Goal: Book appointment/travel/reservation

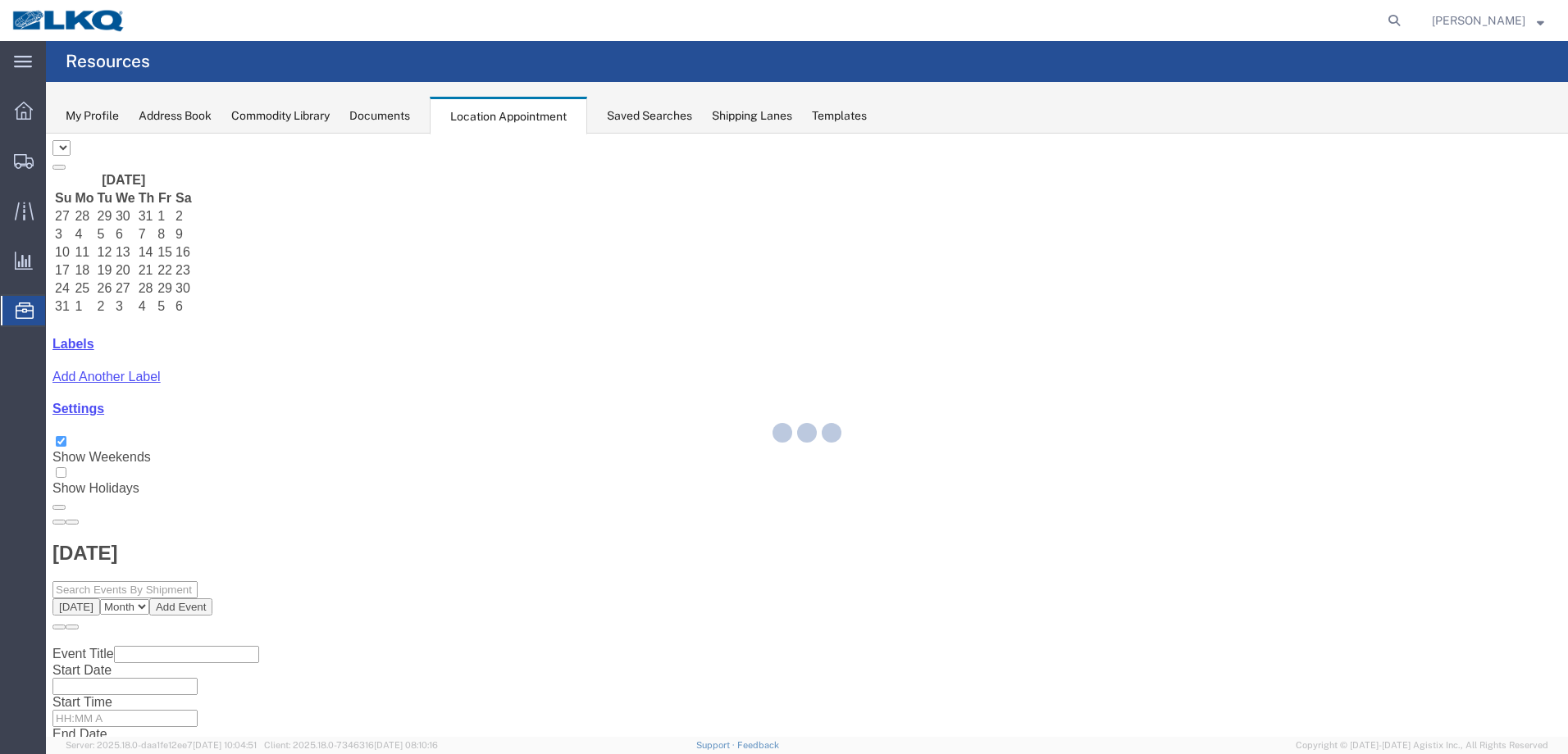
select select "28018"
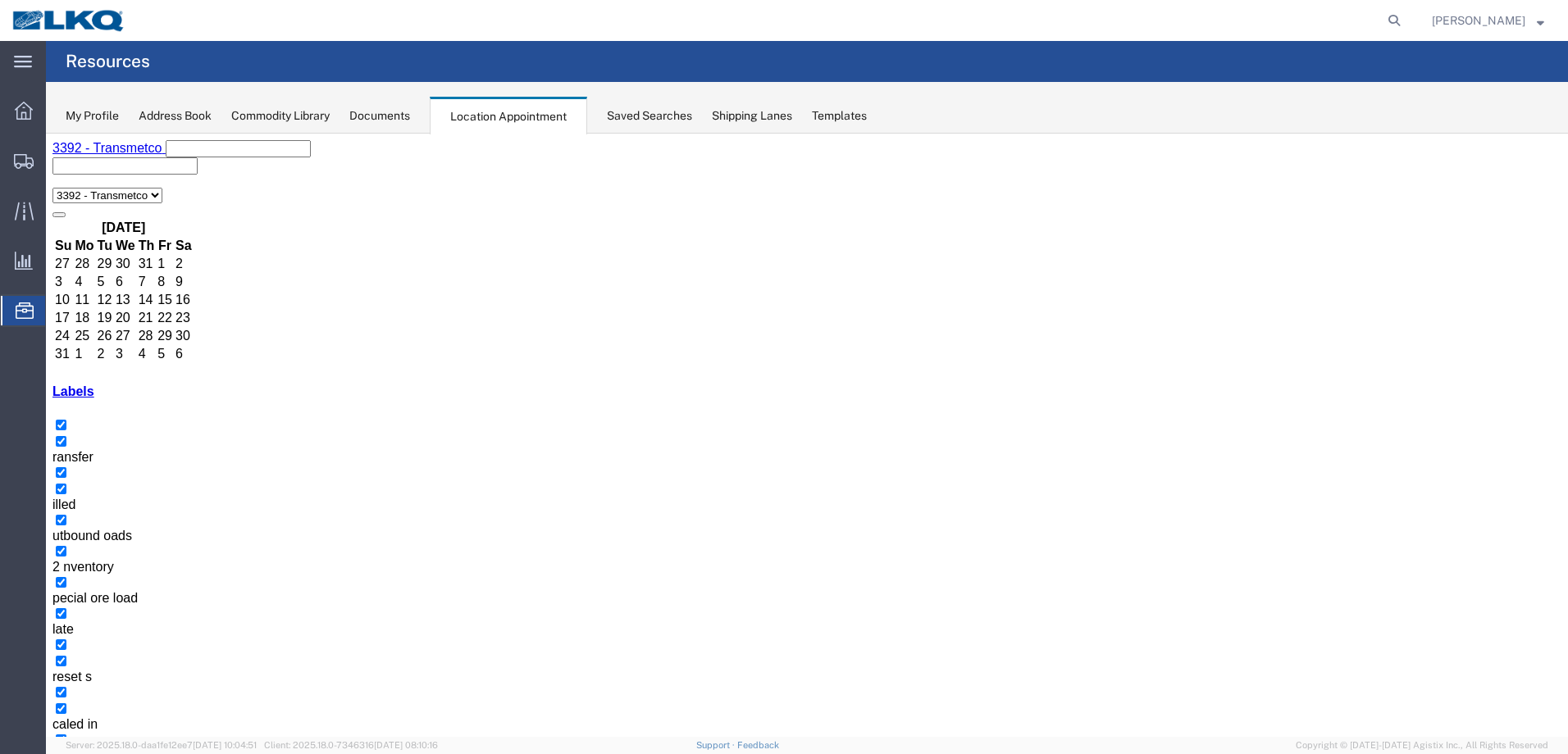
select select "1"
select select "23"
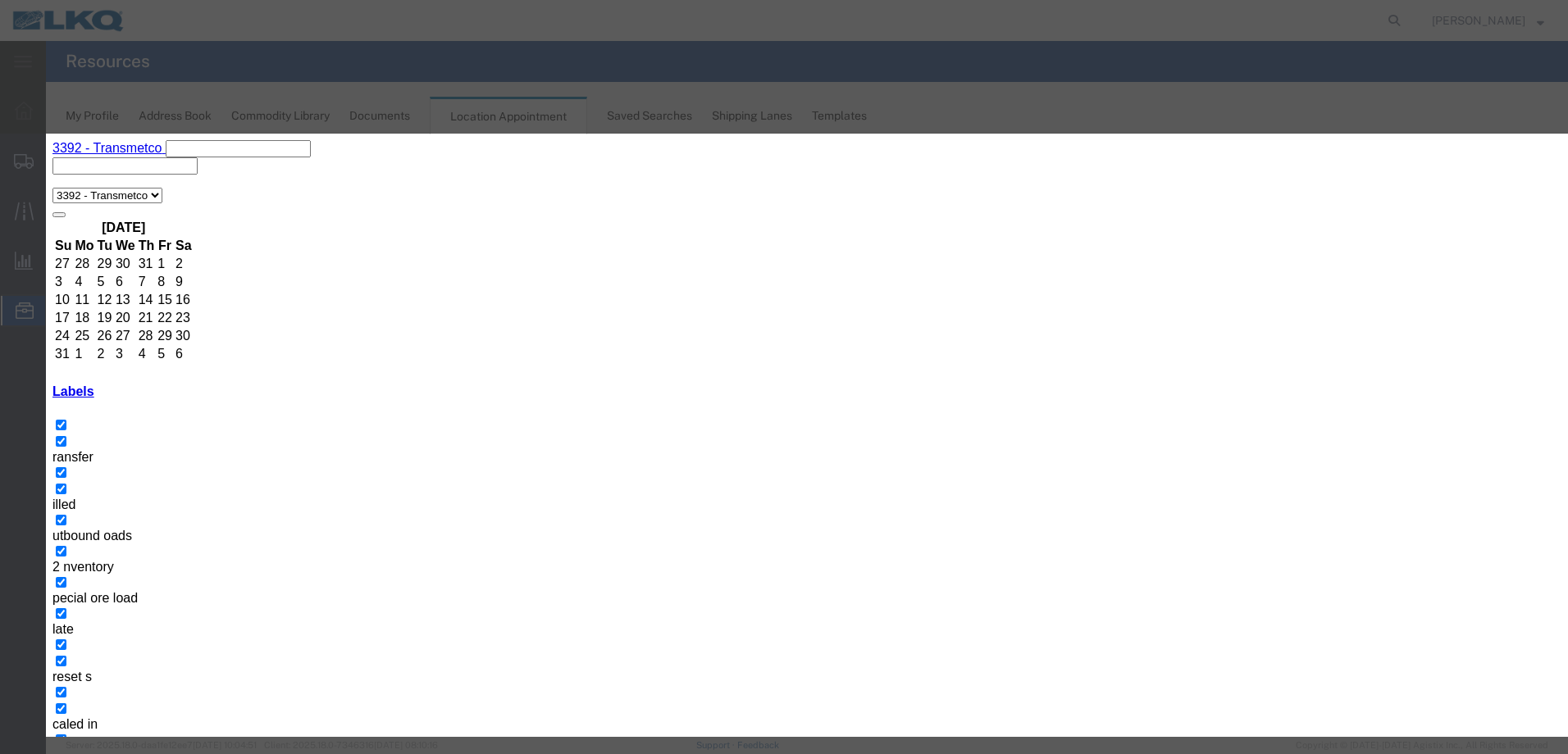
type input "11:00 AM"
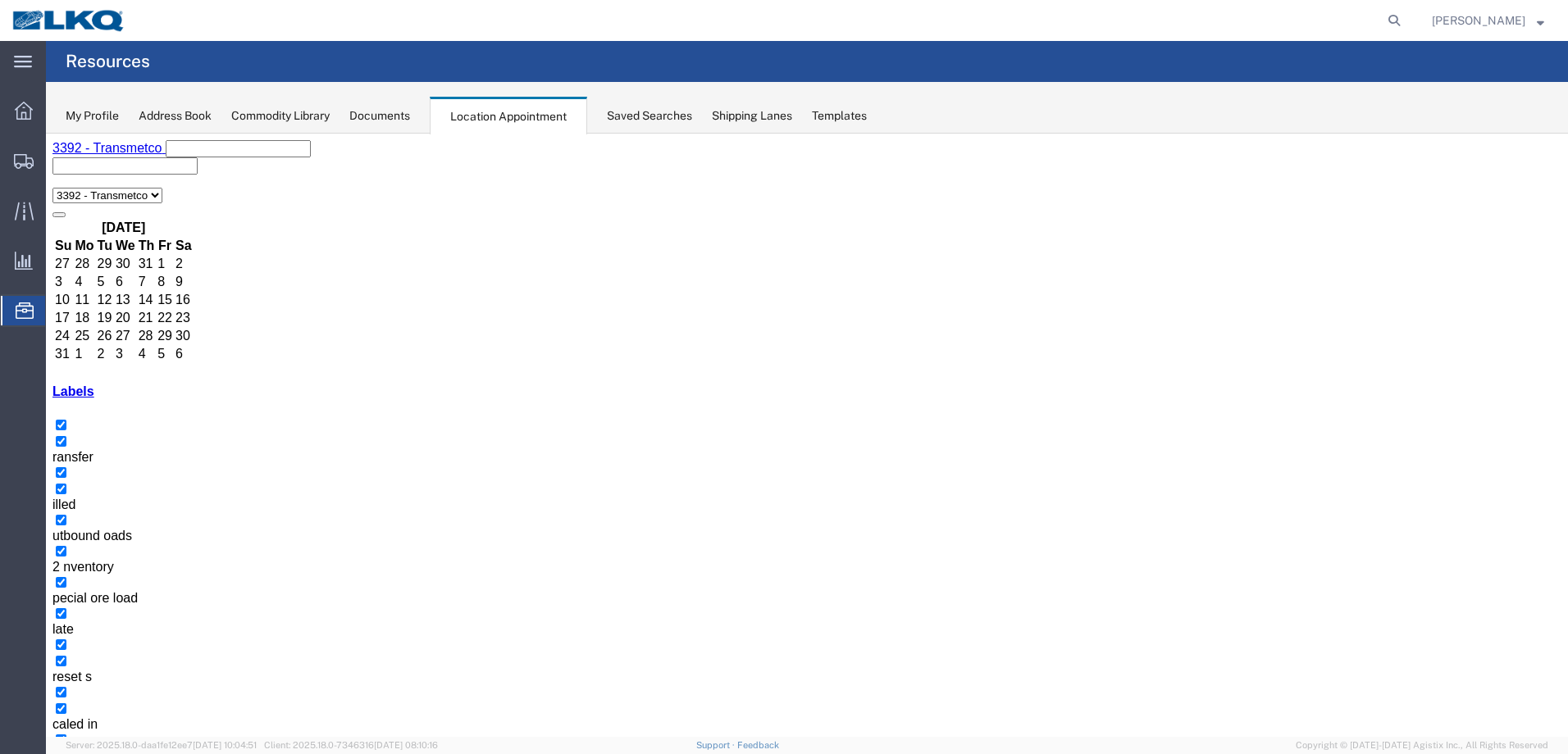
drag, startPoint x: 1098, startPoint y: 368, endPoint x: 395, endPoint y: 526, distance: 720.5
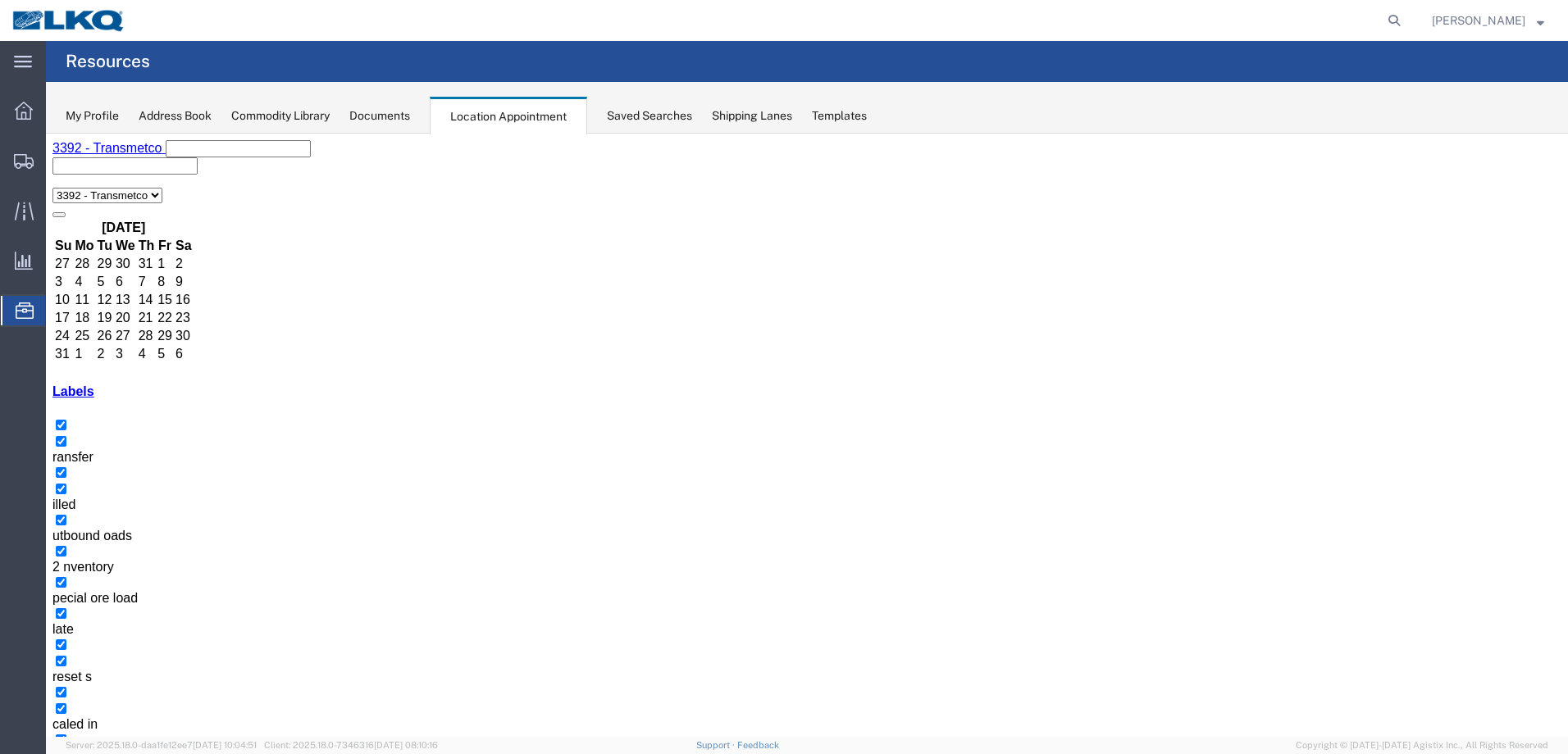
select select "1"
select select
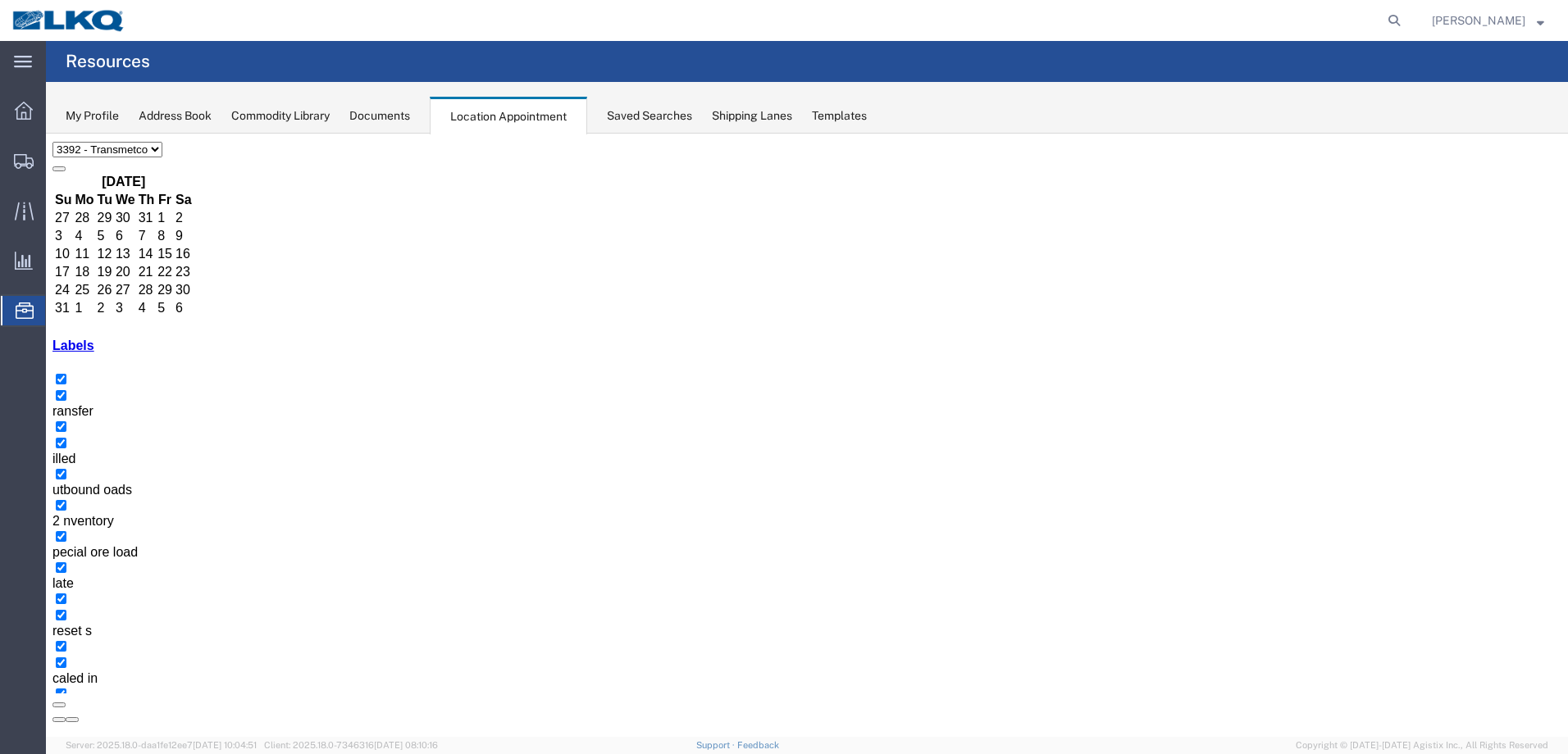
scroll to position [62, 0]
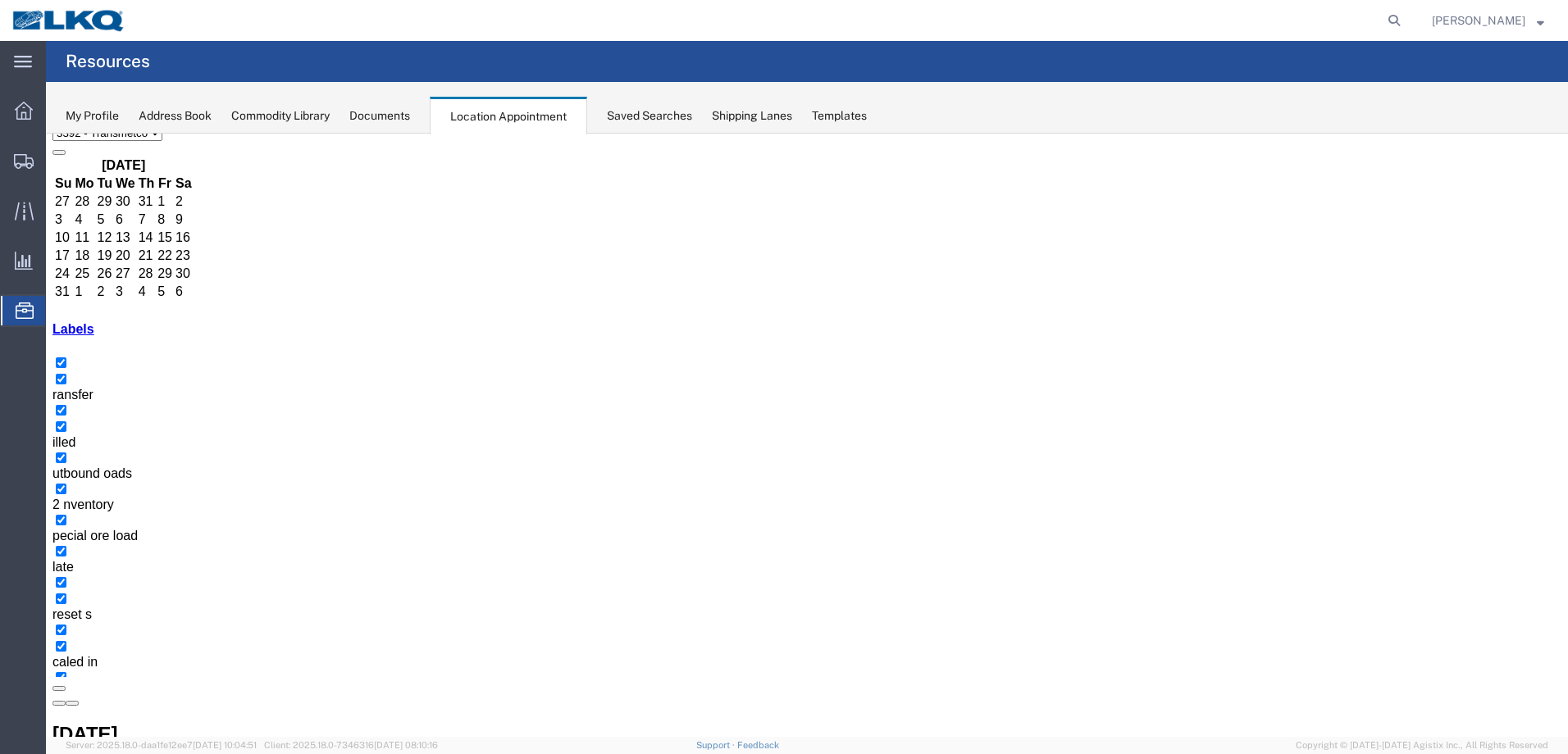
select select "1"
select select
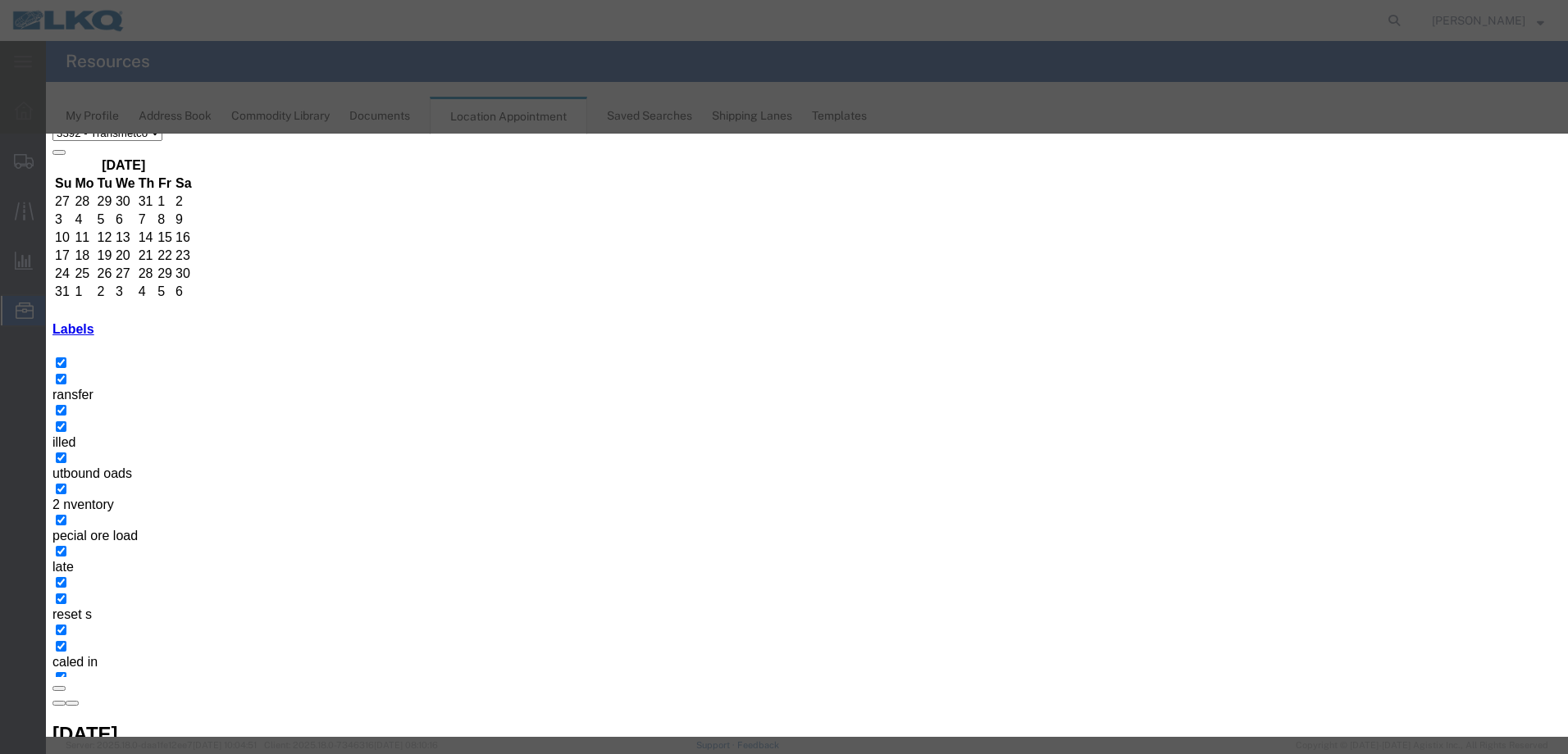
drag, startPoint x: 681, startPoint y: 246, endPoint x: 549, endPoint y: 234, distance: 132.5
type input "Tolling- GLE - Skidded"
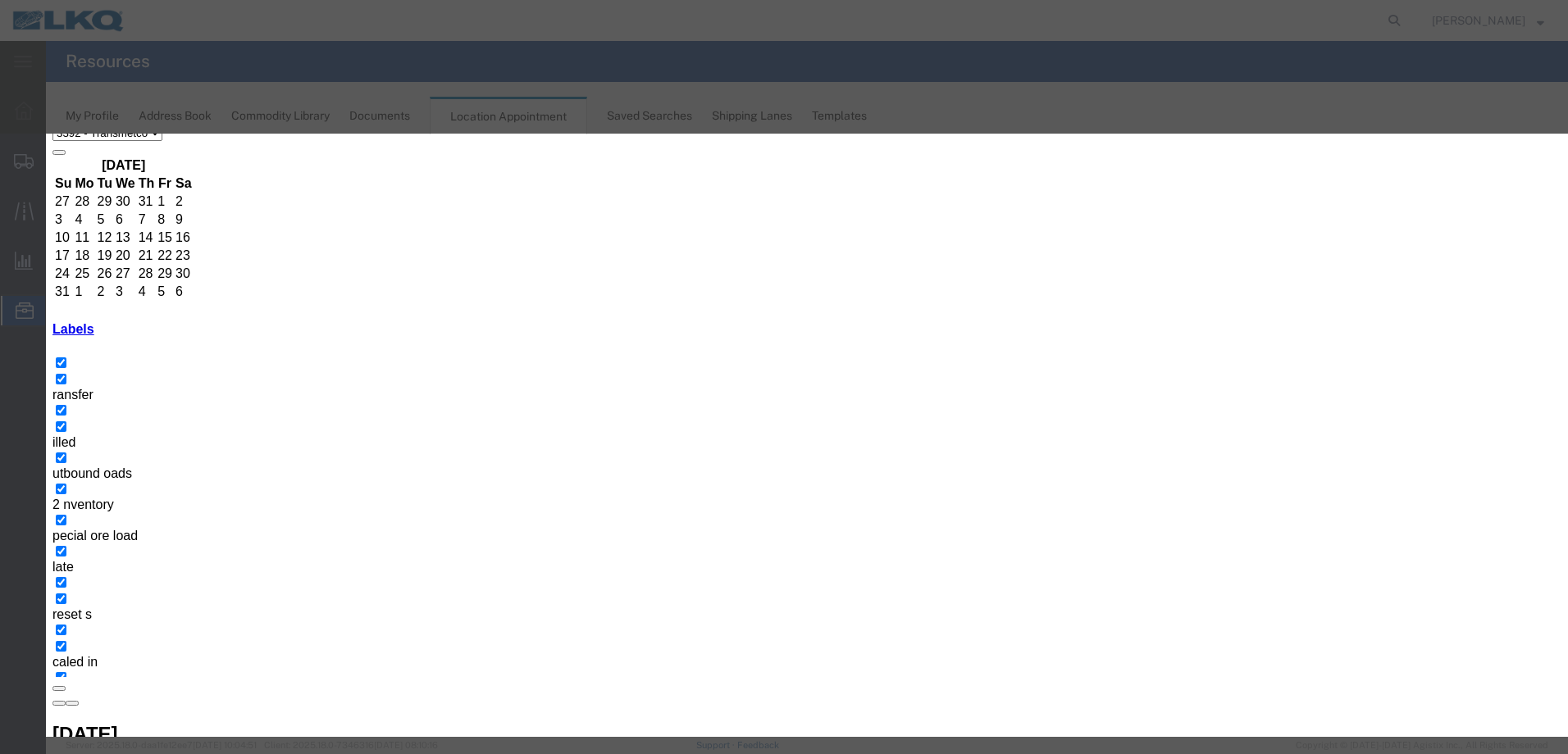
type input "9:00 AM"
select select "25"
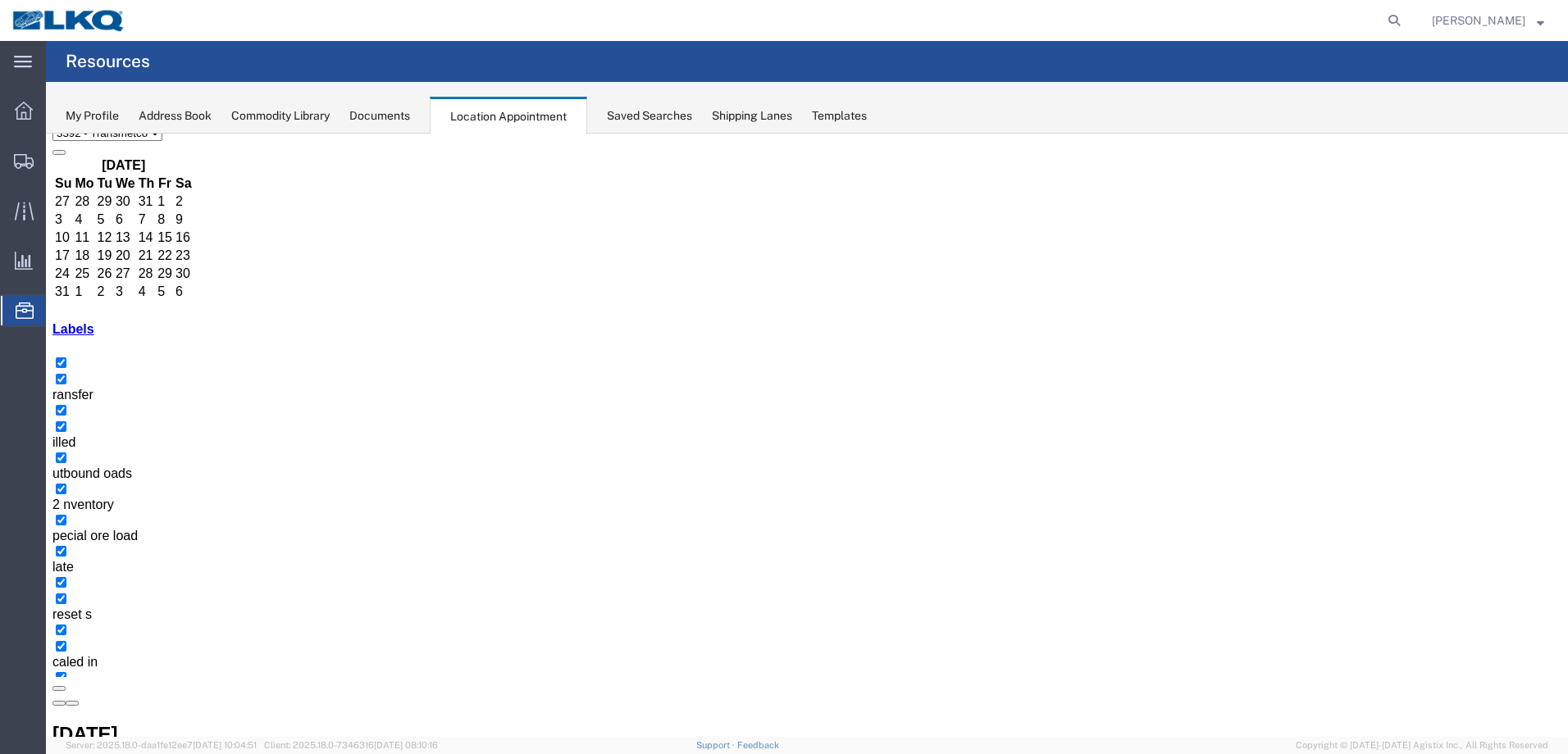
scroll to position [0, 0]
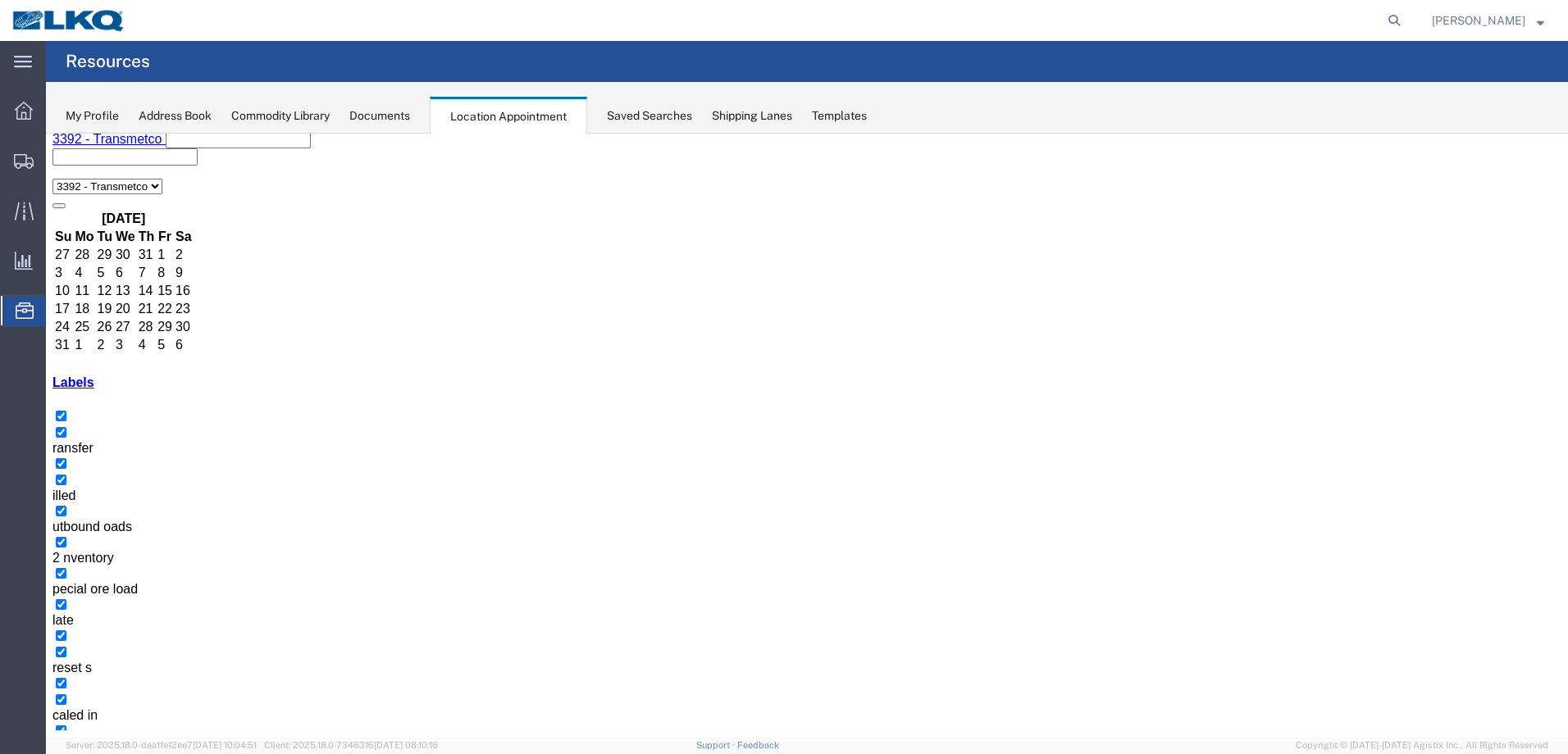
select select "1"
select select
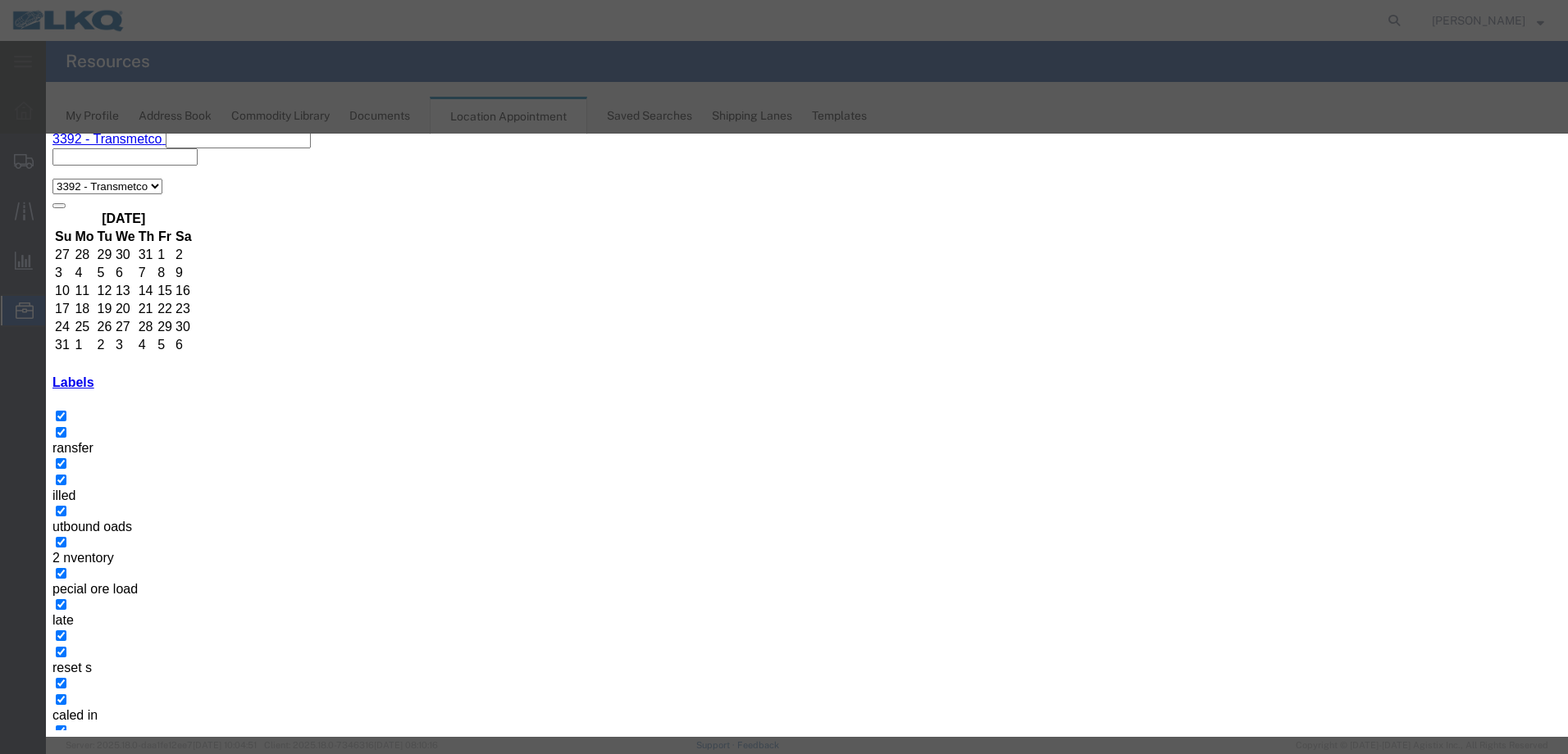
paste input "Tolling- GLE - Skidded"
type input "Tolling- GLE - Skidded"
type input "7:00 AM"
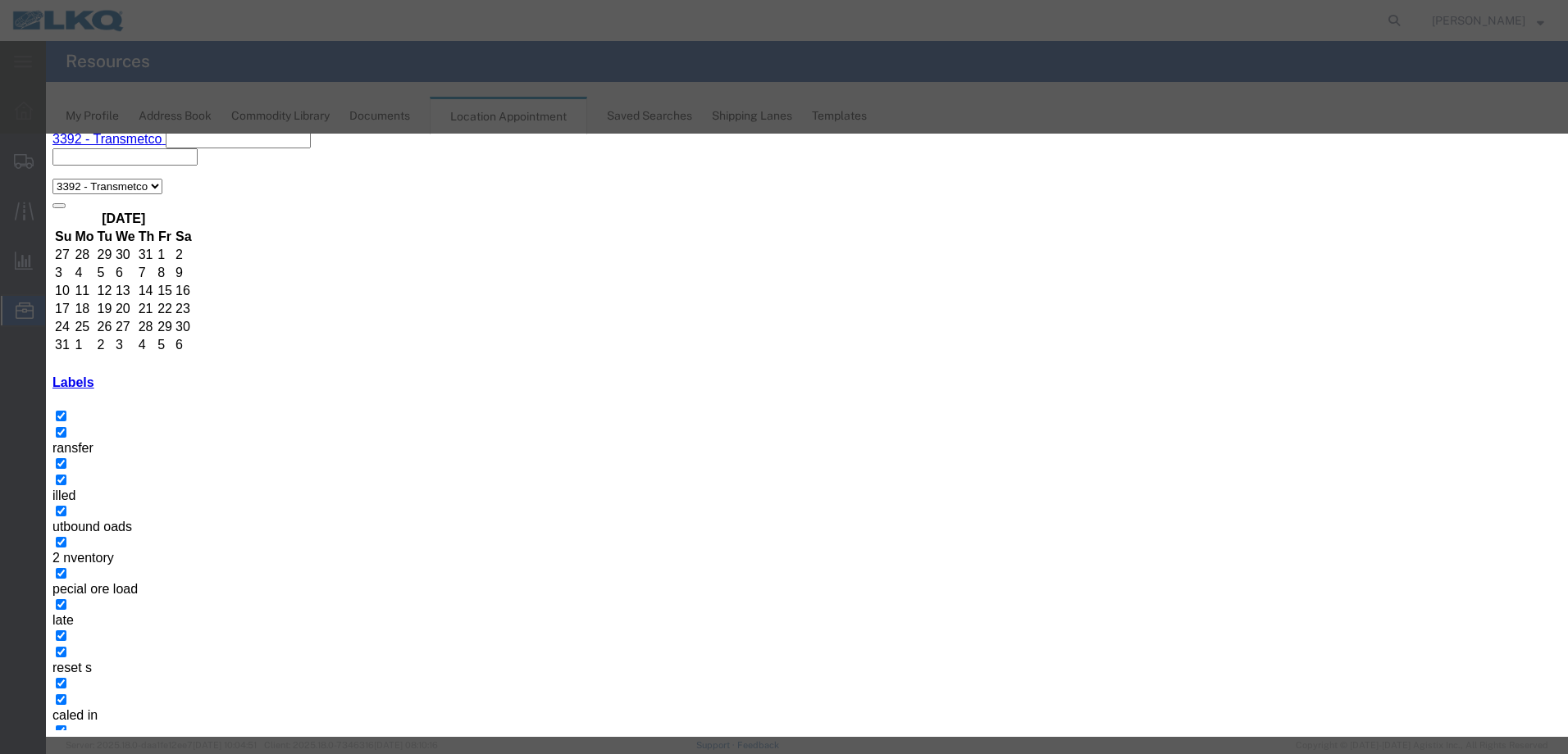
select select "25"
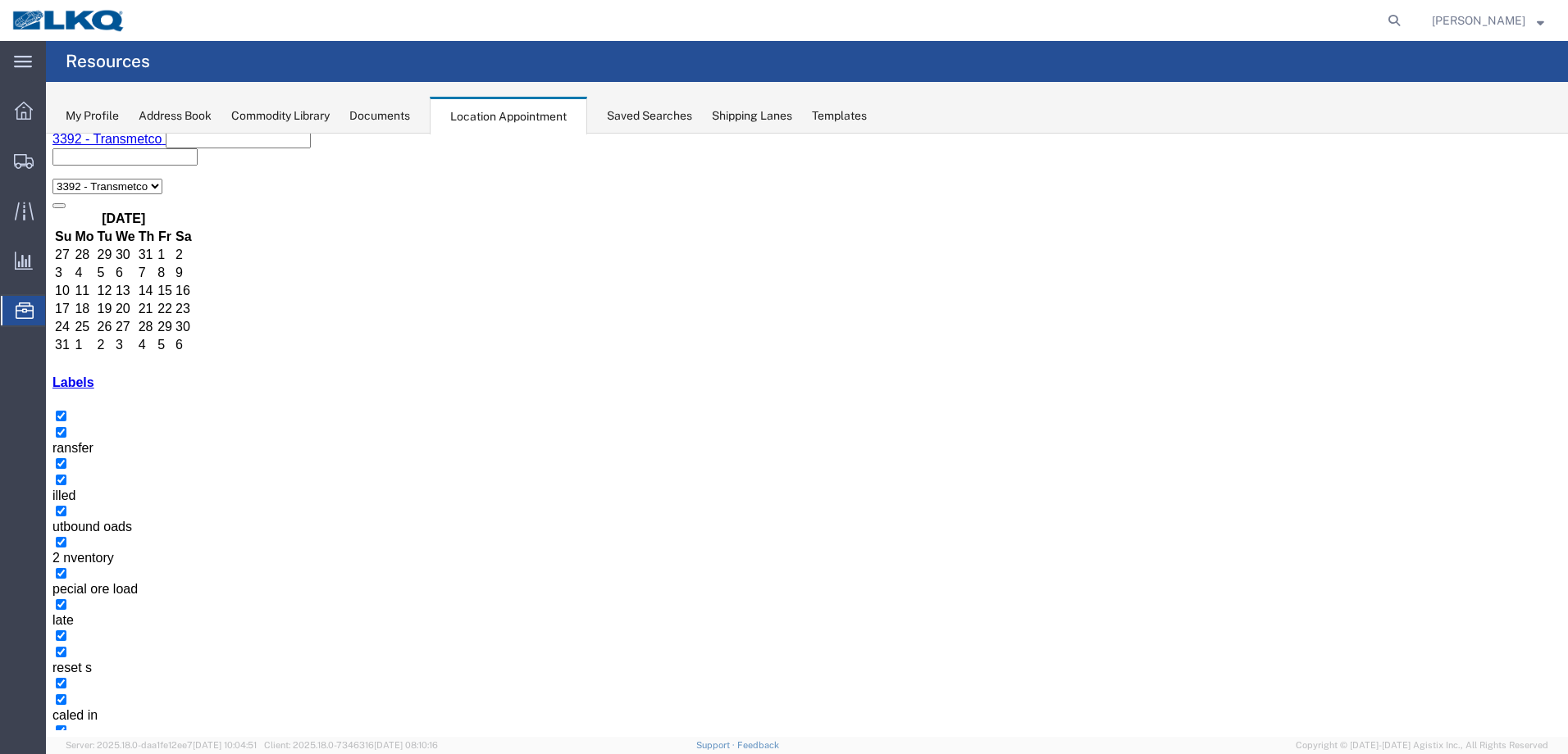
scroll to position [0, 0]
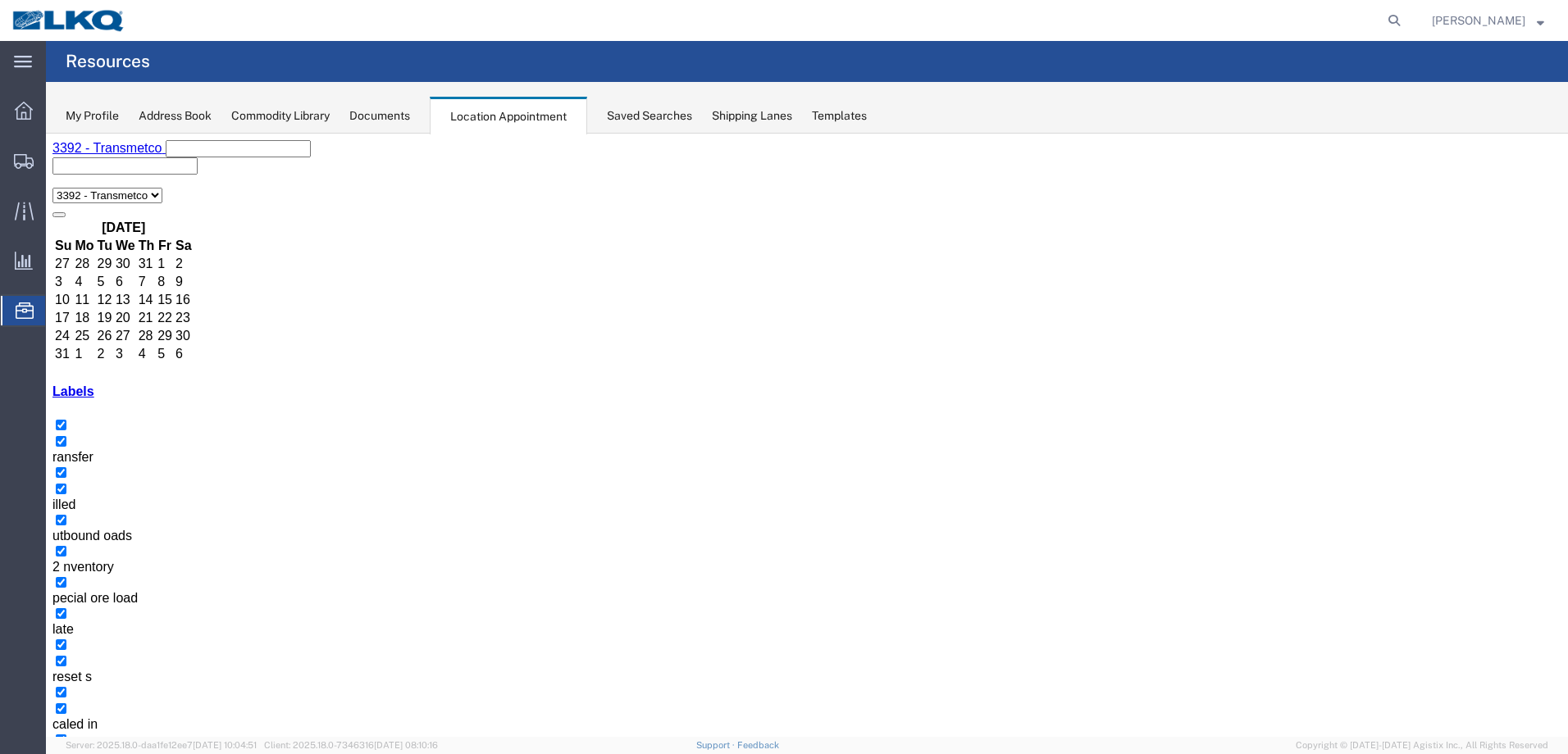
select select "1"
select select
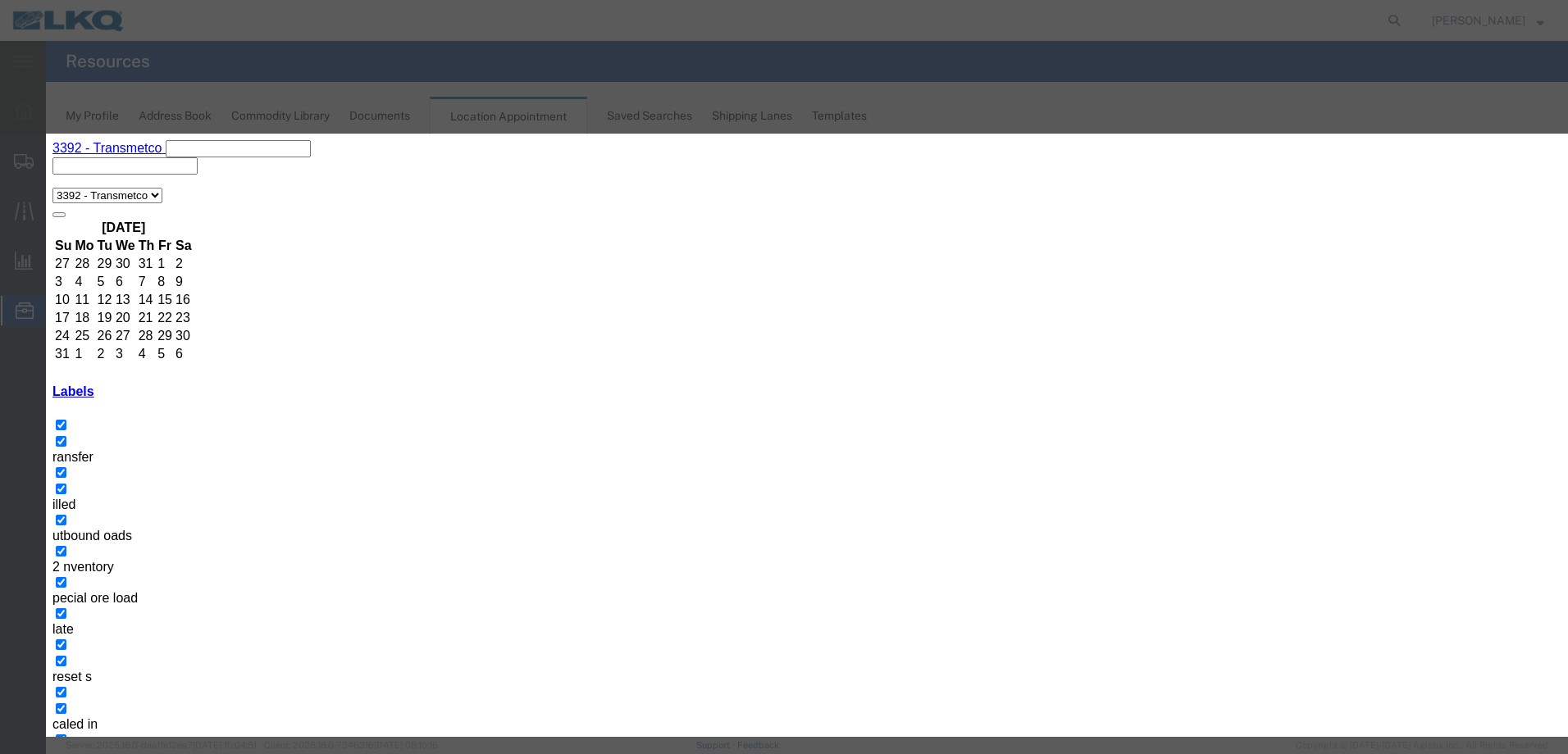
paste input "Tolling- GLE - Skidded"
type input "Tolling- GLE - Skidded"
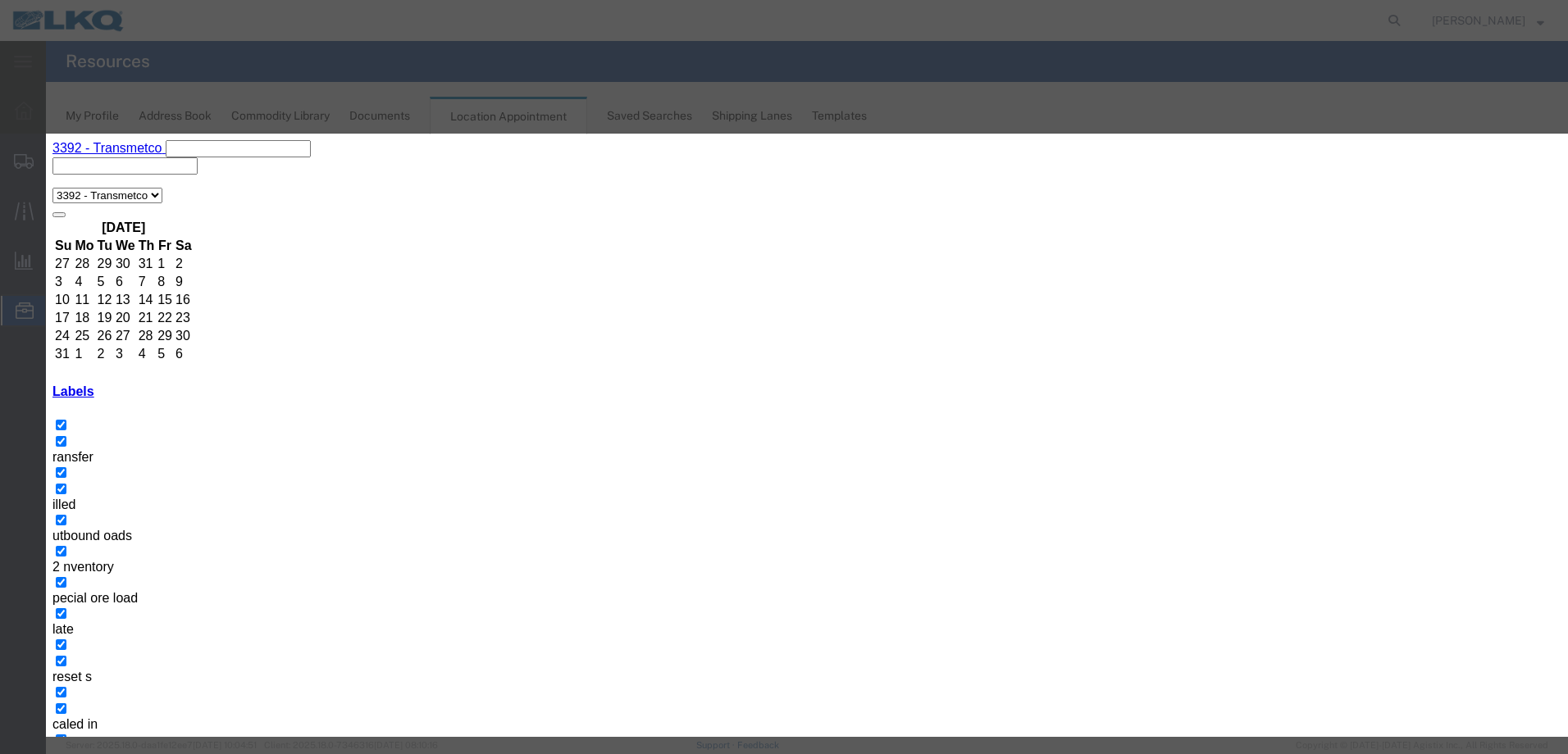
type input "9:0 AM"
select select "25"
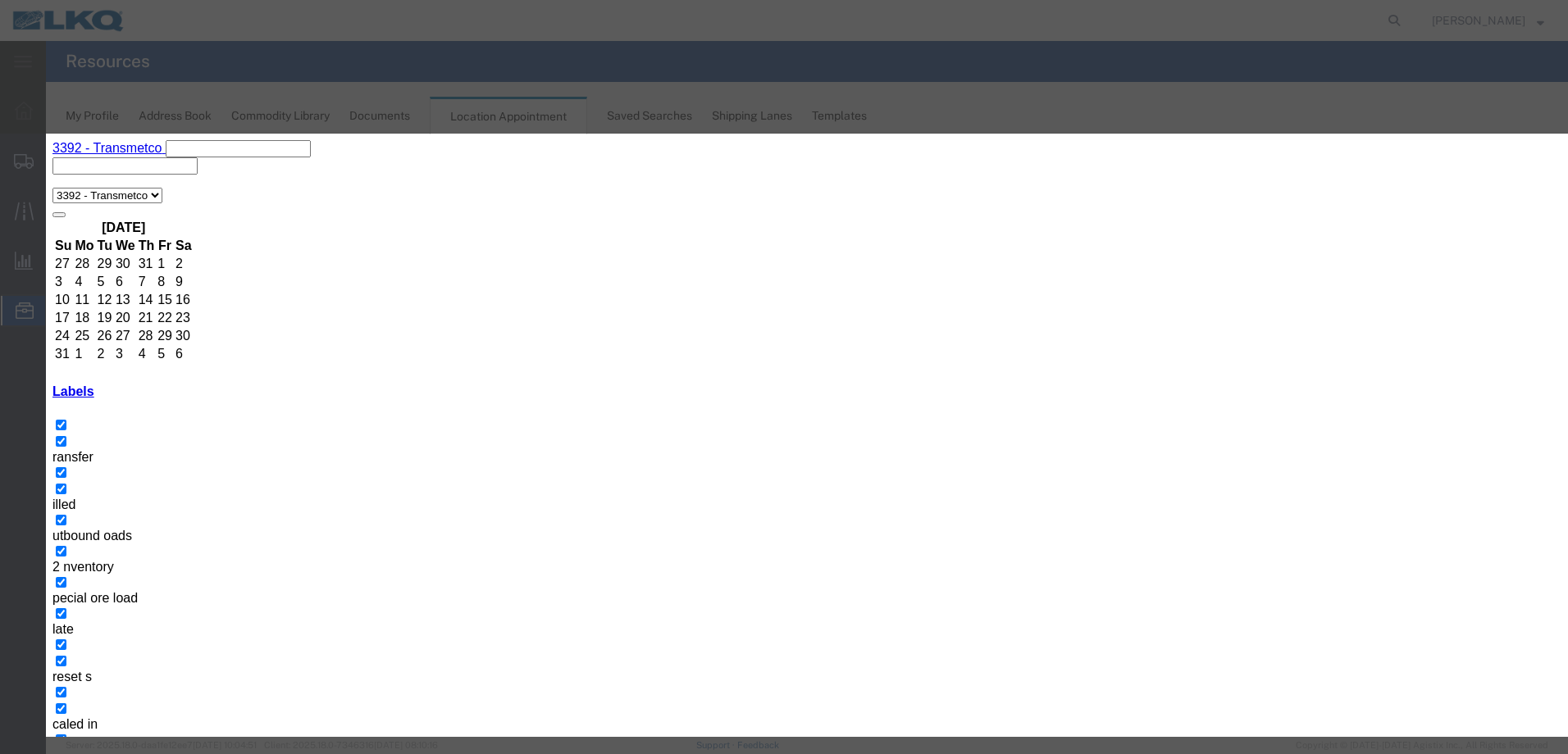
paste input "Tolling- GLE - Skidded"
type input "Tolling- GLE - Skidded"
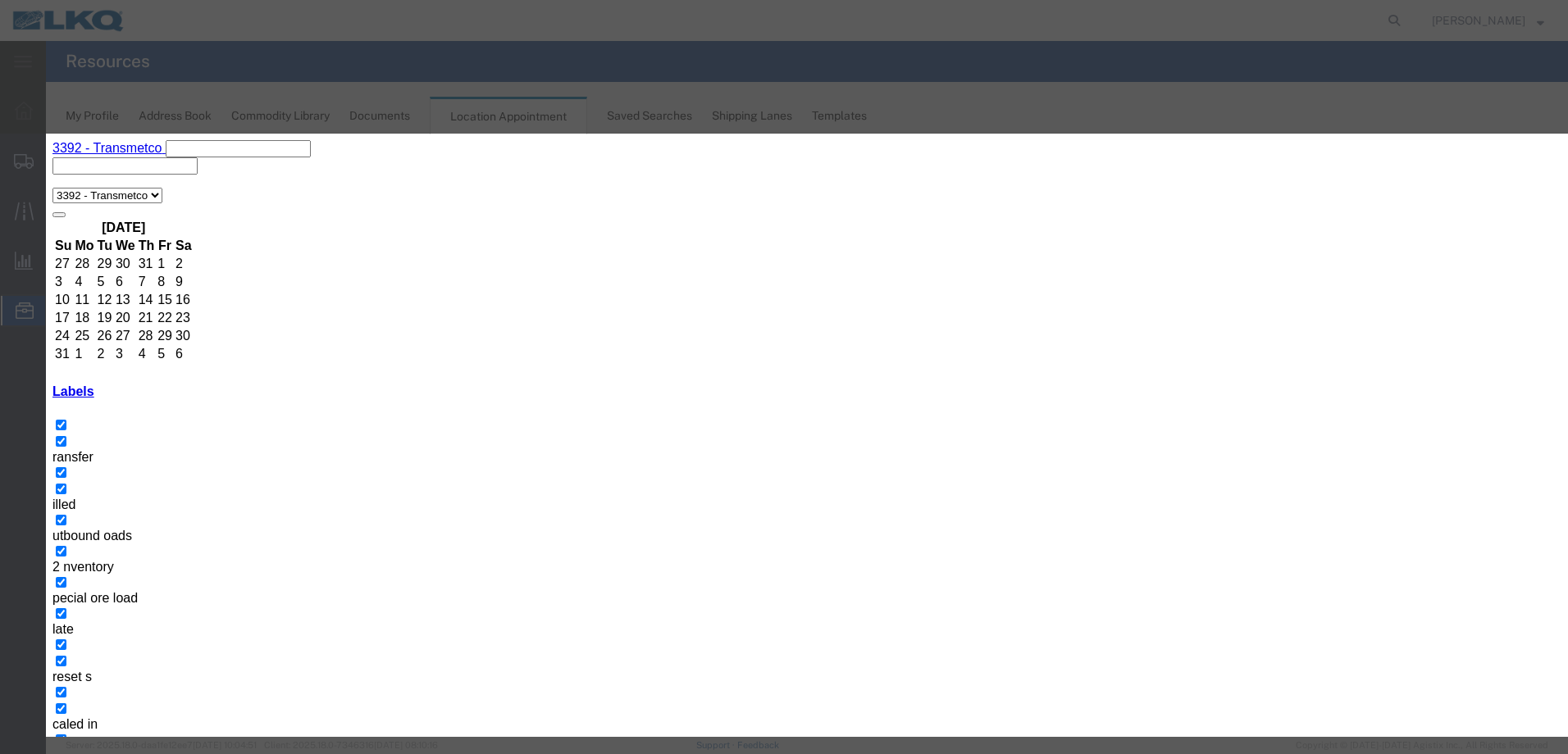
type input "9:00 AM"
select select "25"
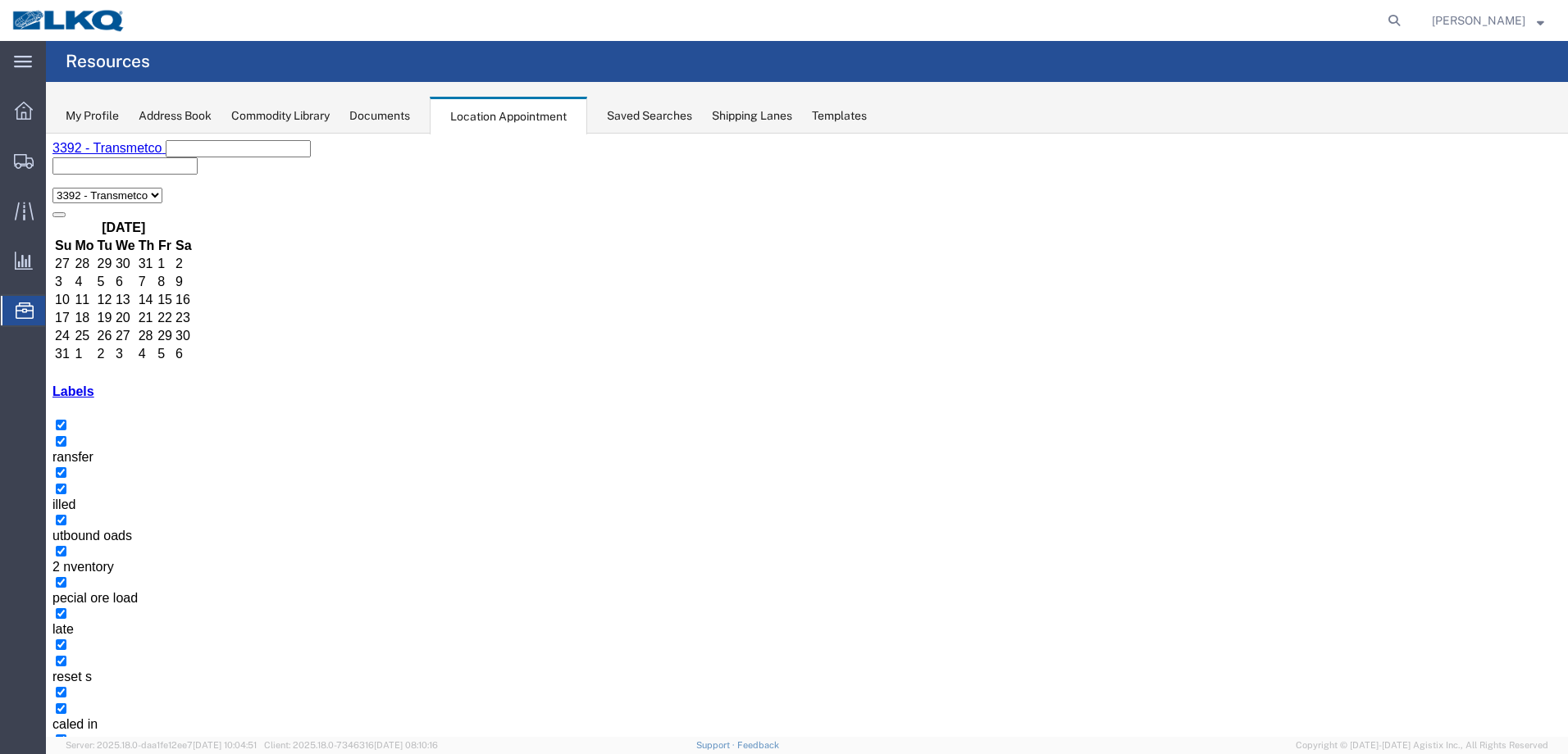
select select "1"
select select
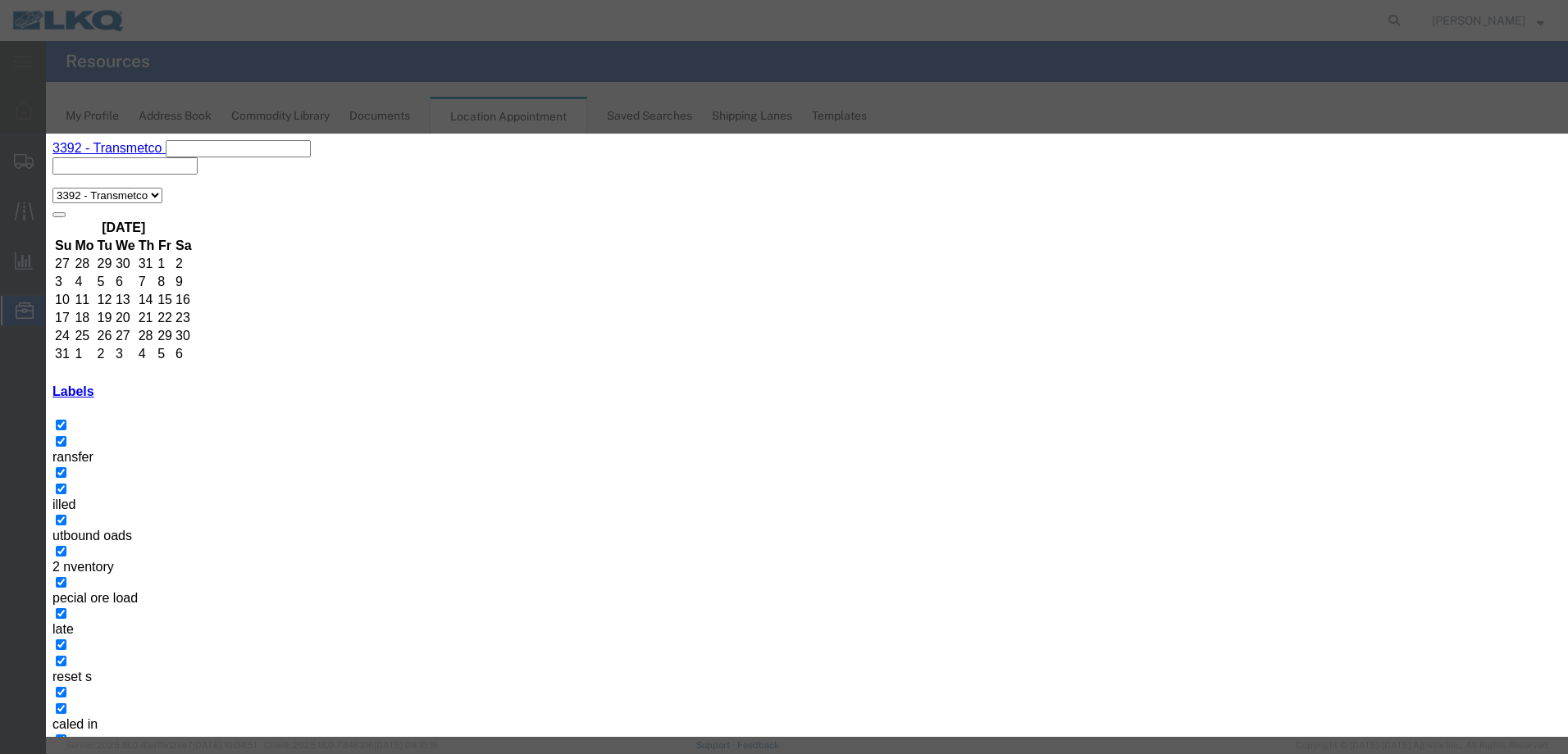
paste input "Tolling- GLE - Skidded"
type input "Tolling- GLE - Skidded"
type input "7:00 AM"
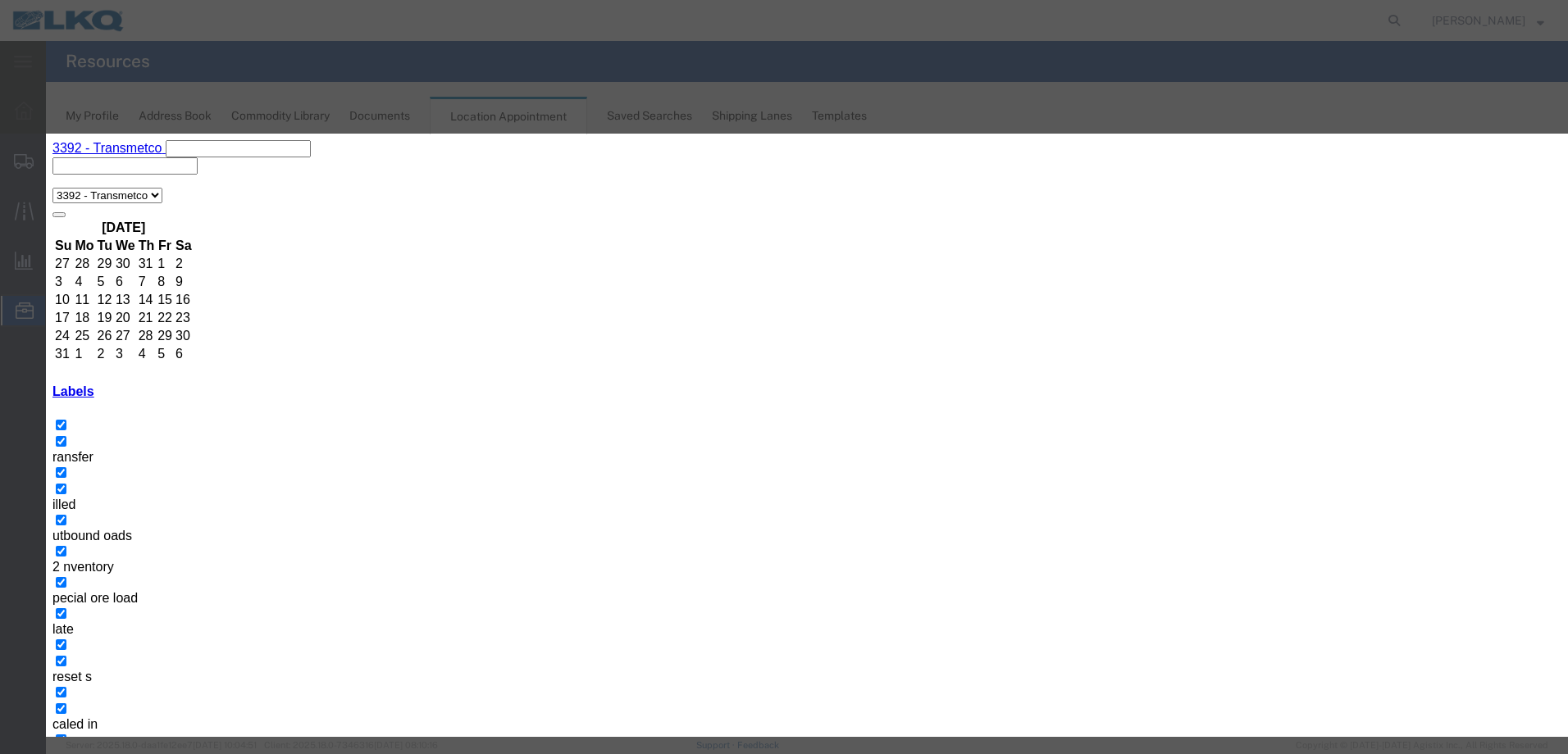
select select "25"
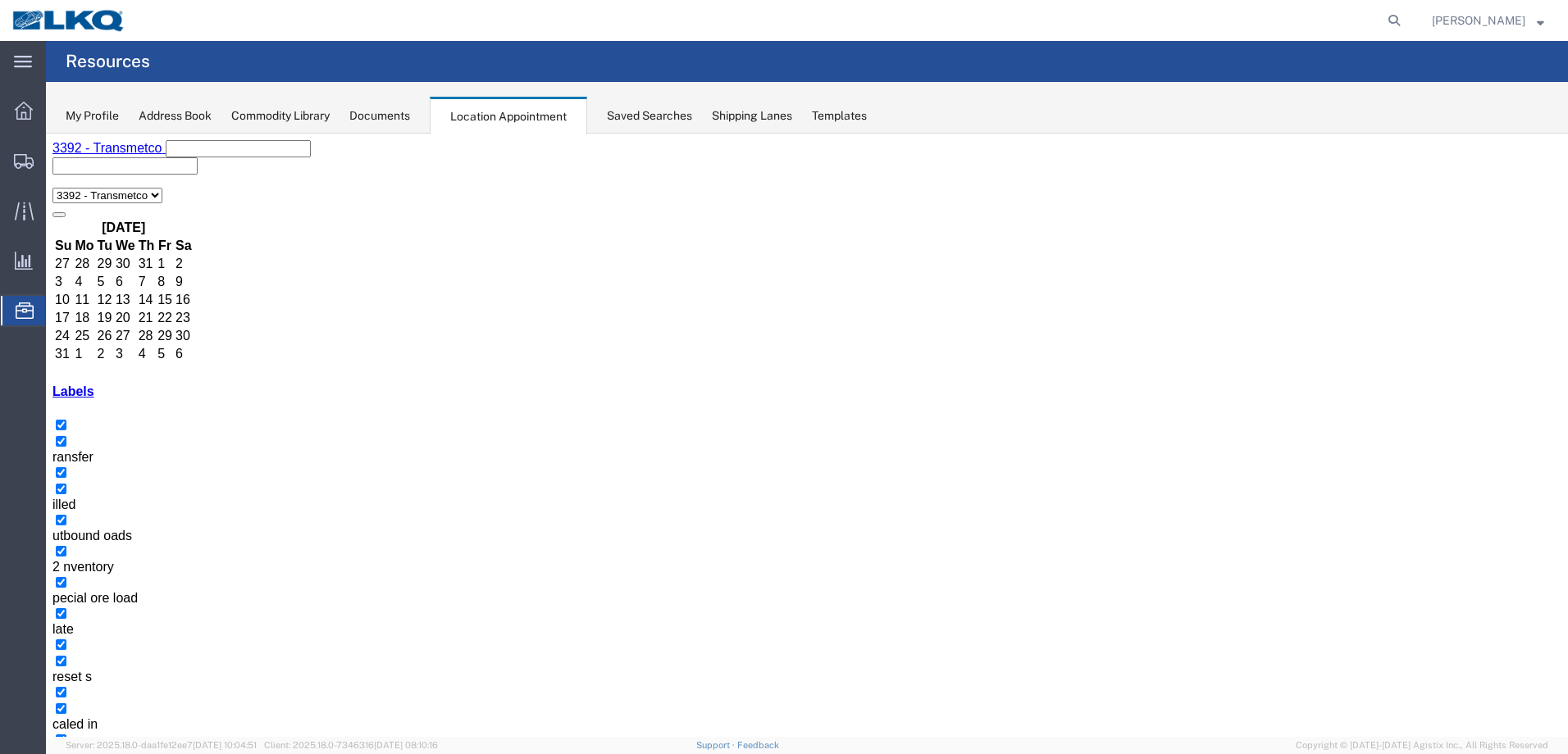
select select "1"
select select
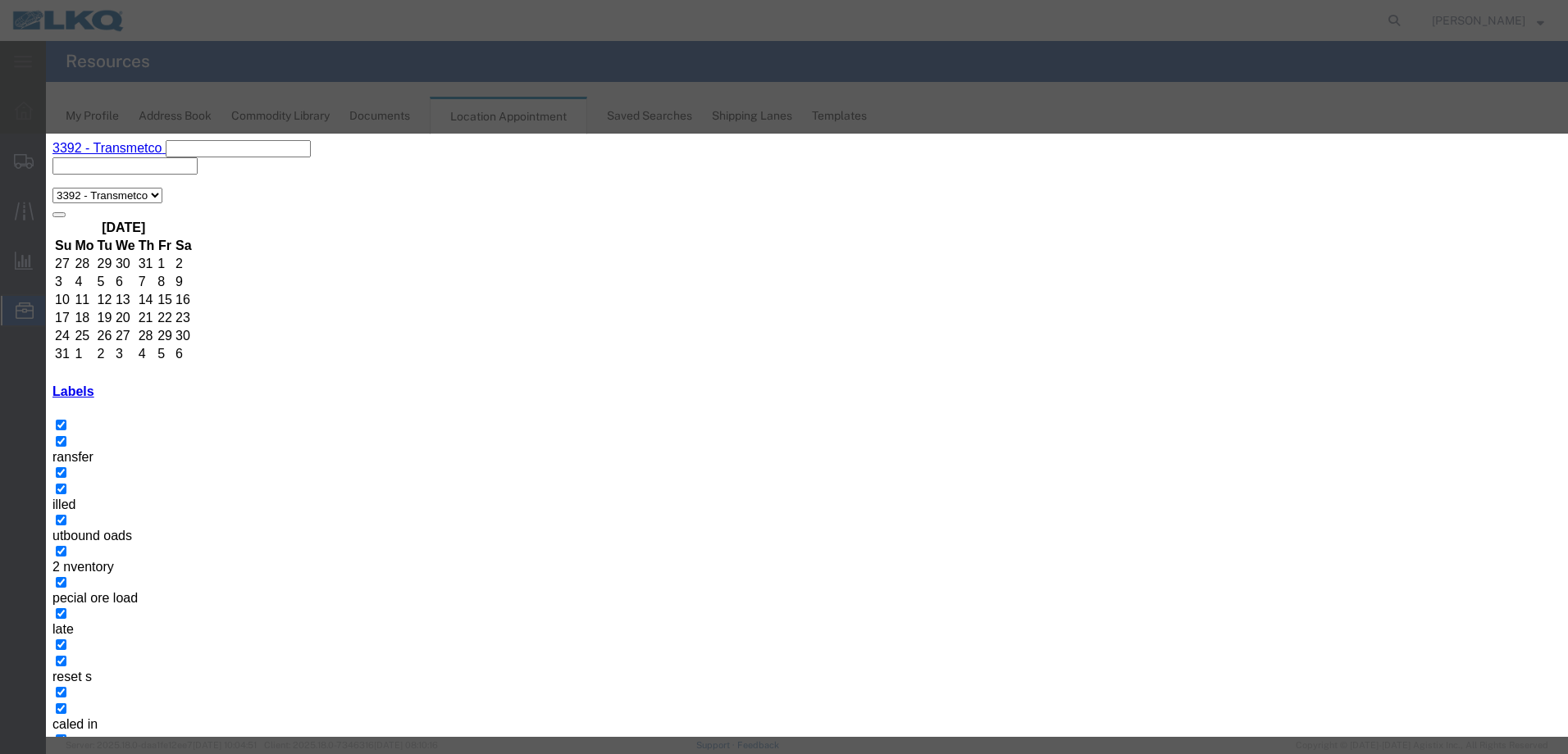
paste input "Tolling- GLE - Skidded"
type input "Tolling- GLE - Skidded"
type input "7:00 AM"
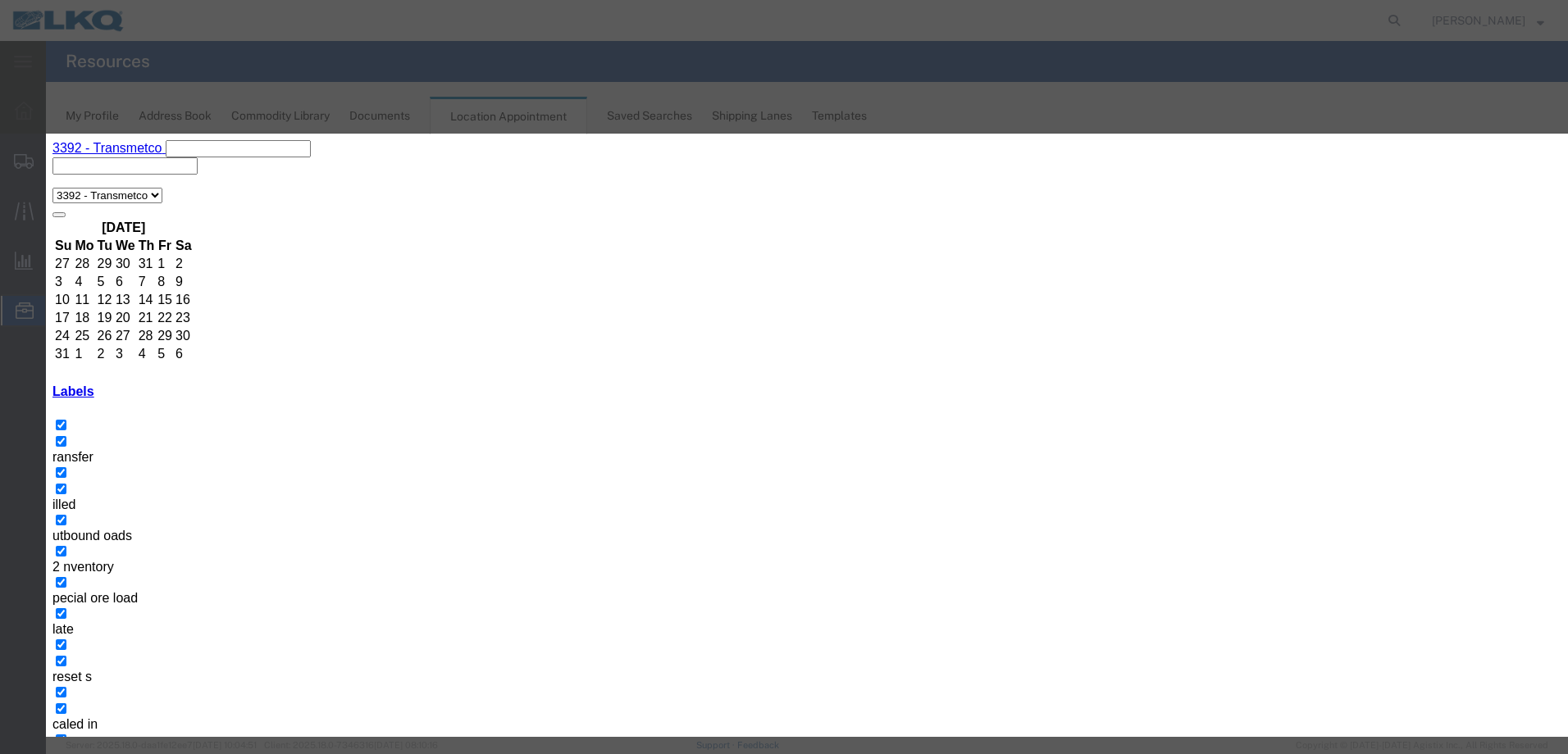
select select "25"
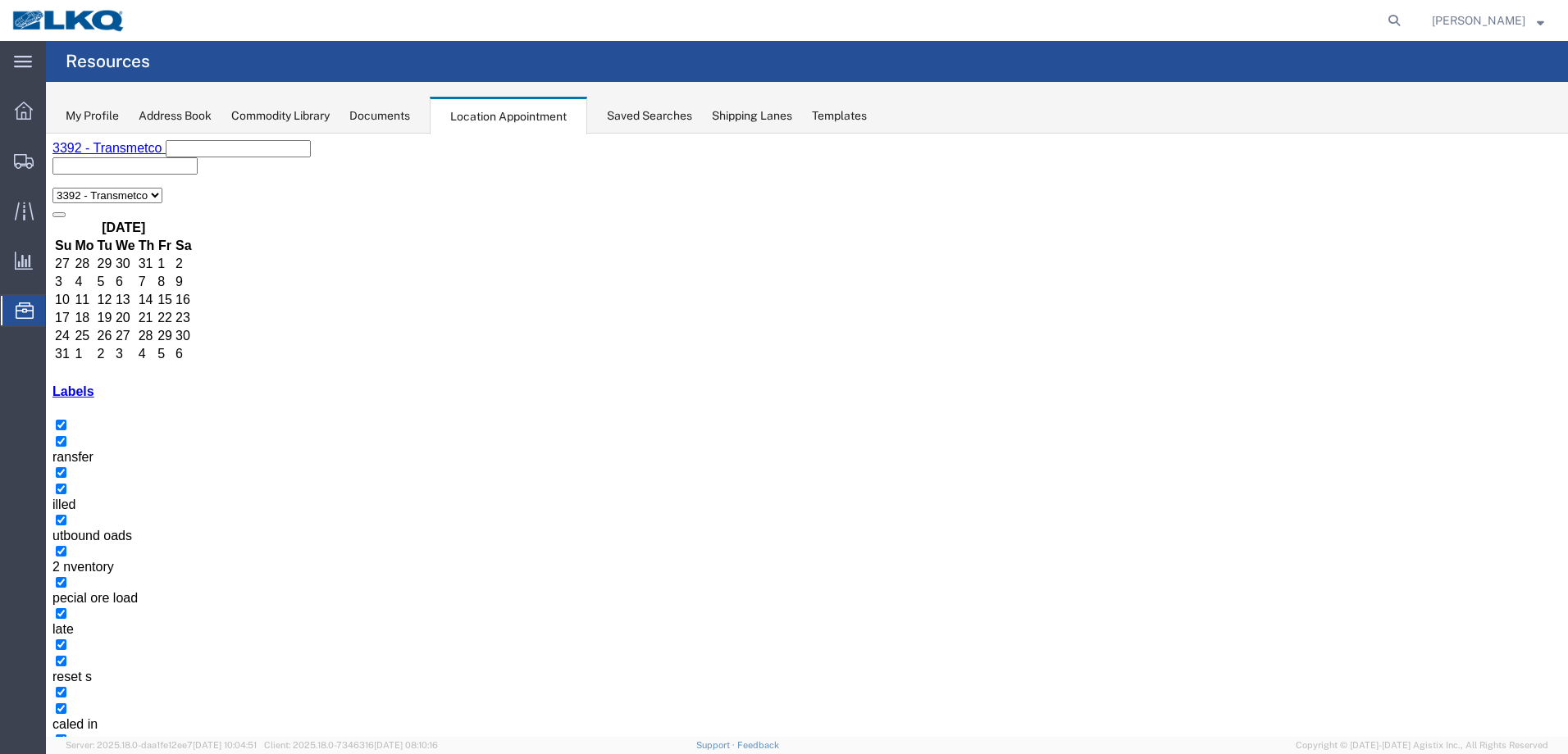
select select "1"
select select
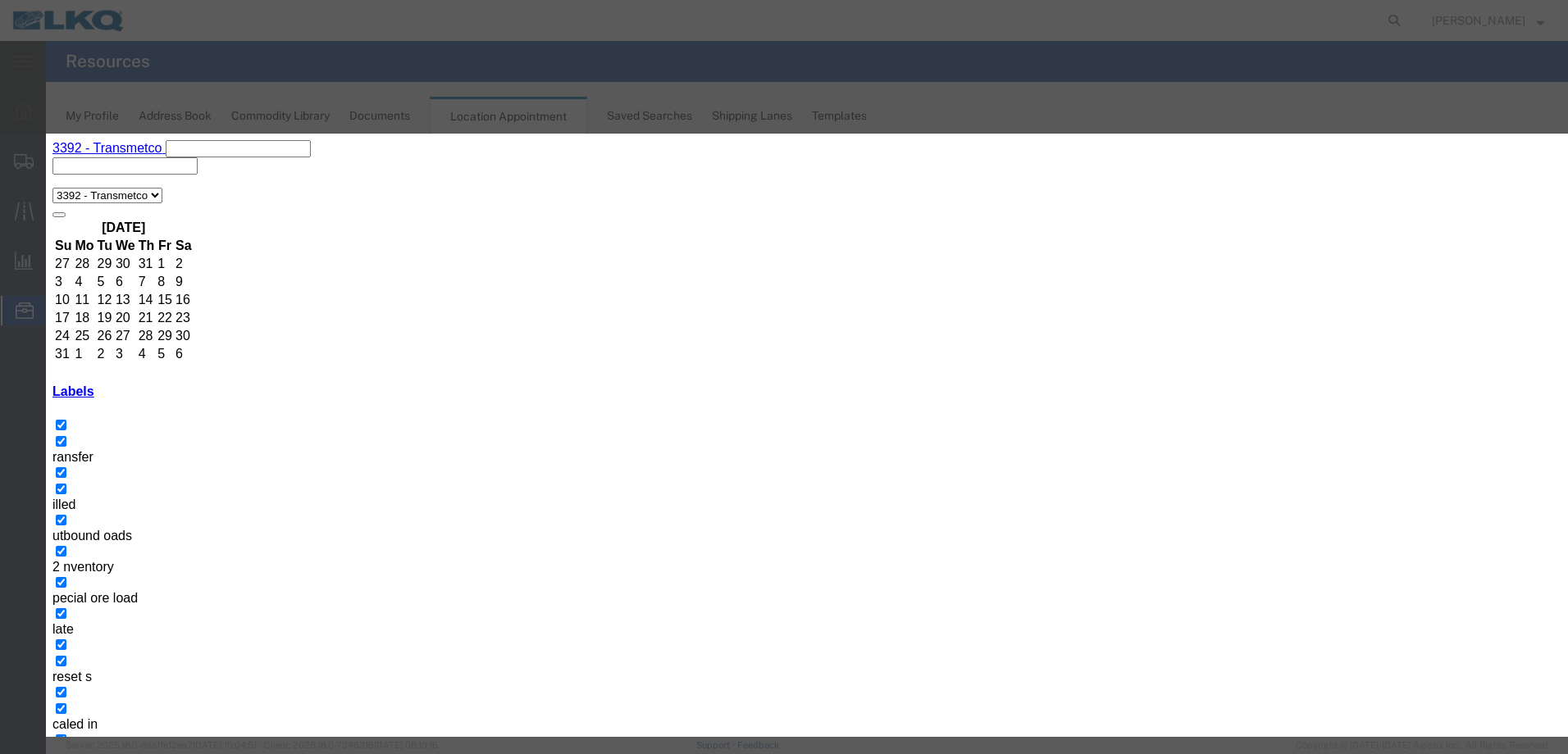
paste input "Tolling- GLE - Skidded"
type input "Tolling- GLE - Skidded"
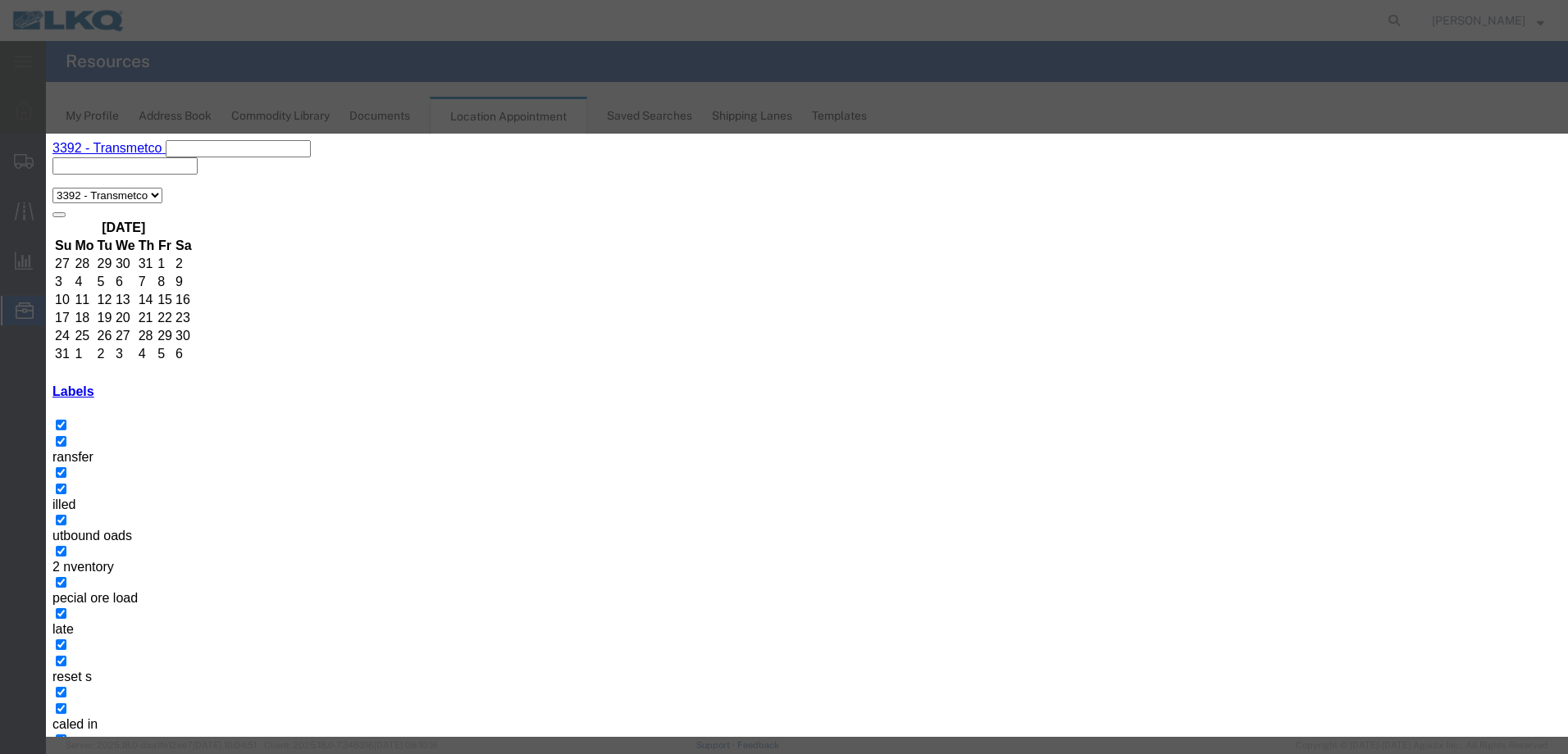
type input "9:00 AM"
select select "25"
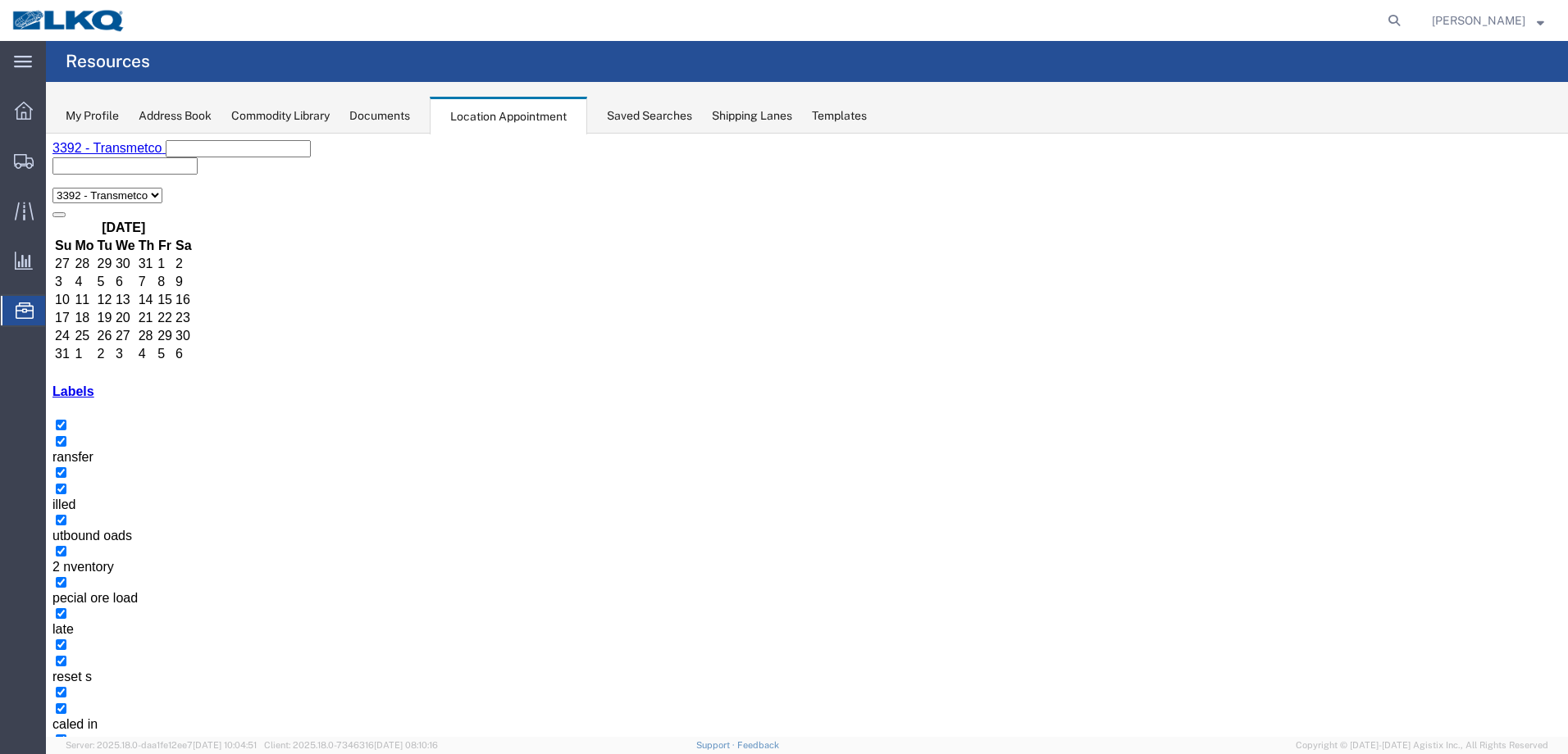
select select "1"
select select
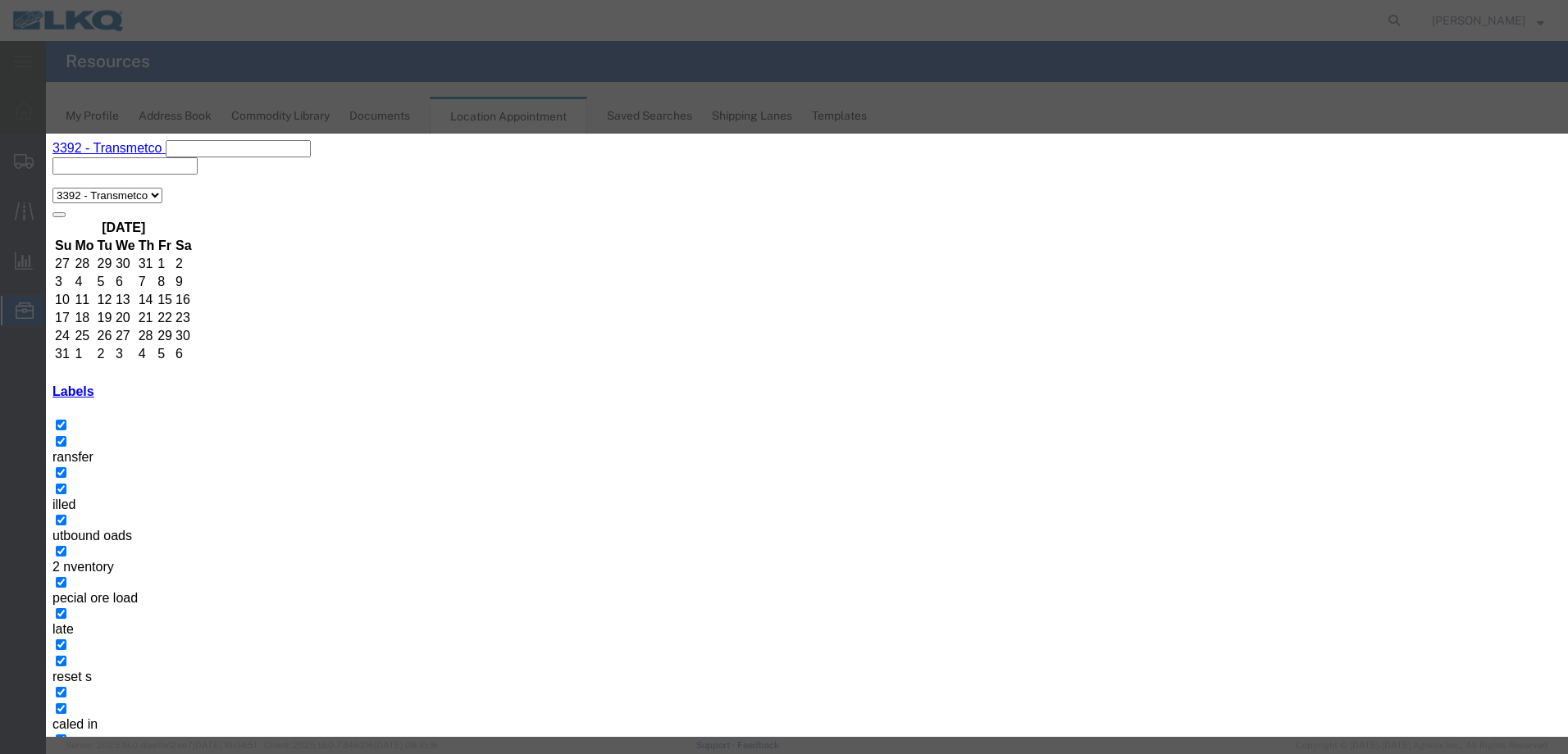
paste input "Tolling- GLE - Skidded"
type input "Tolling- GLE - Skidded"
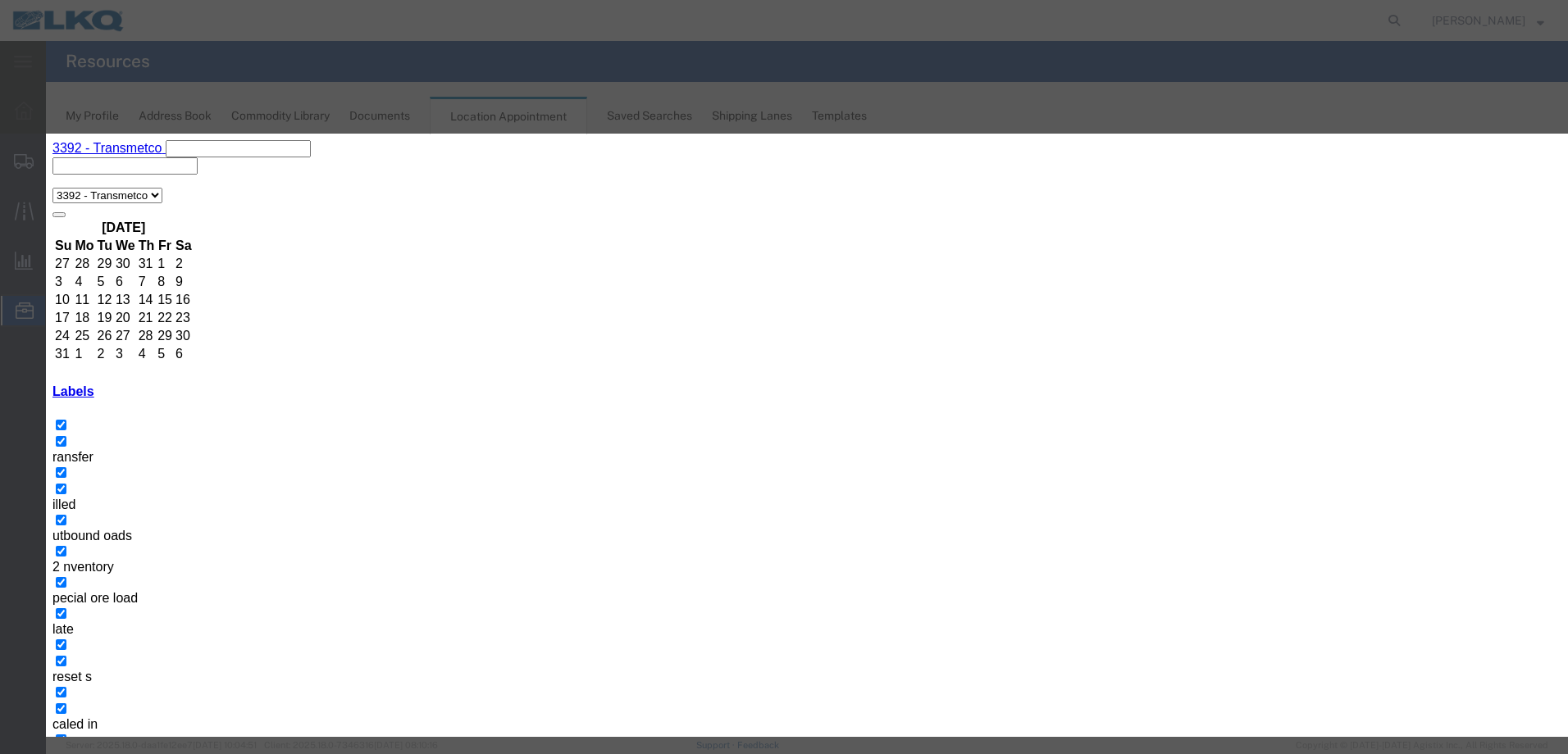
type input "9:00 AM"
select select "25"
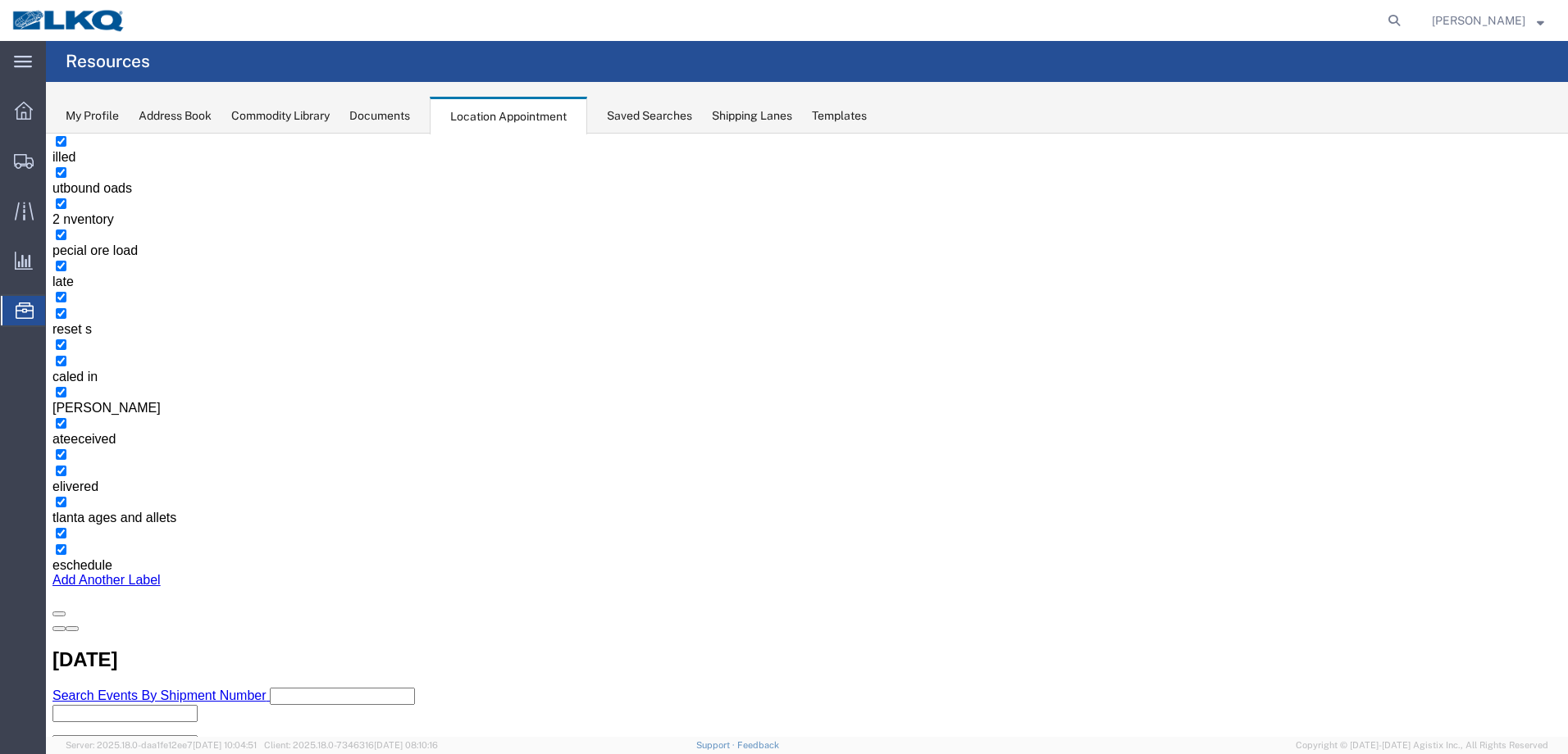
scroll to position [164, 0]
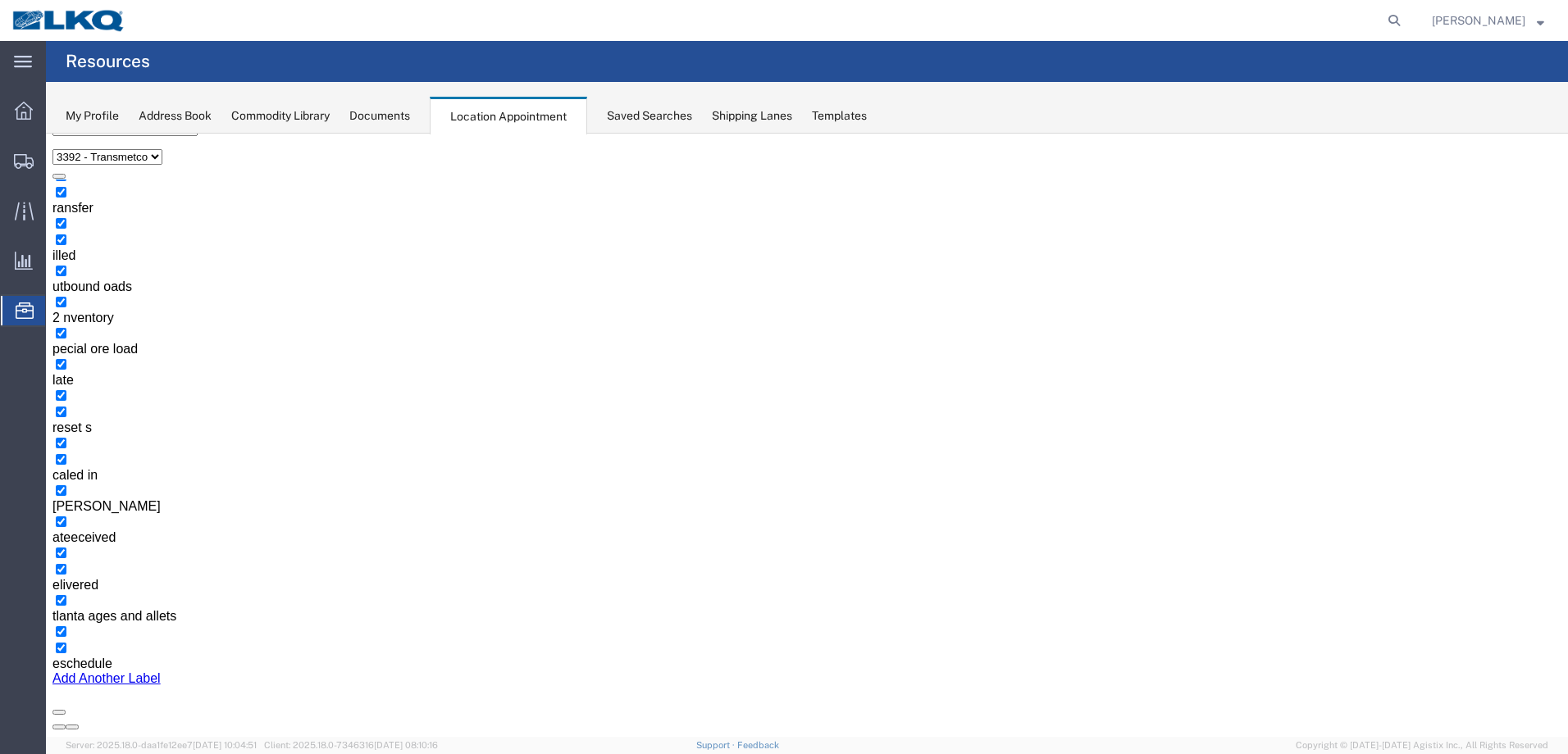
scroll to position [0, 0]
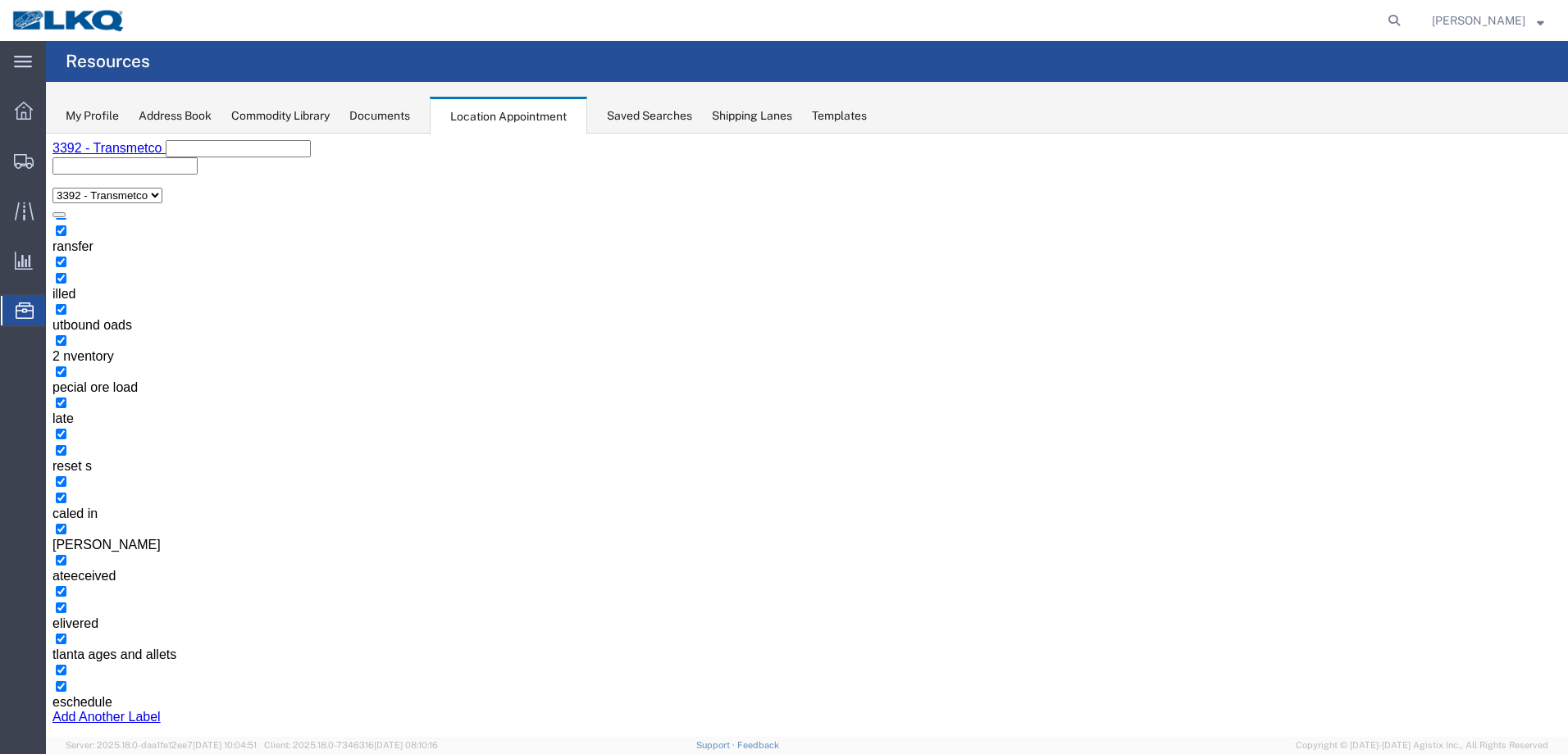
click at [65, 753] on button "button" at bounding box center [59, 765] width 13 height 5
click at [79, 753] on button "button" at bounding box center [72, 765] width 13 height 5
select select "1"
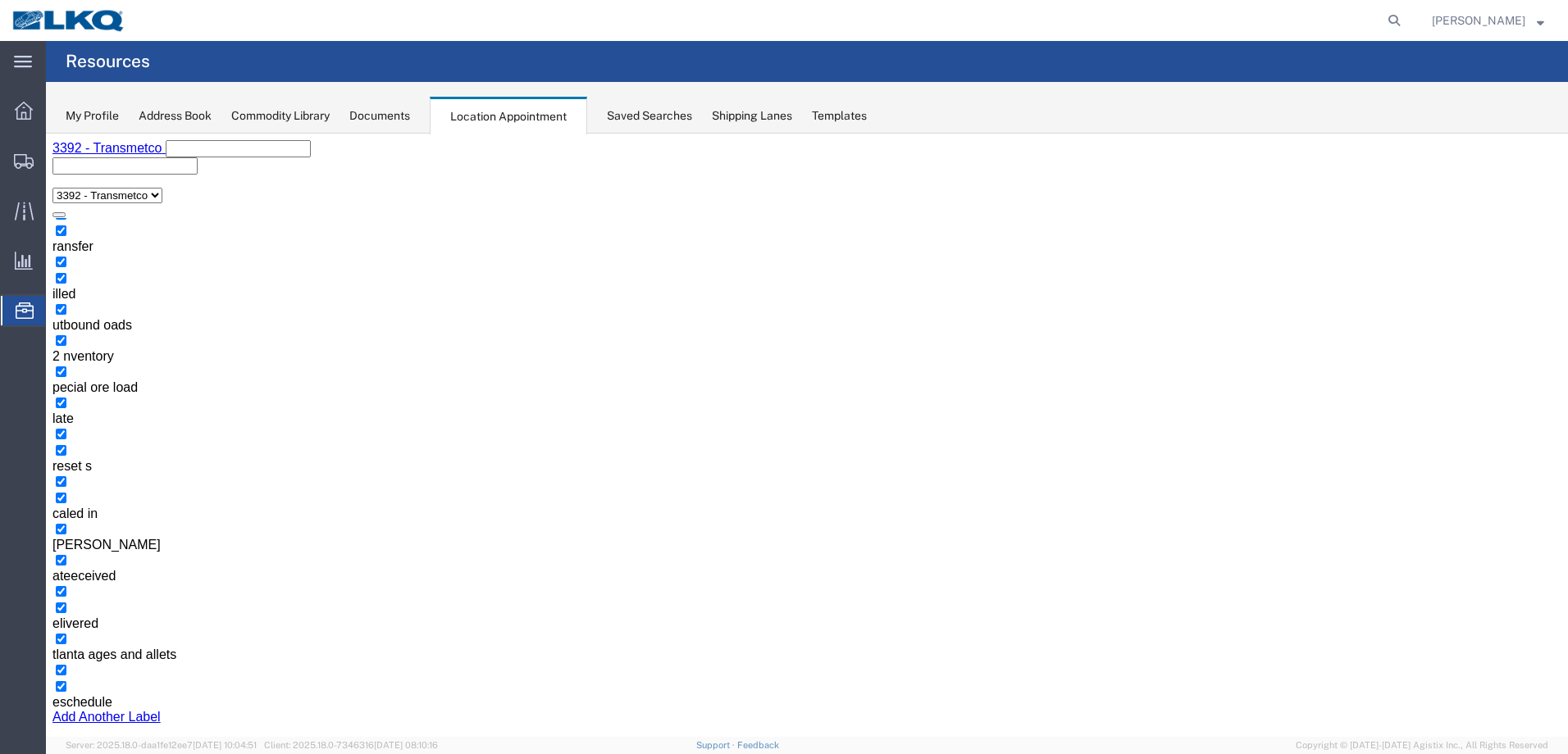
select select
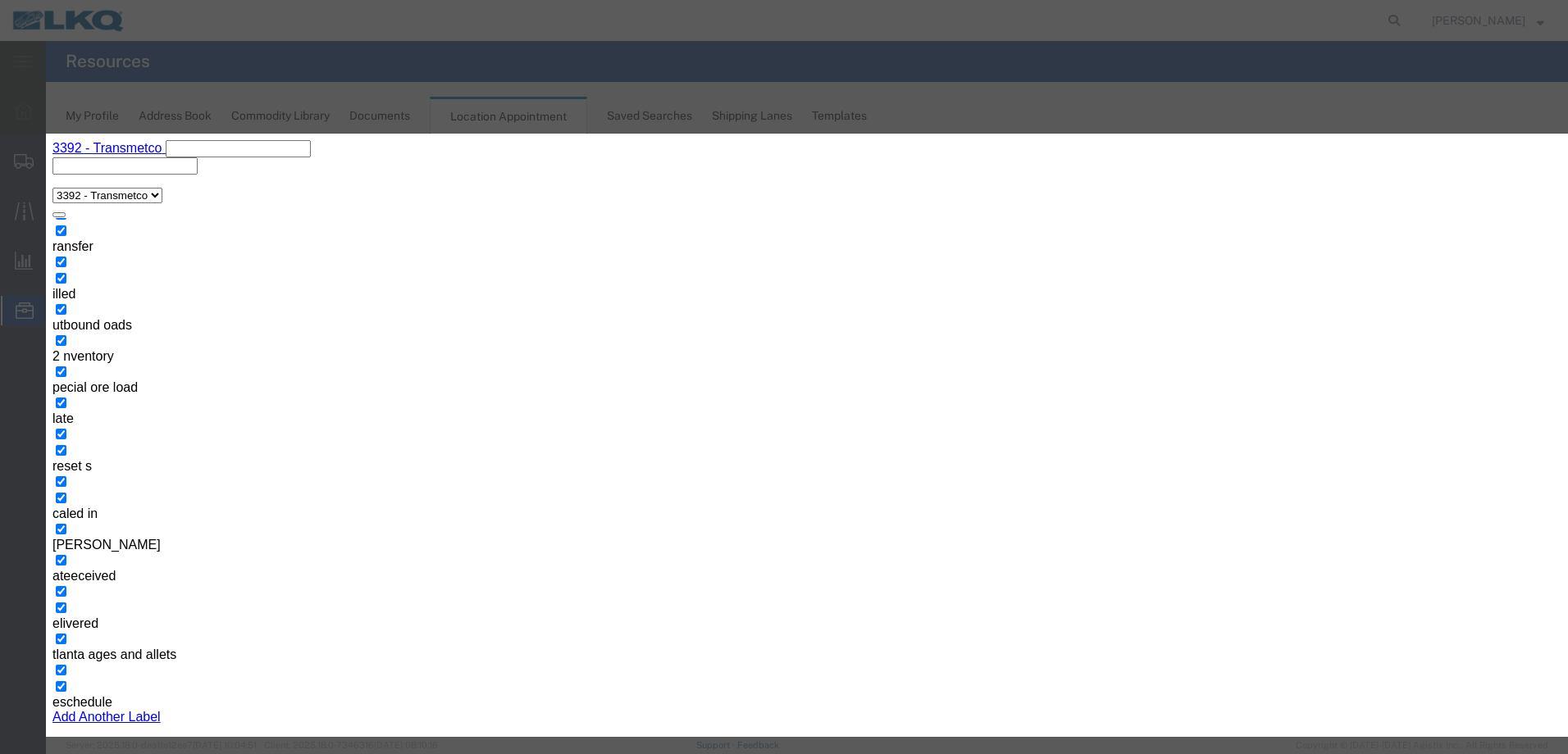
type input "T31228- [PERSON_NAME]- Dump"
type input "9:00 AM"
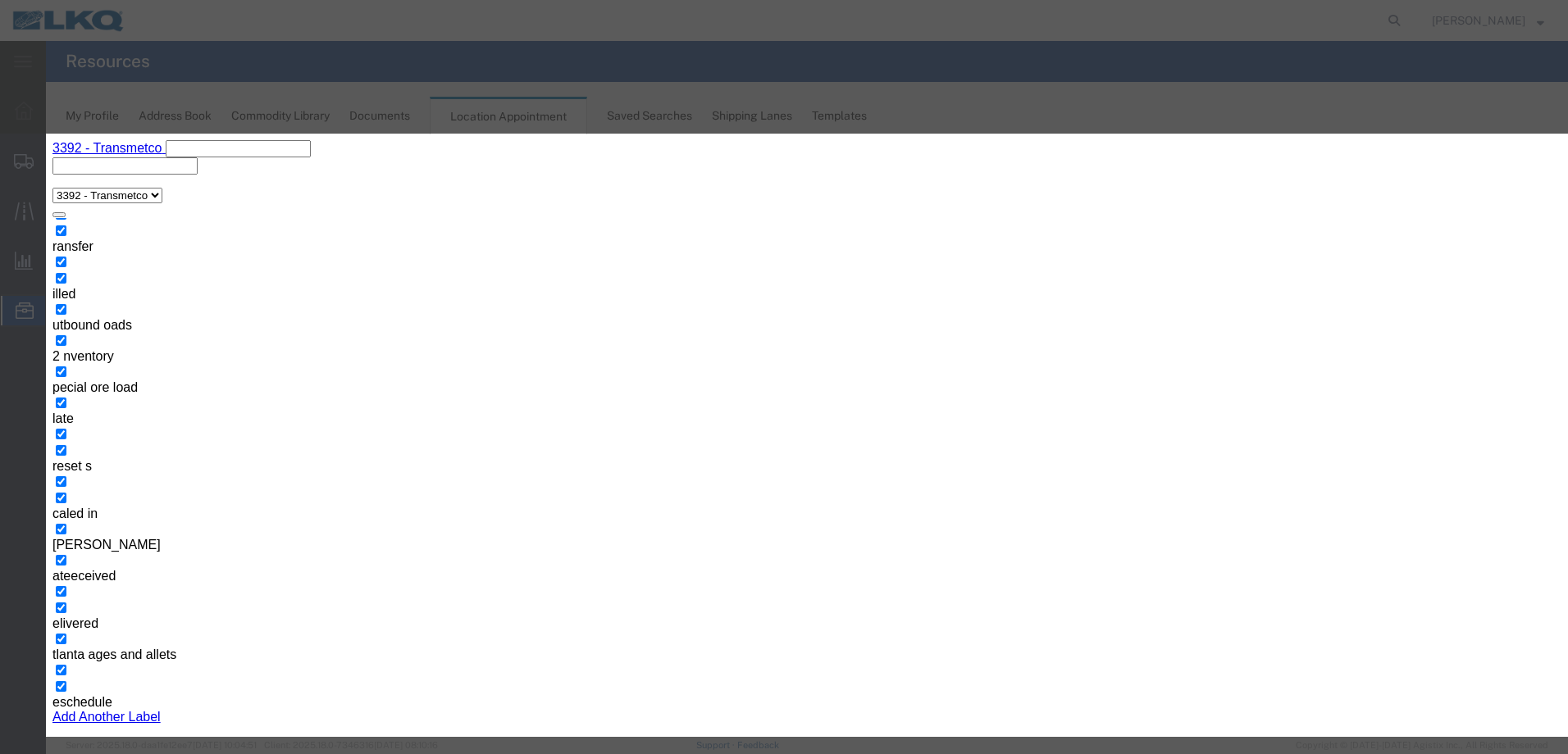
type input "th"
select select "23"
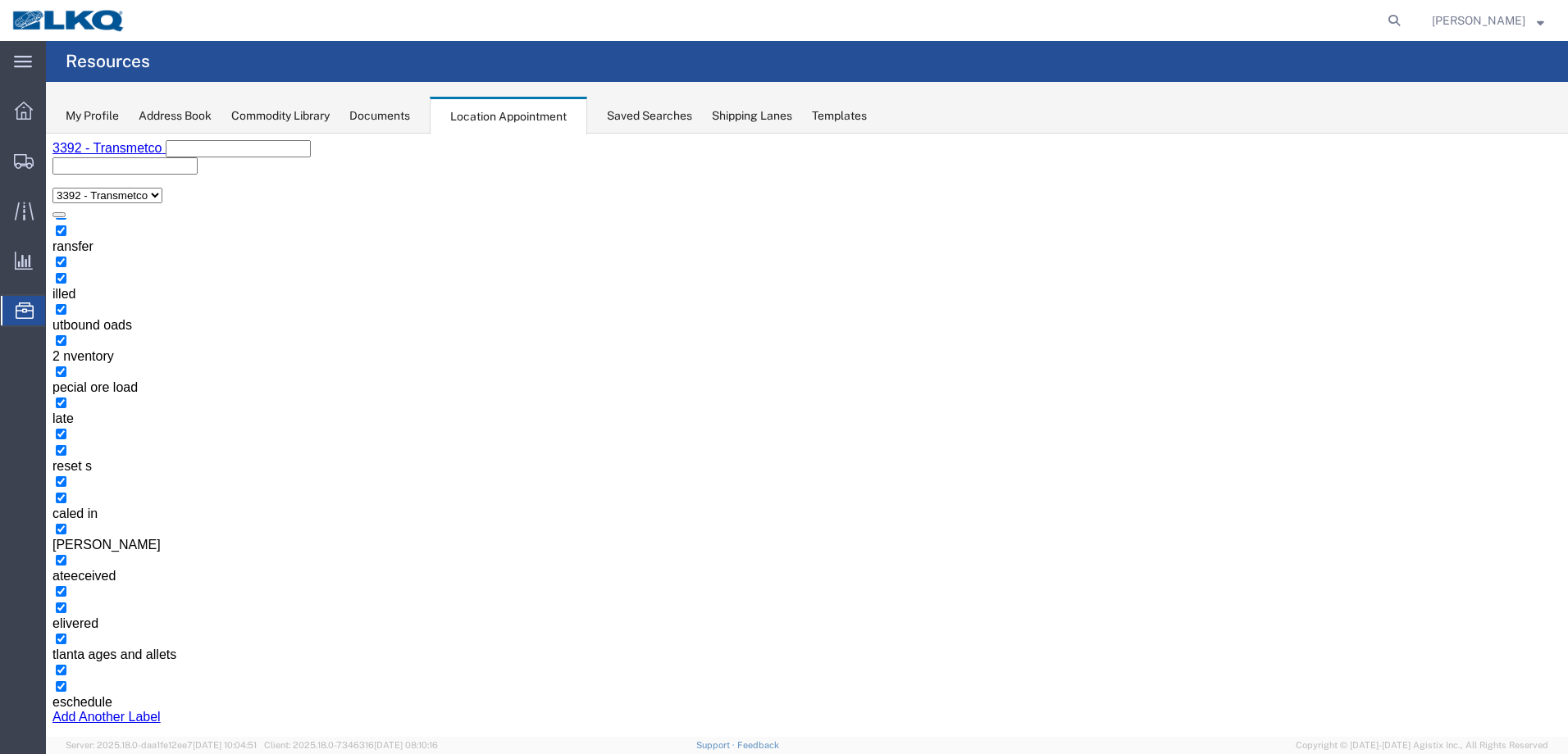
drag, startPoint x: 567, startPoint y: 392, endPoint x: 760, endPoint y: 425, distance: 195.8
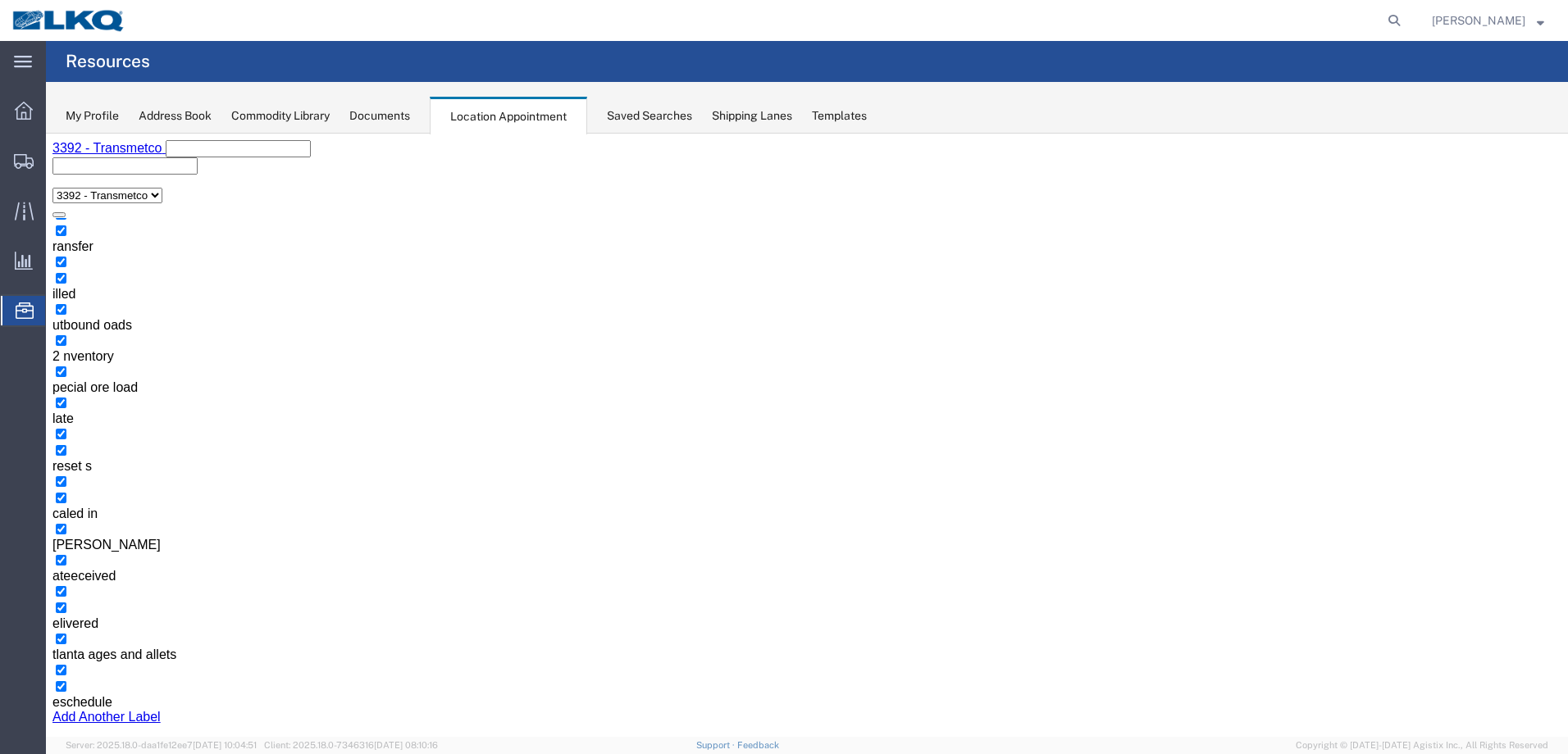
select select "1"
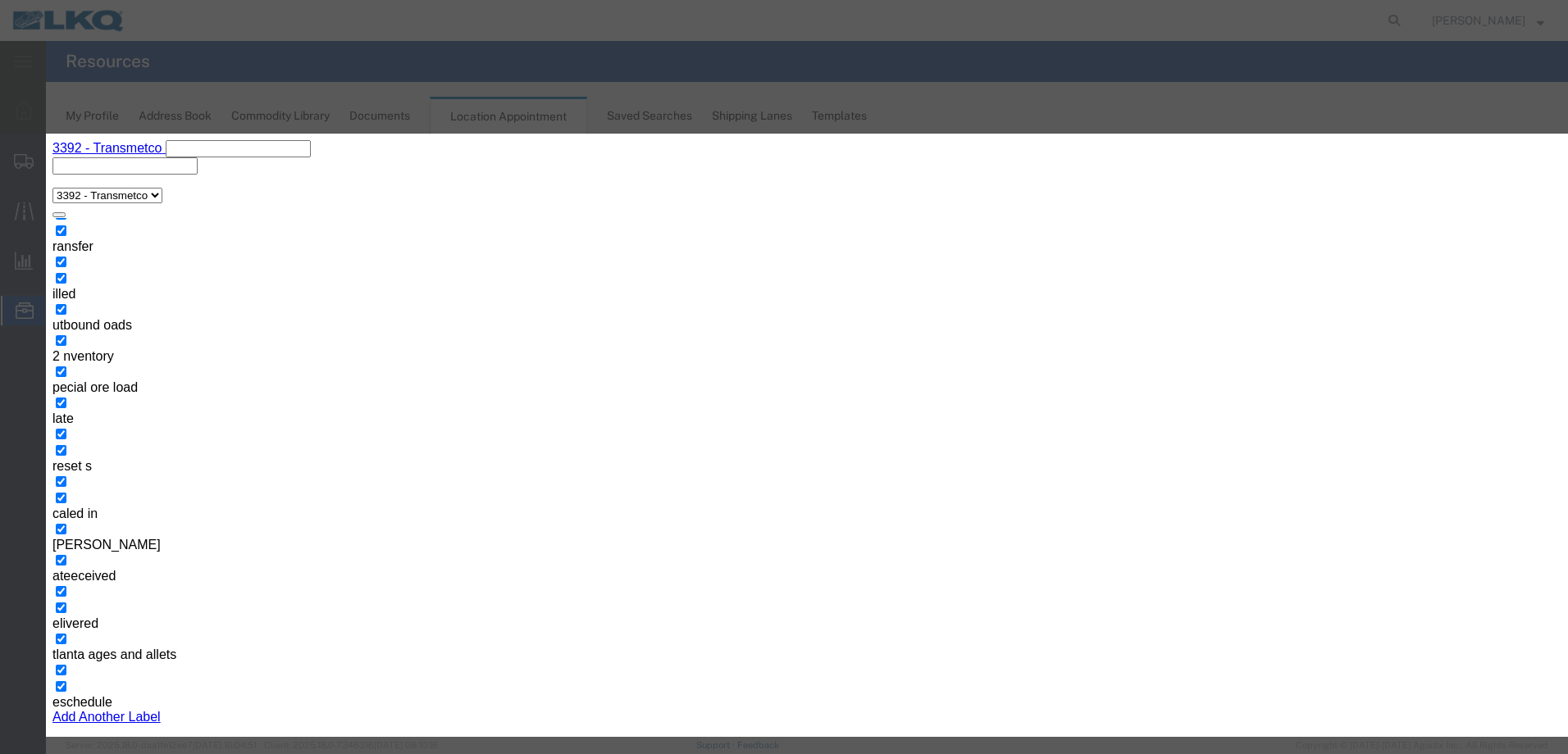
type input "11:00 AM"
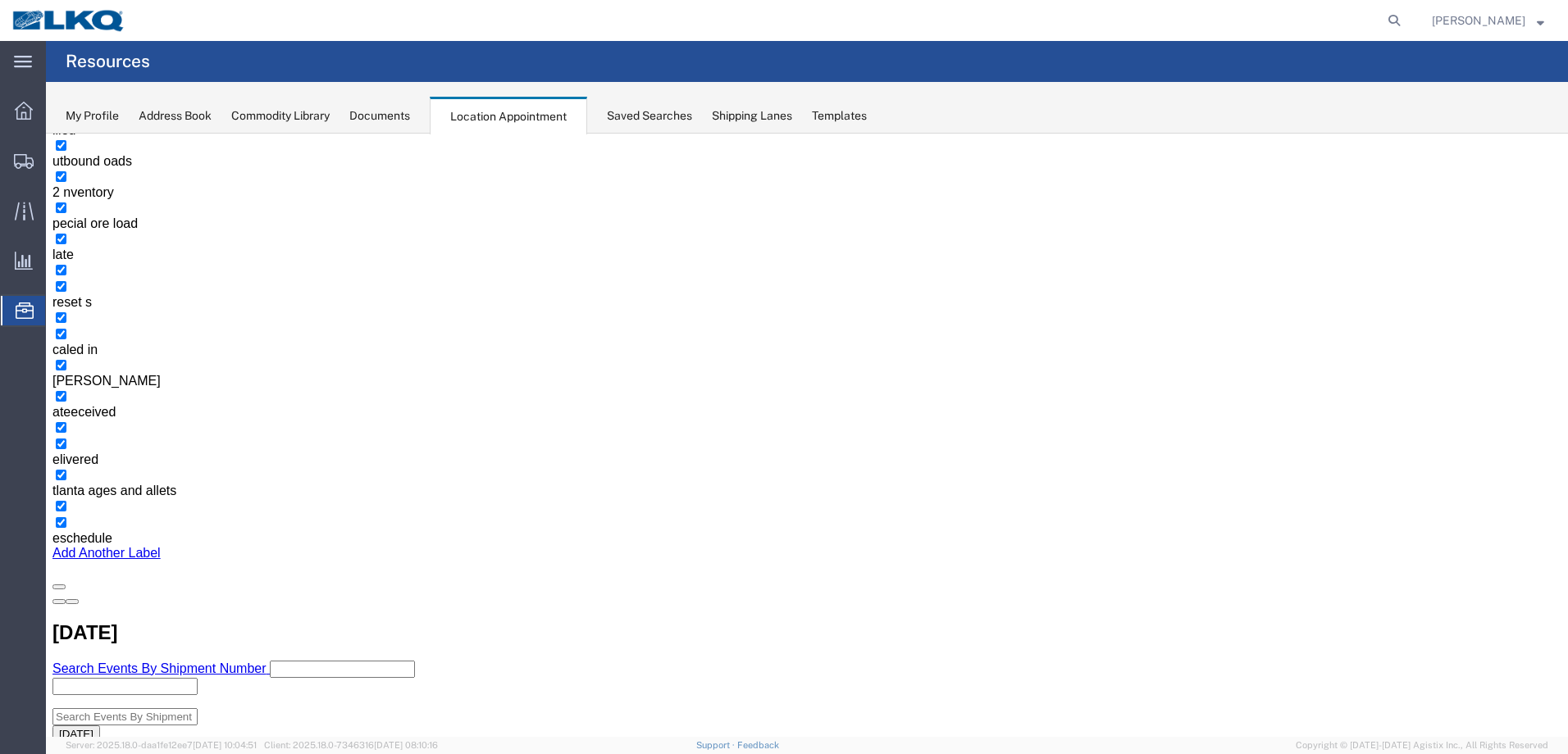
scroll to position [82, 0]
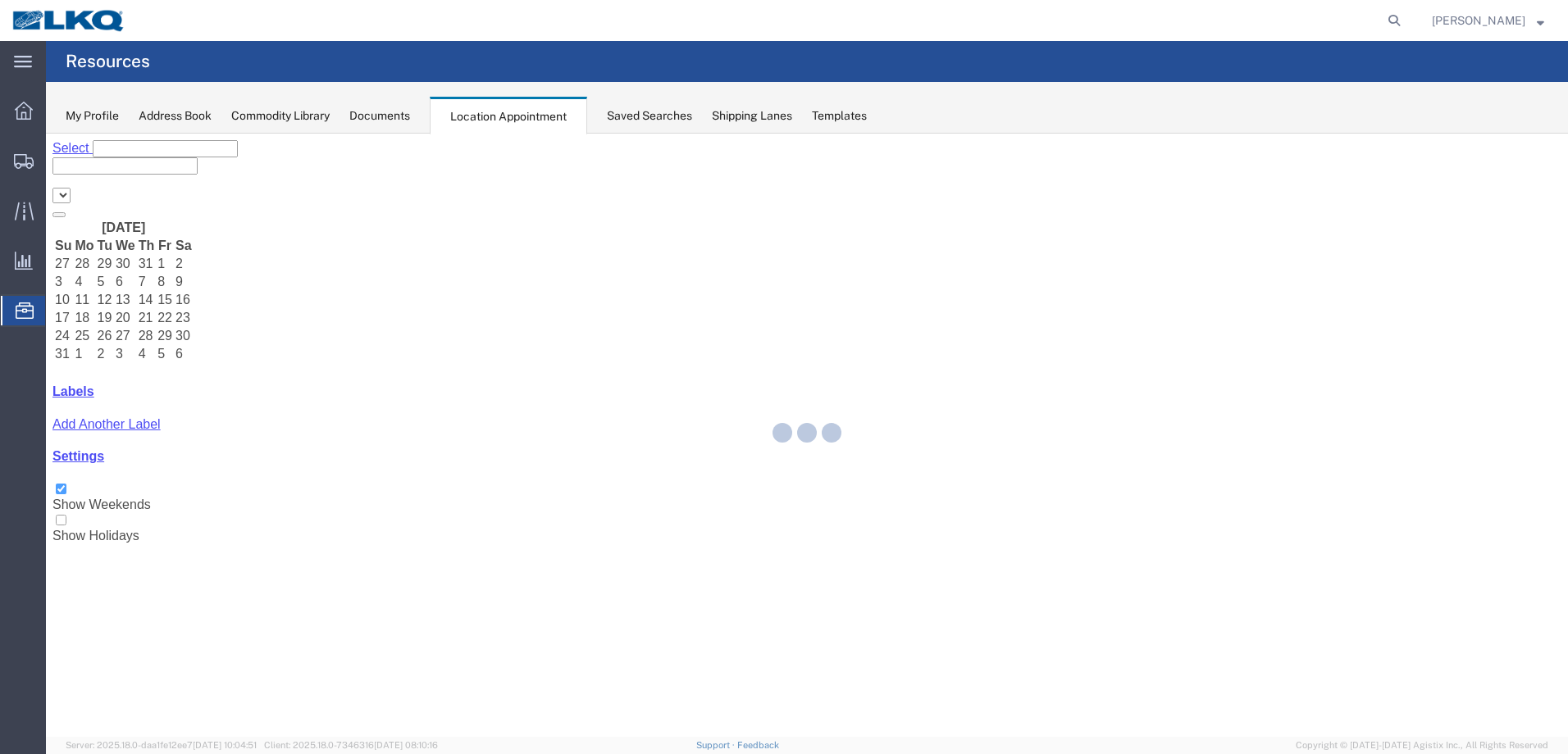
select select "28018"
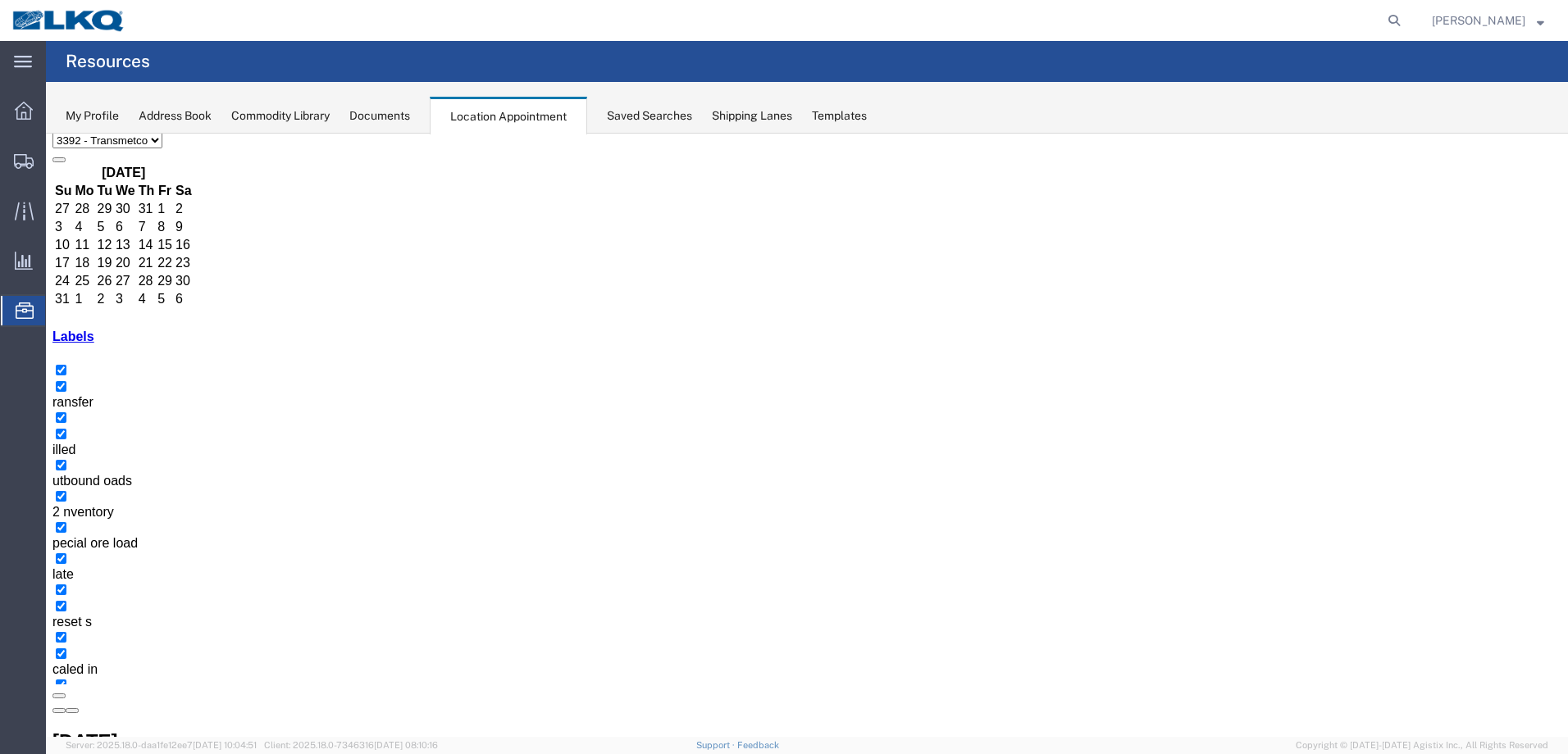
scroll to position [82, 0]
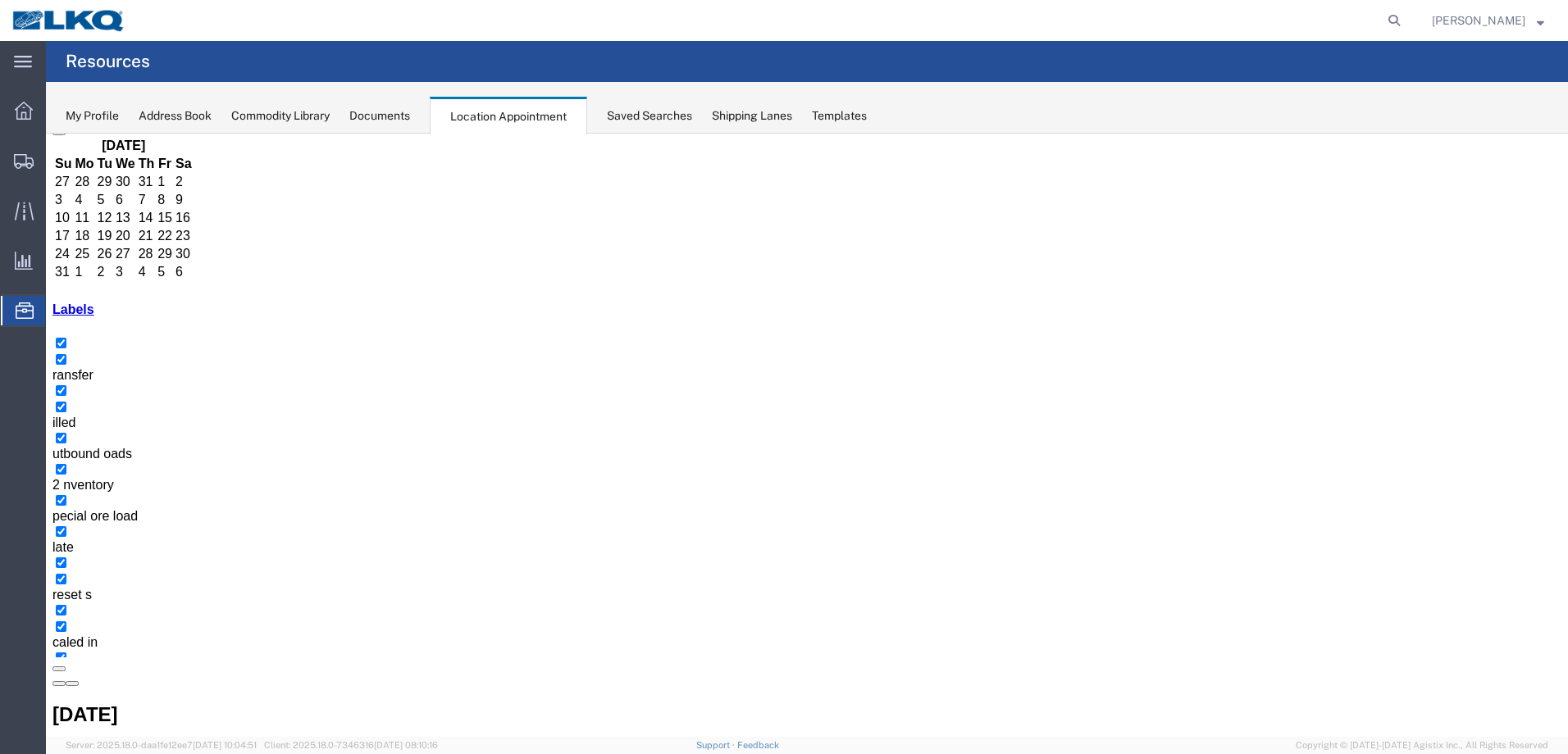
select select "1"
select select
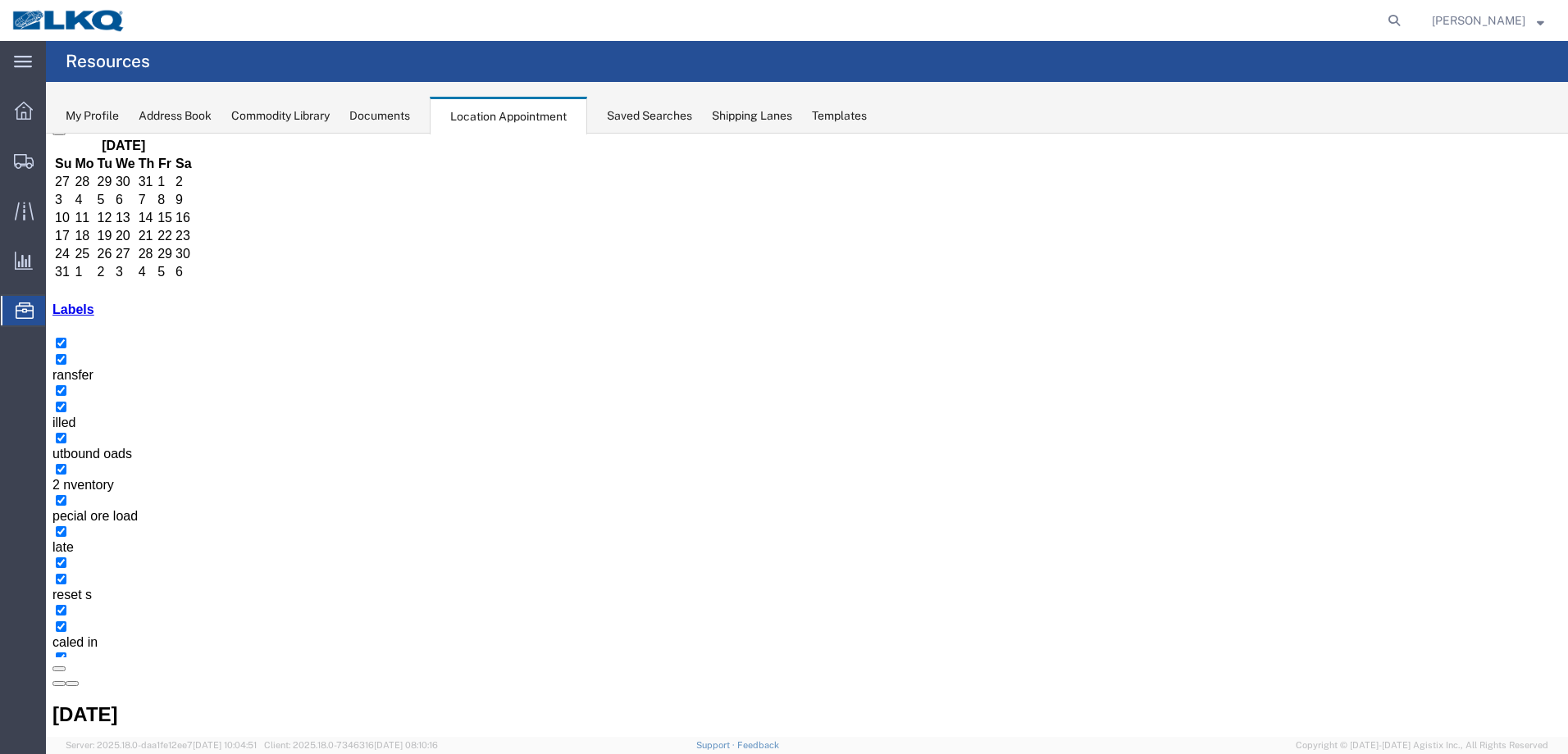
select select "1"
select select
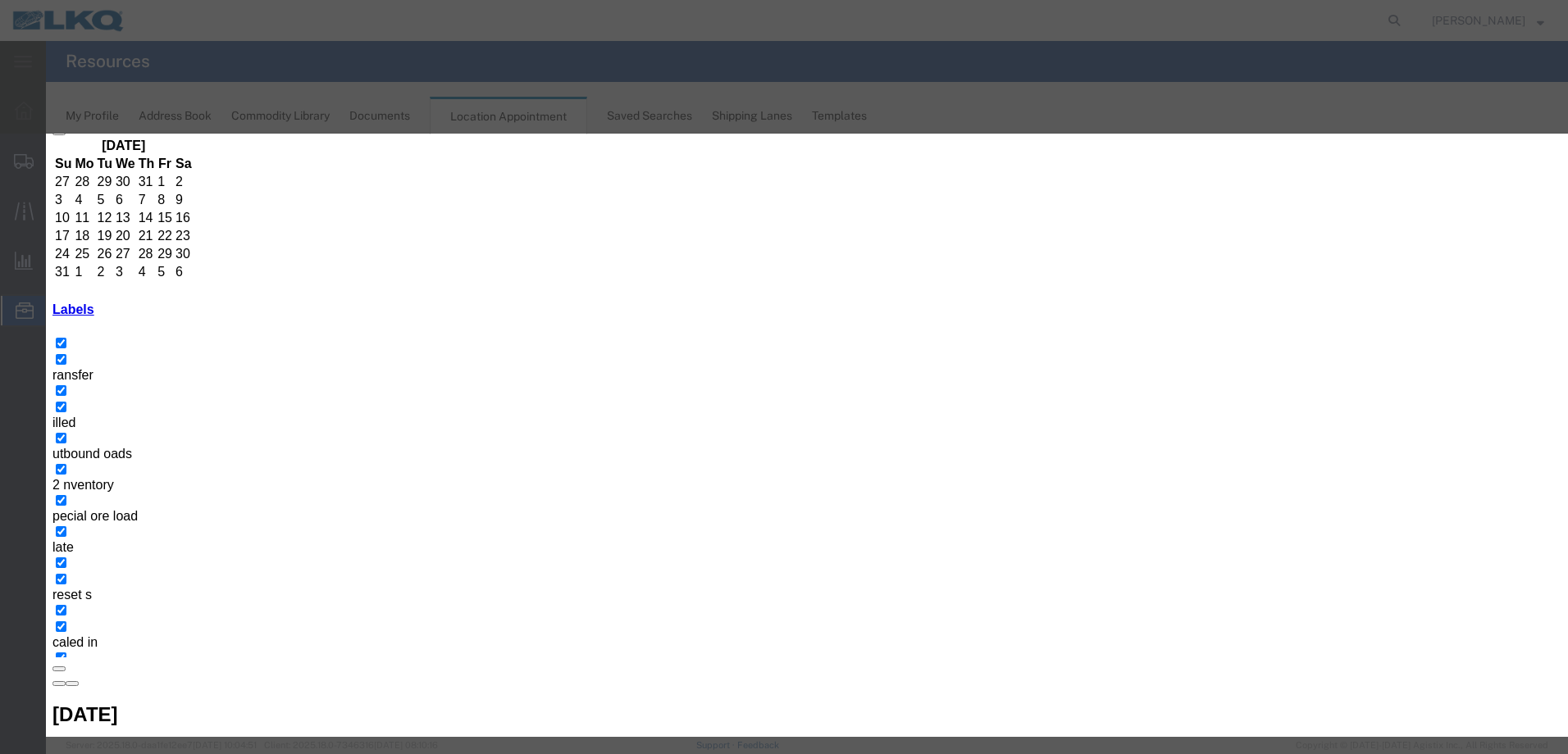
type input "t"
type input "T31442- ACS- Loose"
type input "7:00 AM"
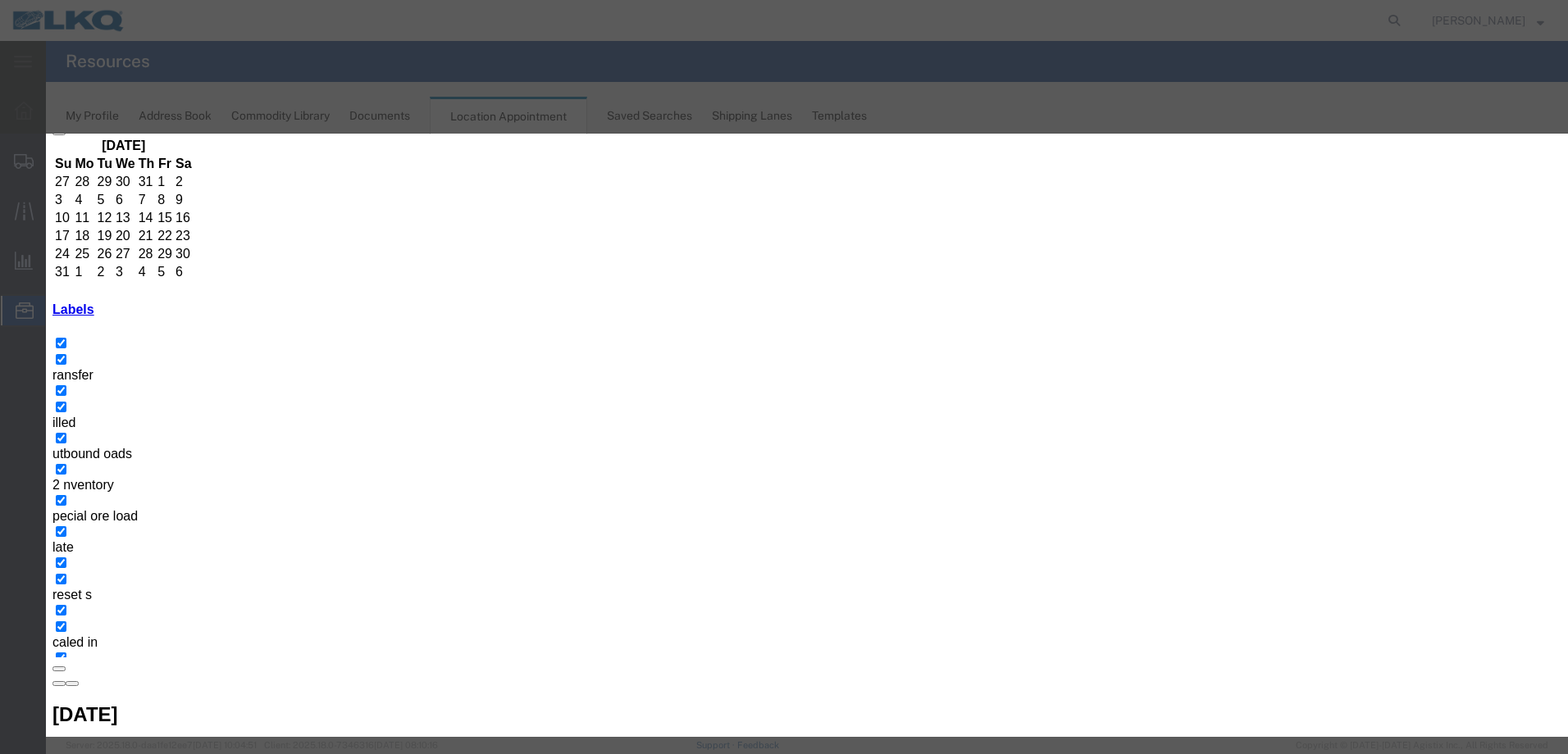
type input "th"
select select "23"
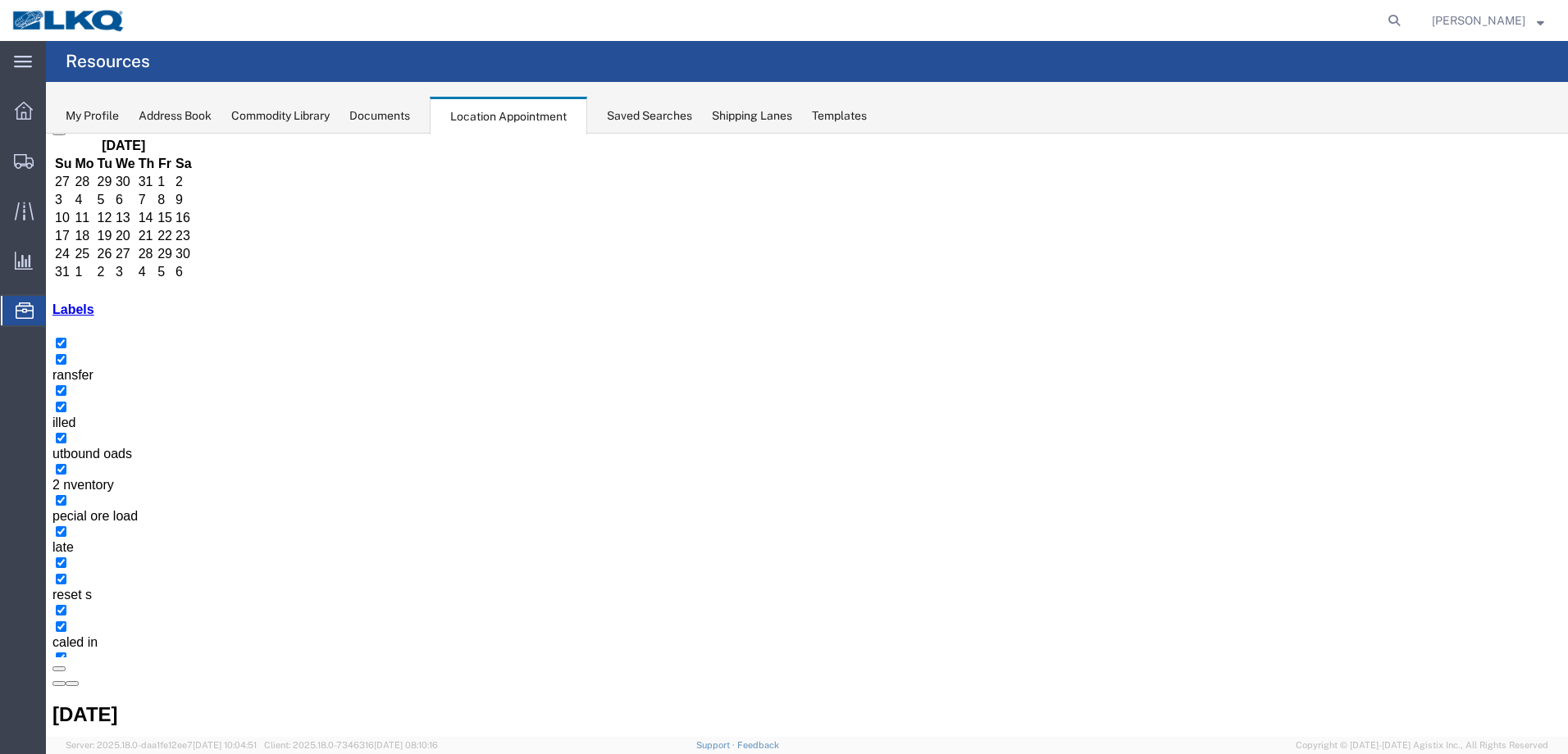
scroll to position [0, 0]
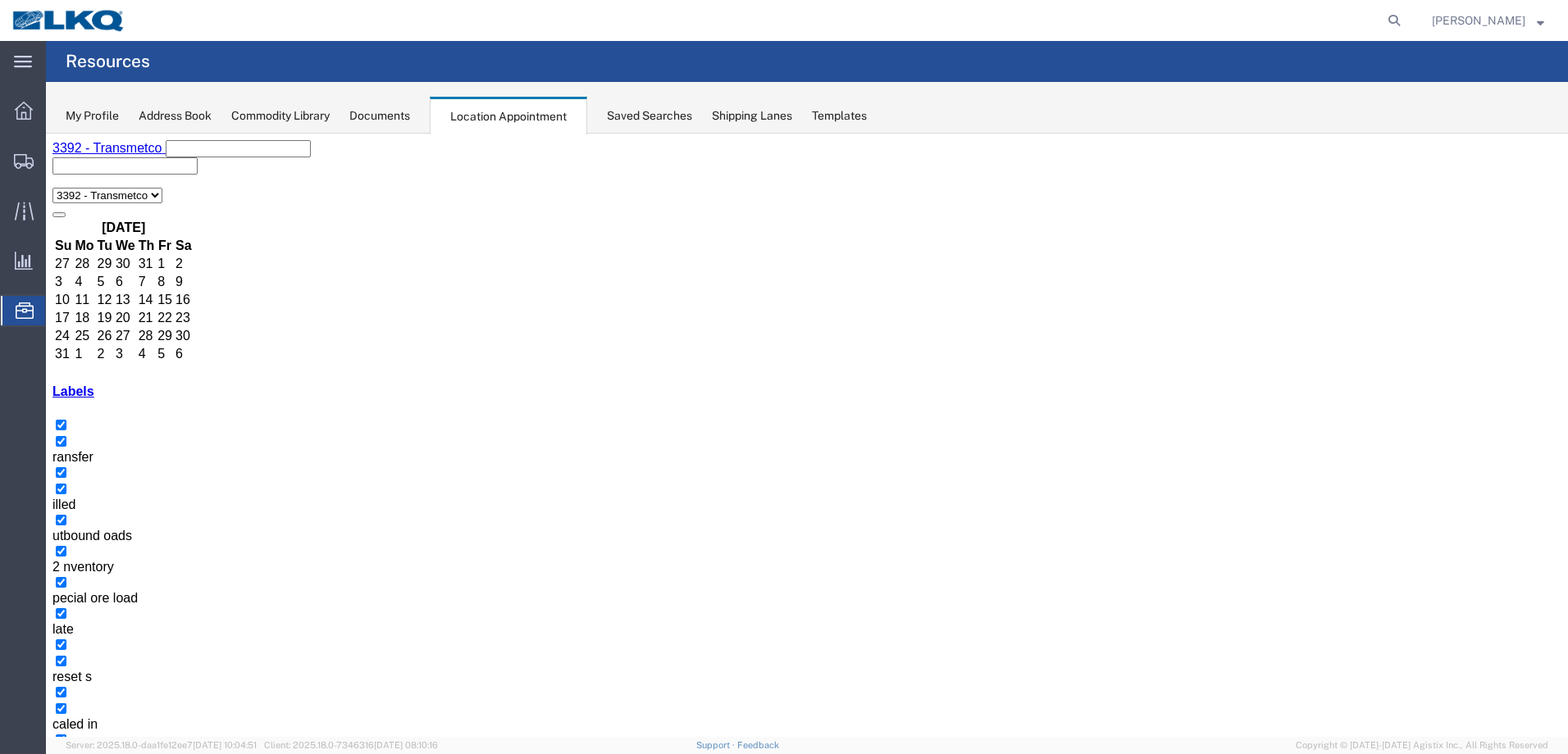
select select "1"
select select
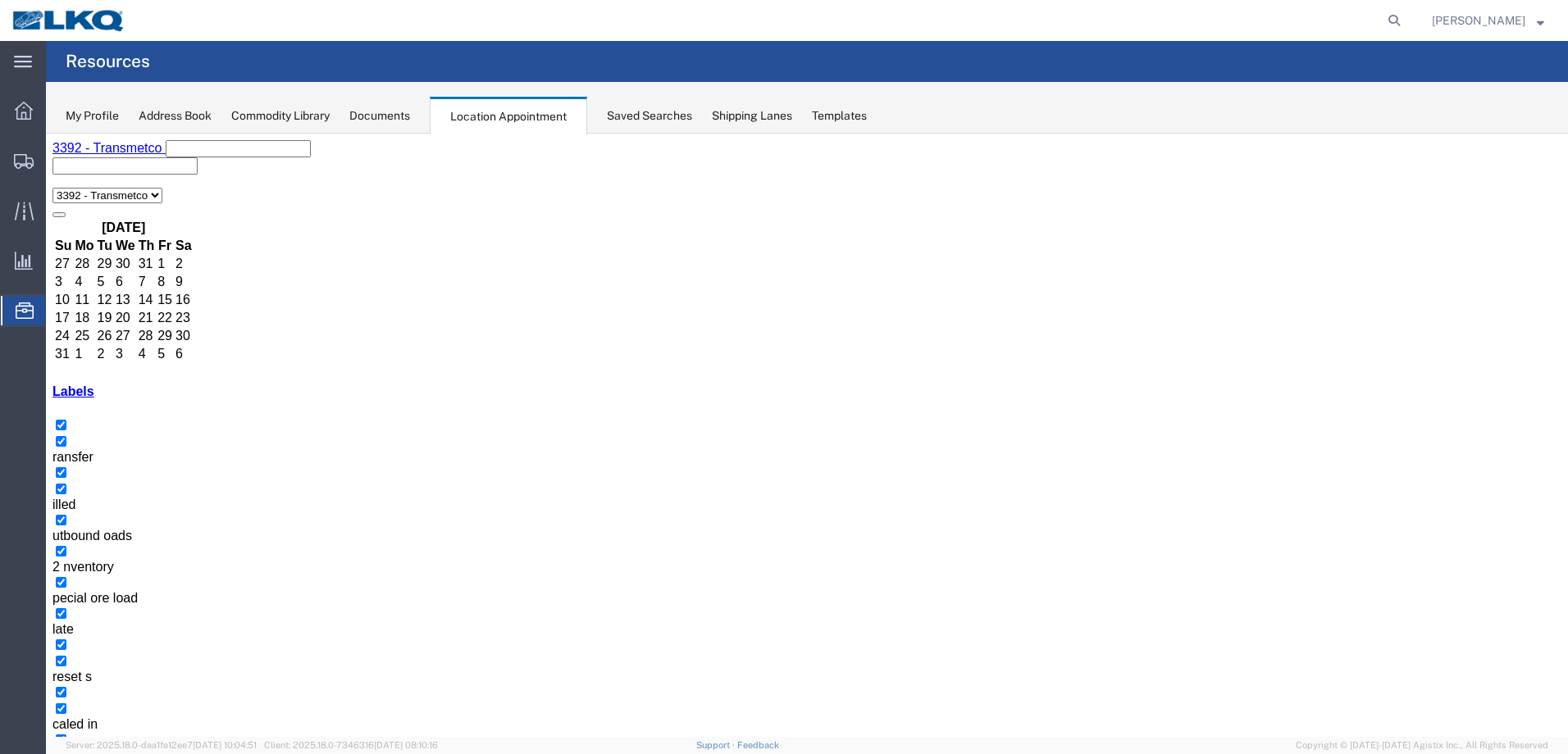
drag, startPoint x: 962, startPoint y: 276, endPoint x: 610, endPoint y: 450, distance: 392.7
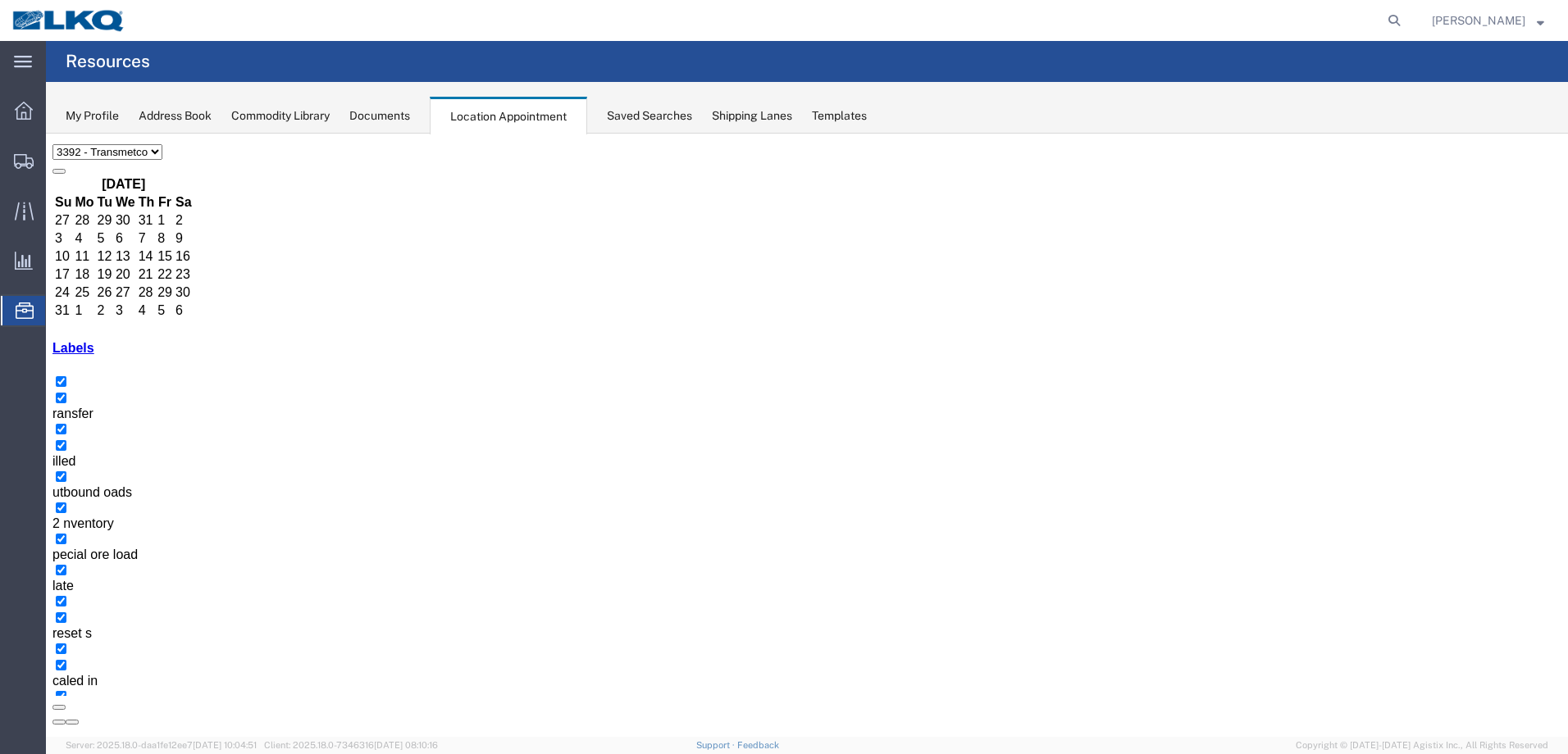
scroll to position [61, 0]
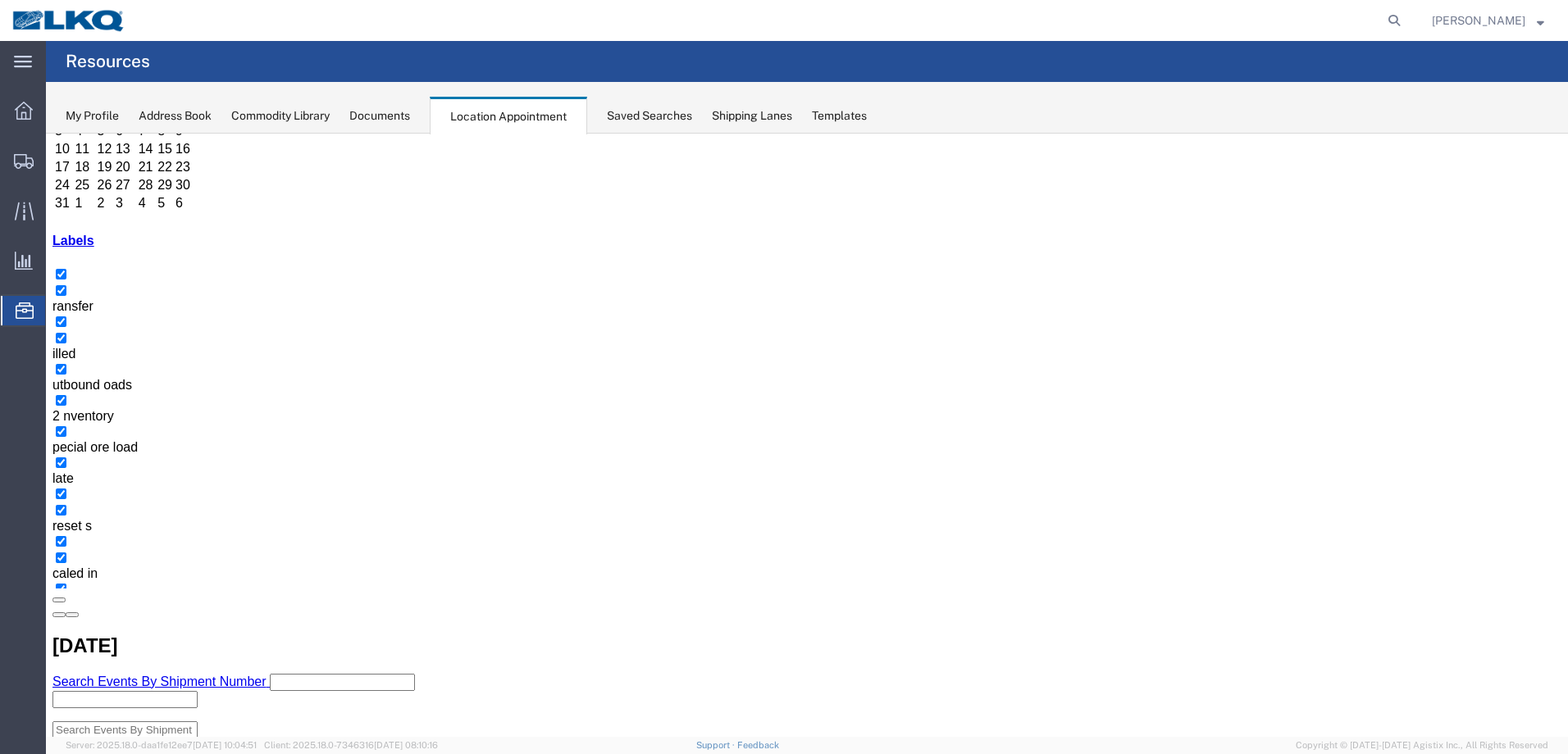
scroll to position [153, 0]
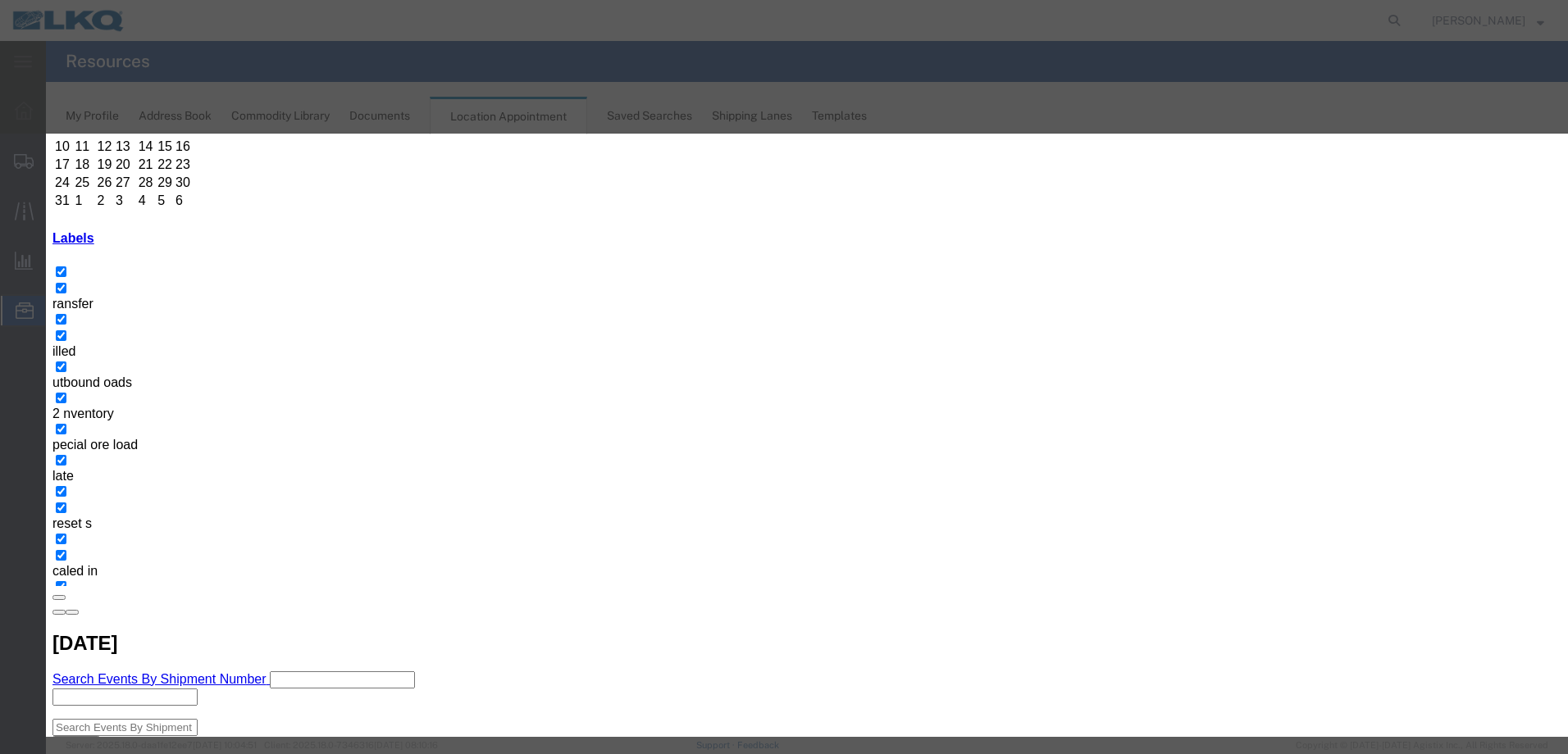
type input "d"
type input "Dicastal Tolling"
type input "1:00 pm"
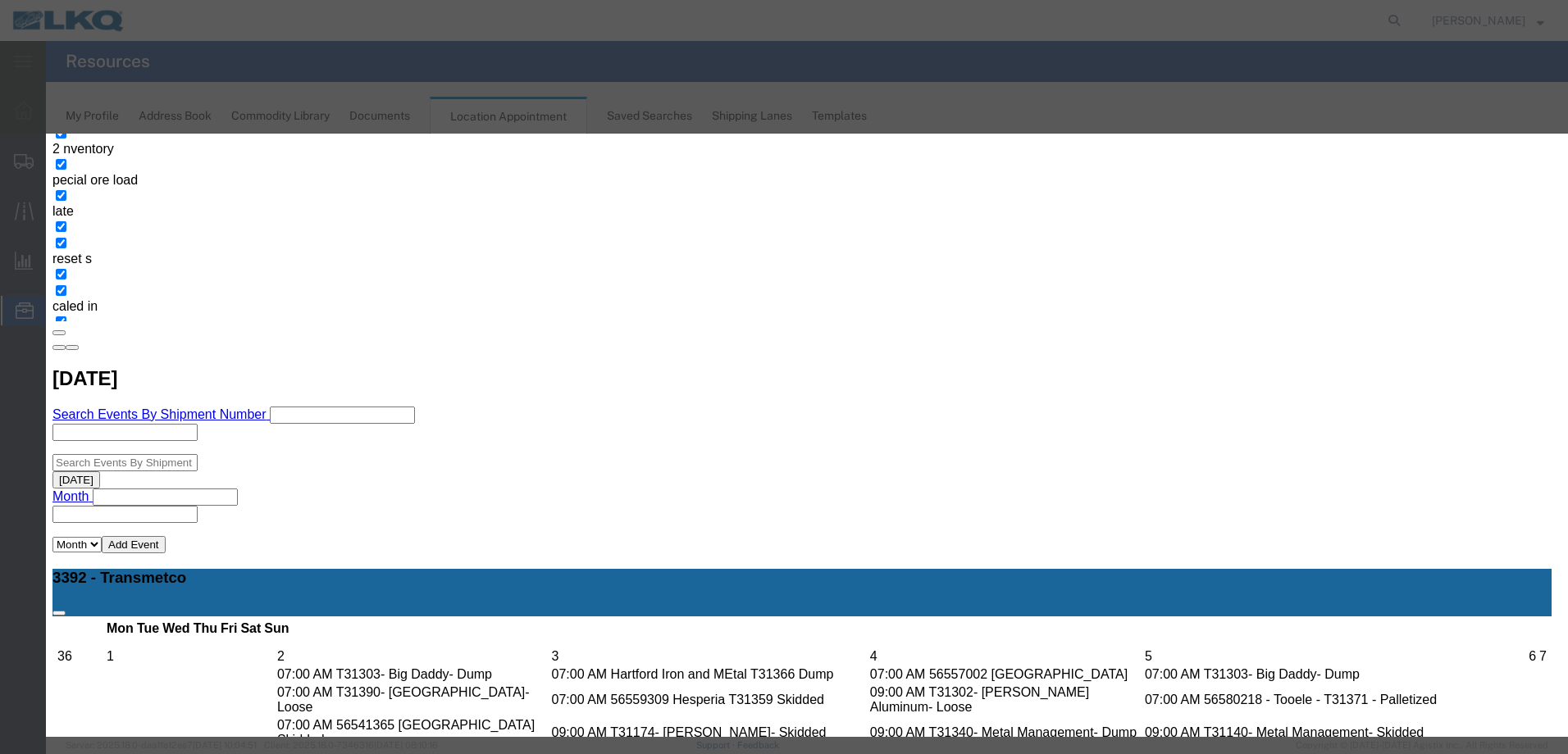
scroll to position [0, 0]
select select "25"
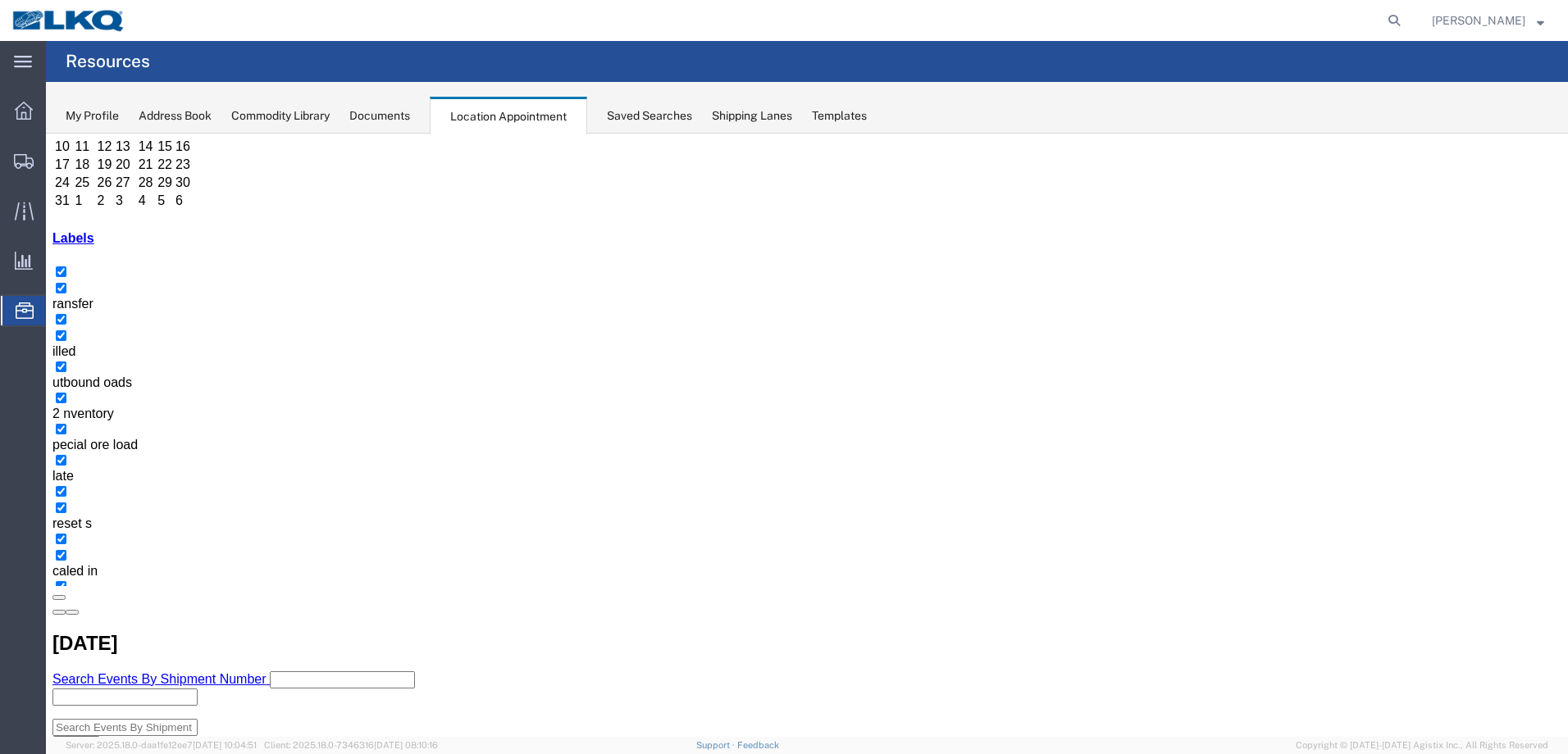
scroll to position [0, 0]
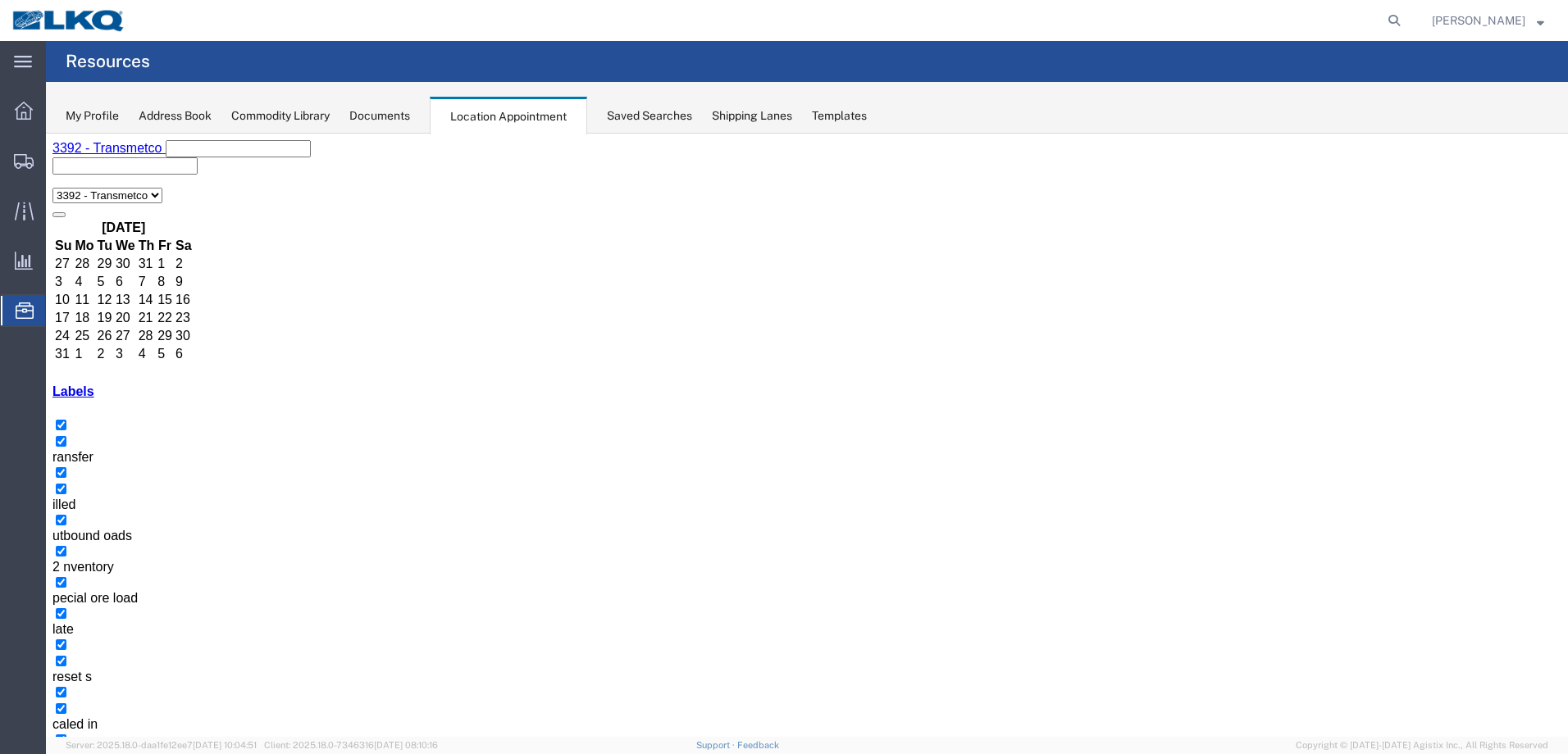
select select "1"
select select
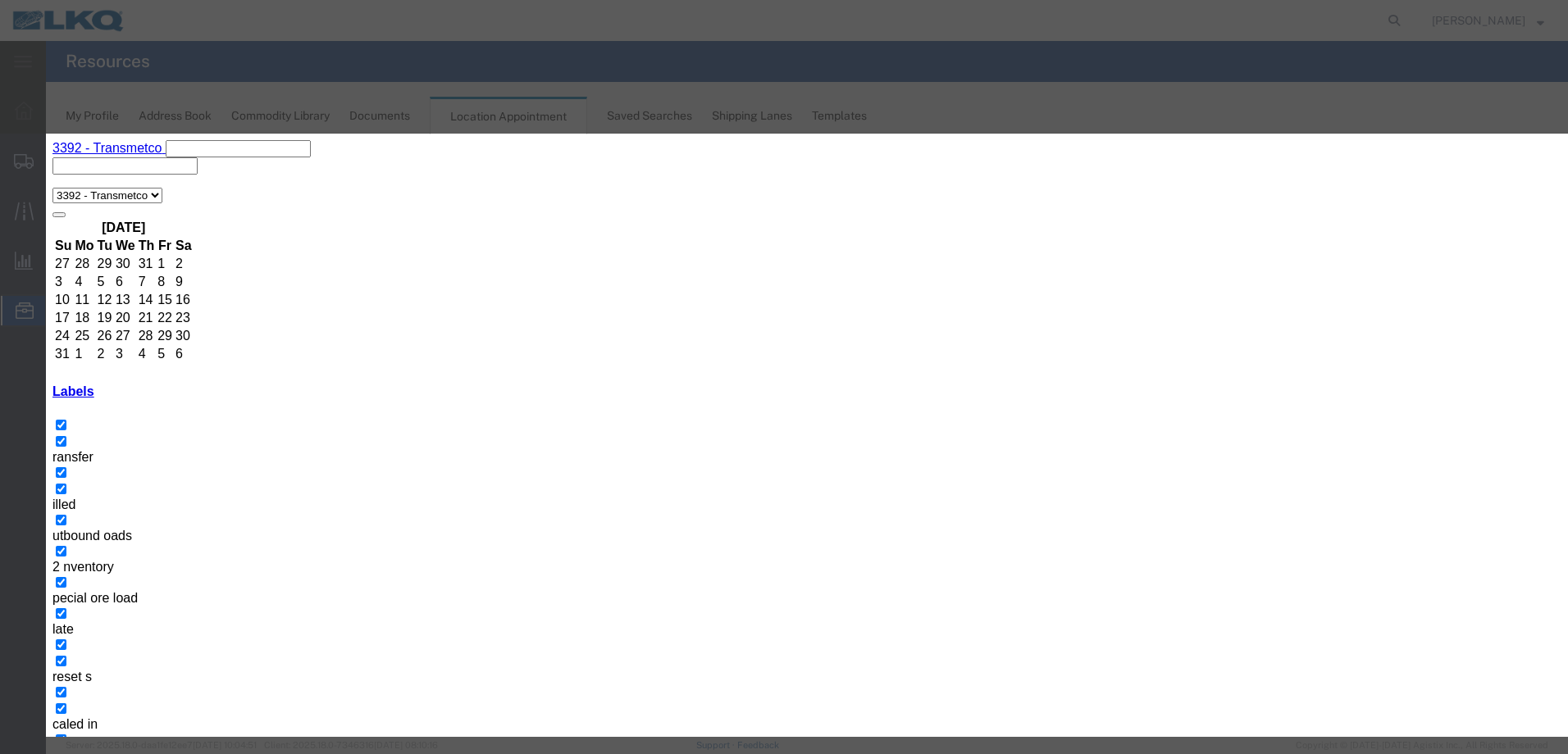
paste input "Dicastal Tolling"
type input "Dicastal Tolling"
type input "11:00 AM"
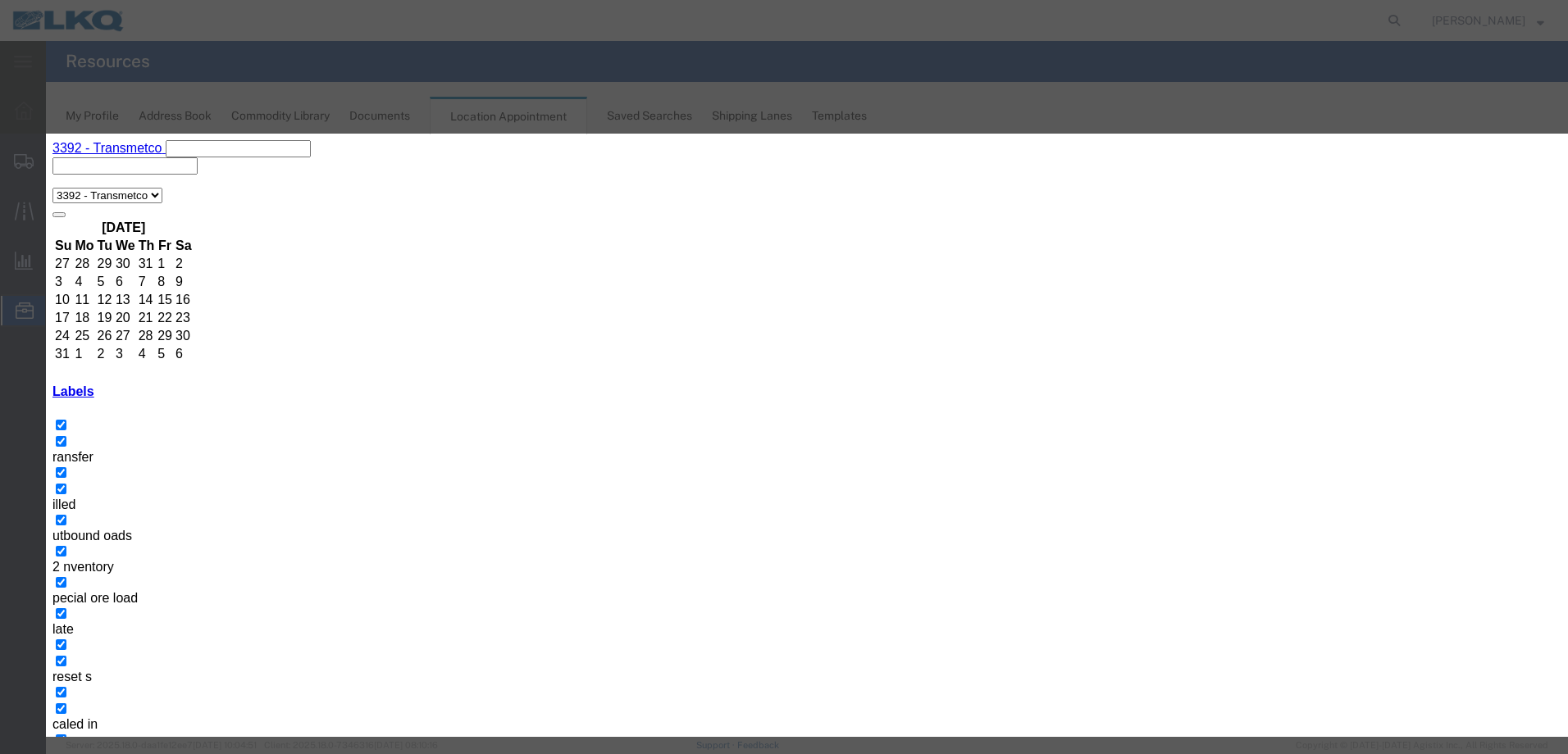
select select "25"
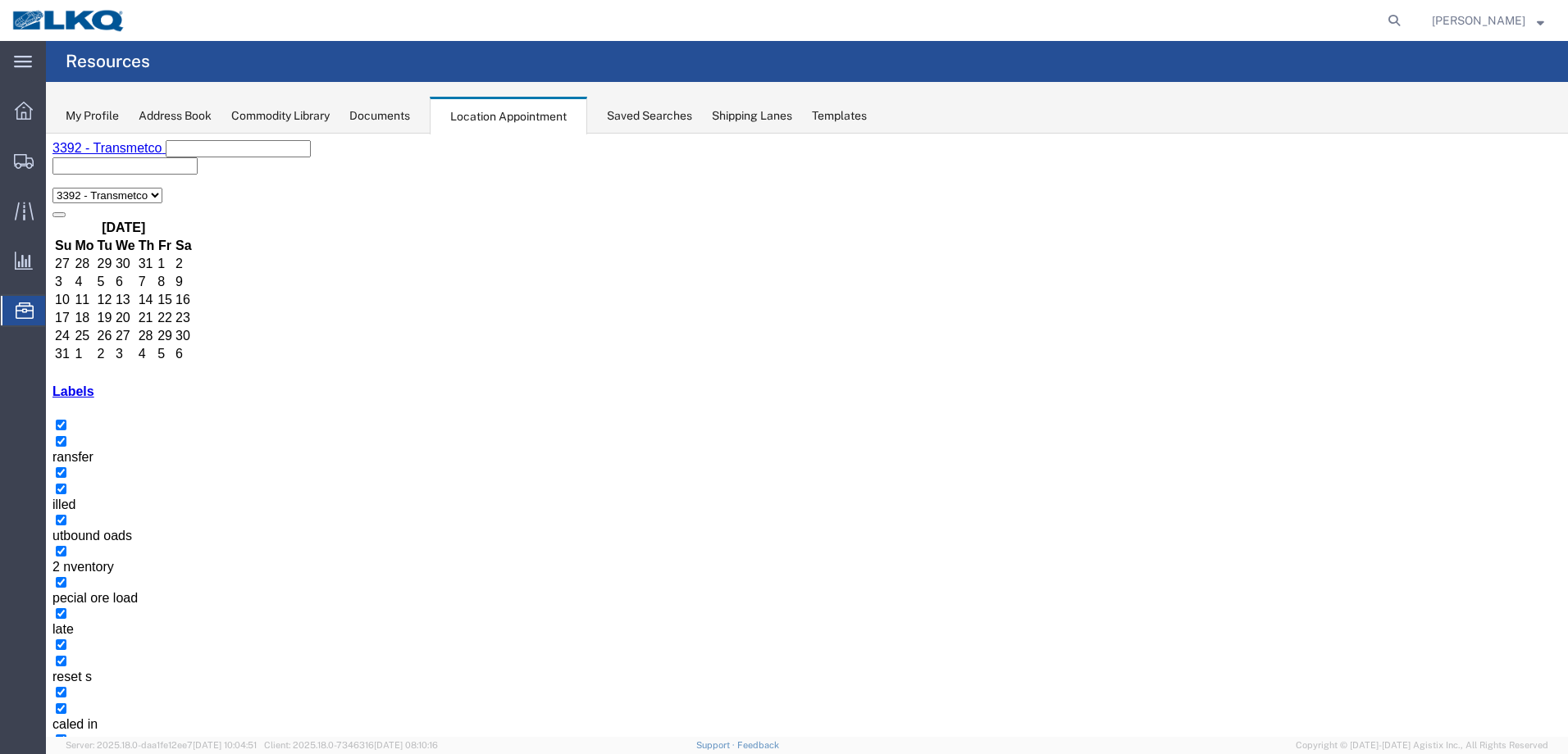
select select "1"
select select
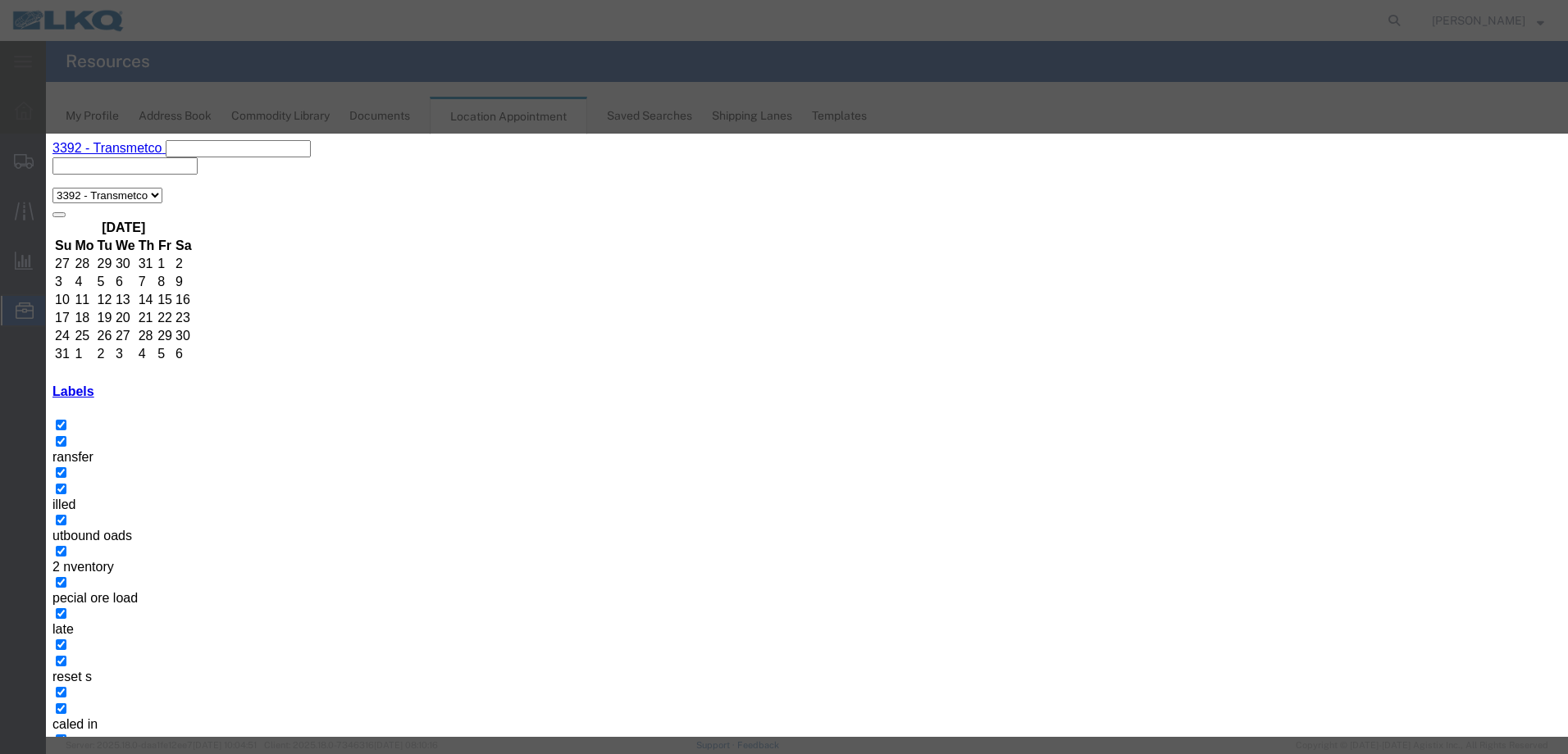
paste input "Dicastal Tolling"
type input "Dicastal Tolling"
type input "1:00 pm"
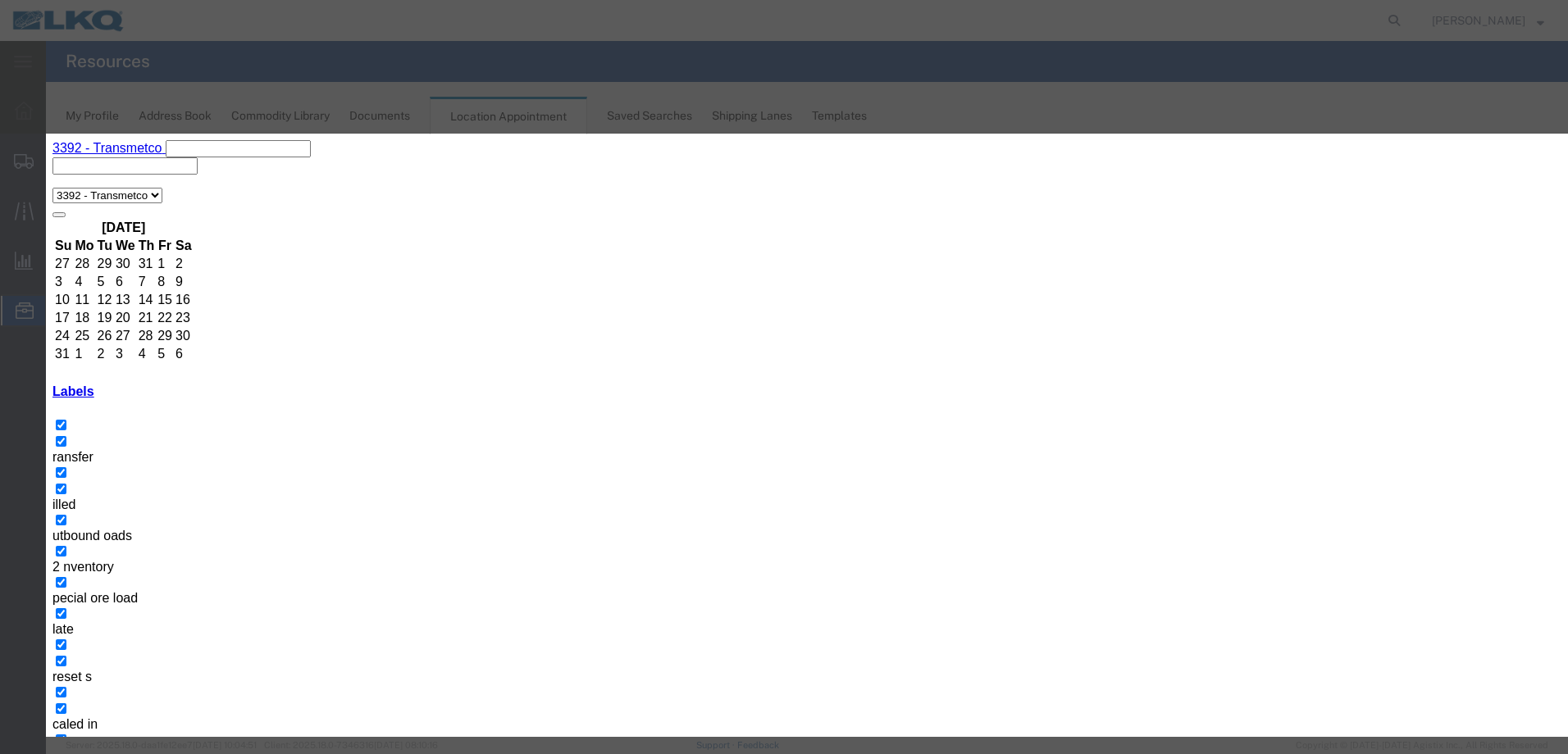
select select "25"
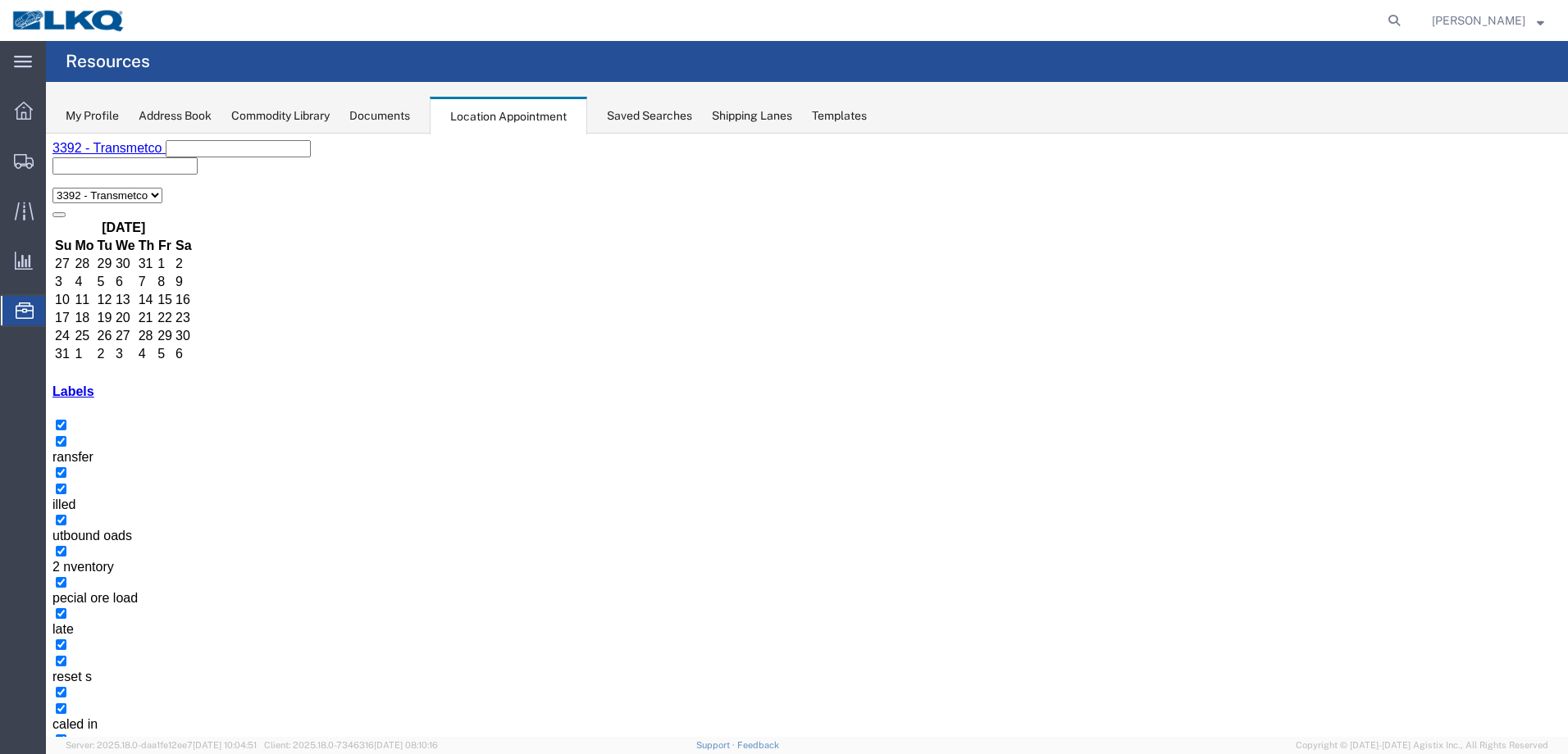
select select "1"
select select
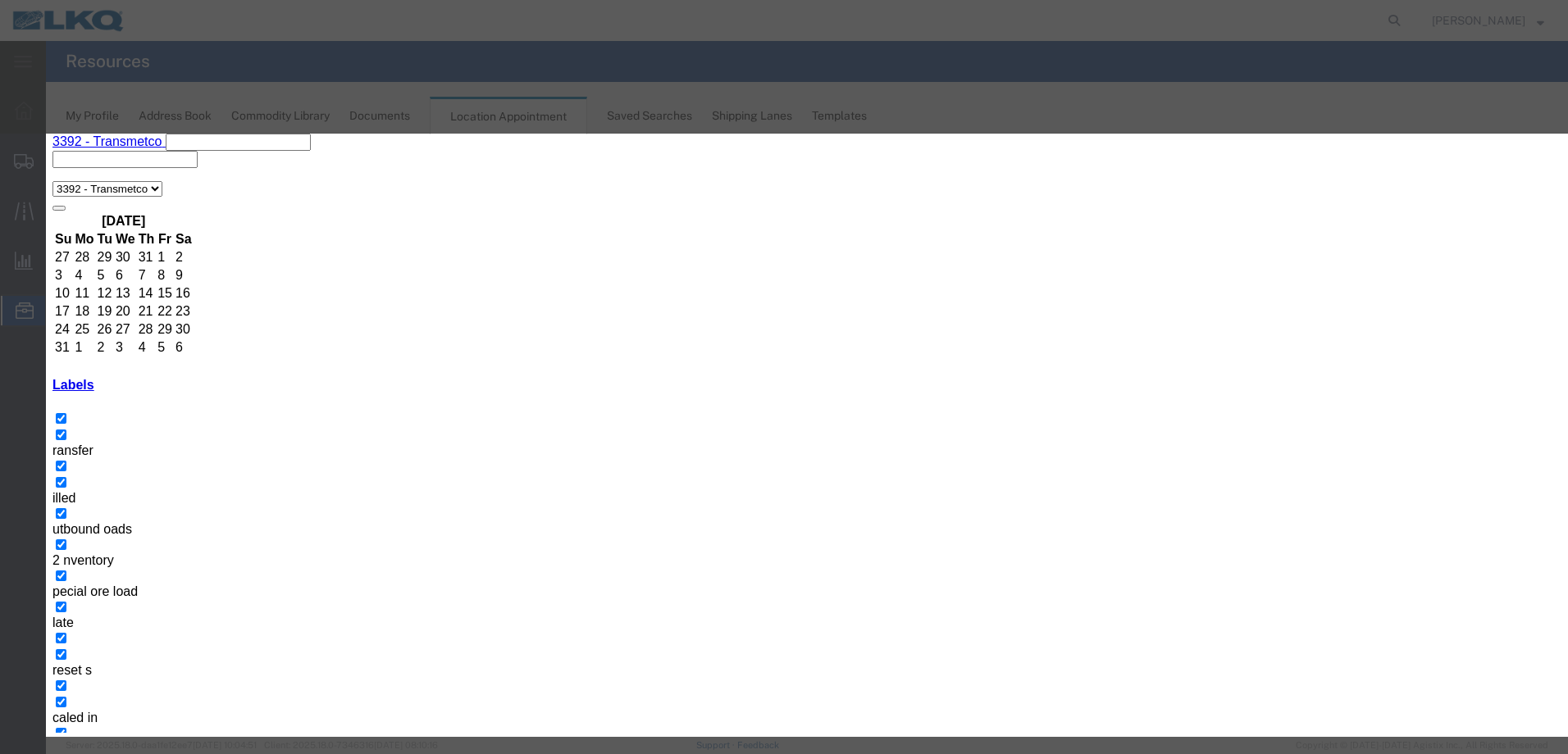
paste input "Dicastal Tolling"
type input "Dicastal Tolling"
type input "1:00 pm"
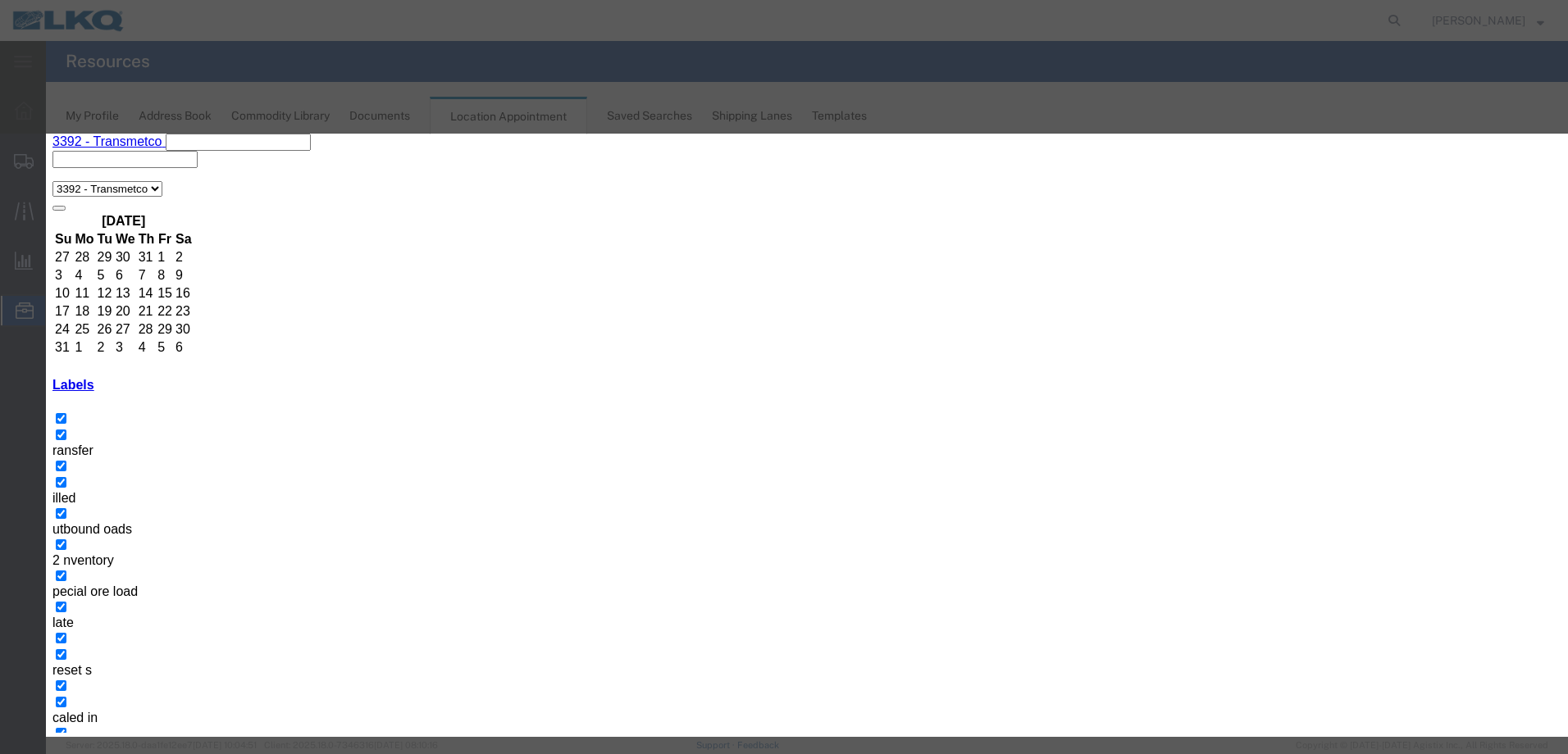
select select "25"
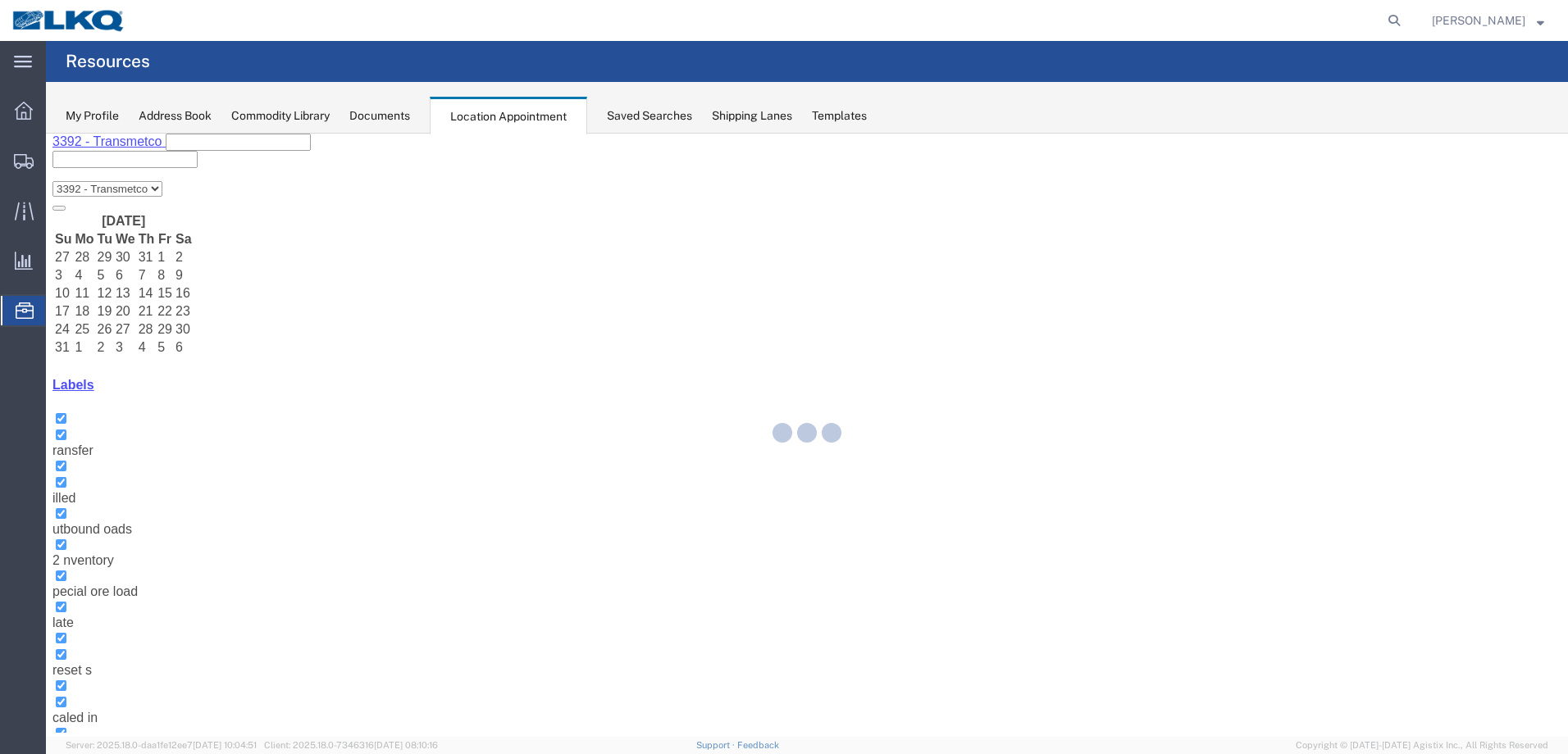
scroll to position [0, 0]
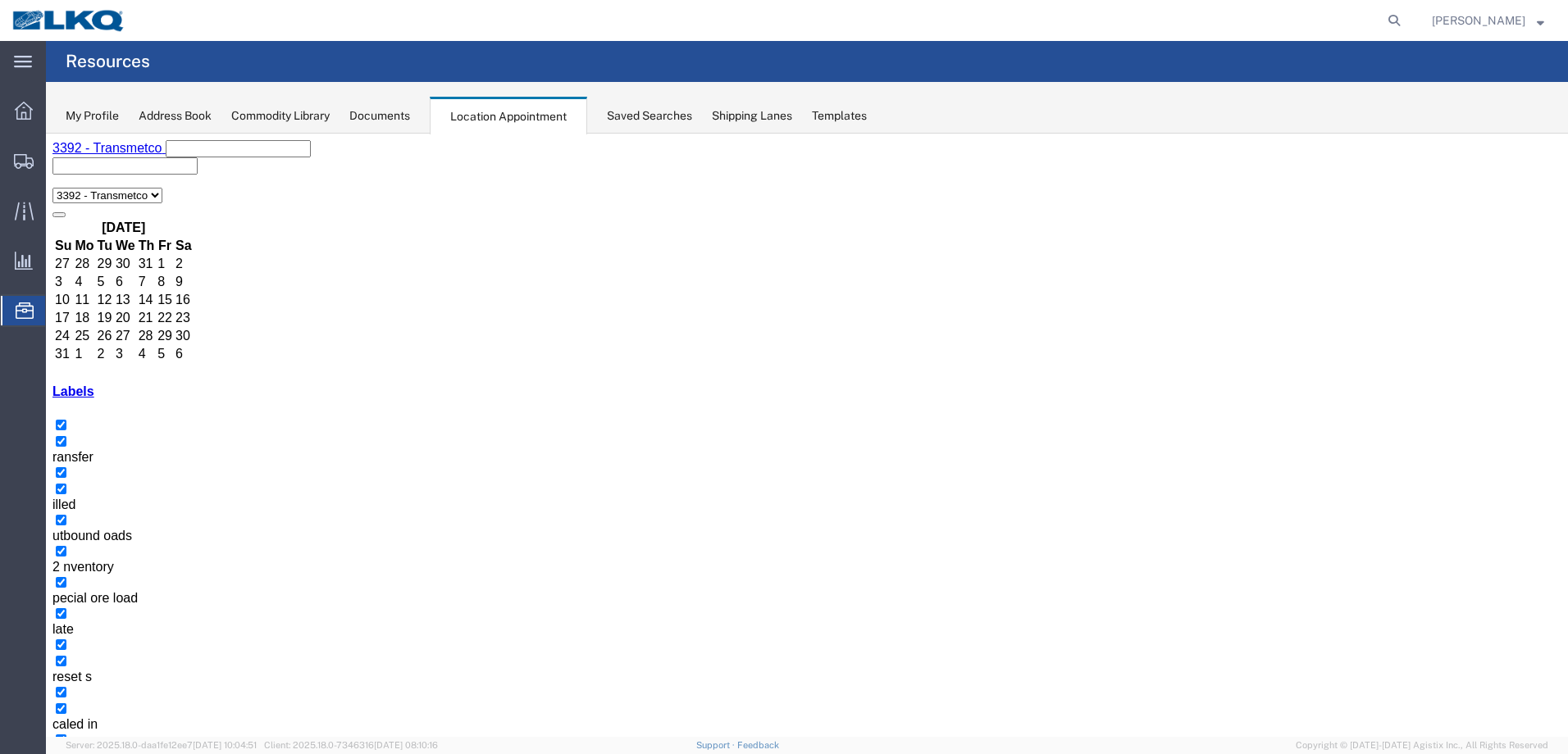
select select "1"
select select
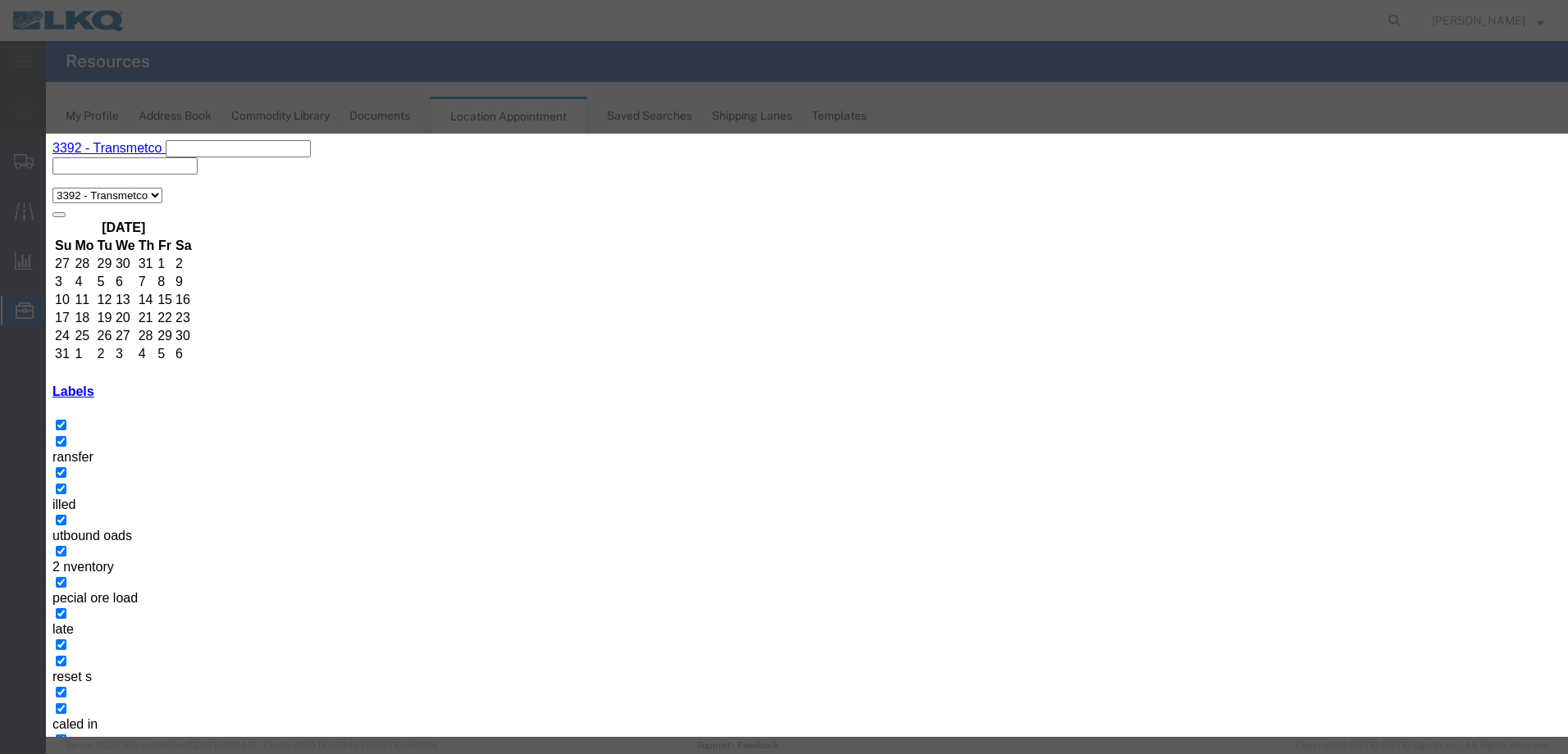
paste input "Dicastal Tolling"
type input "Dicastal Tolling"
type input "1:00 pm"
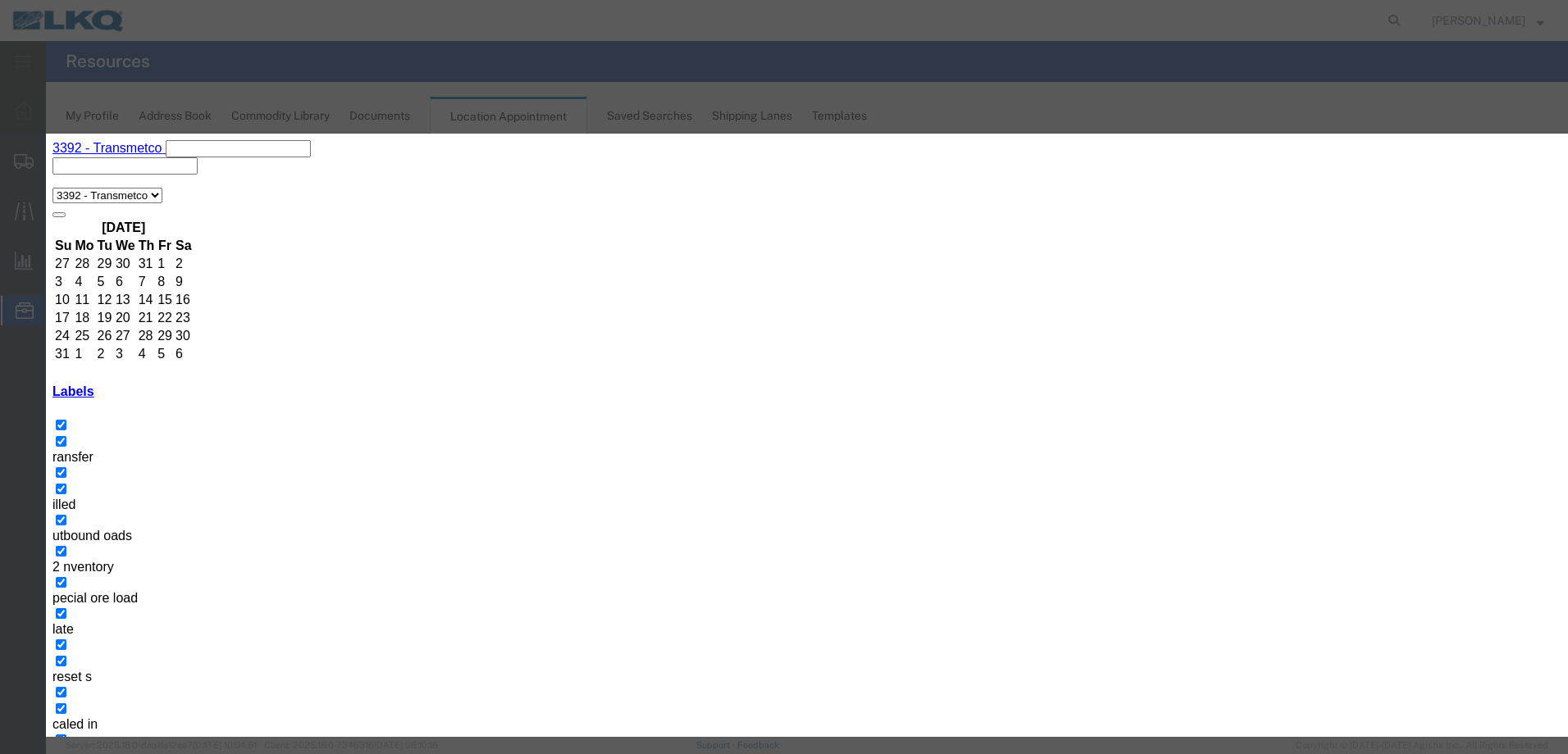
select select "25"
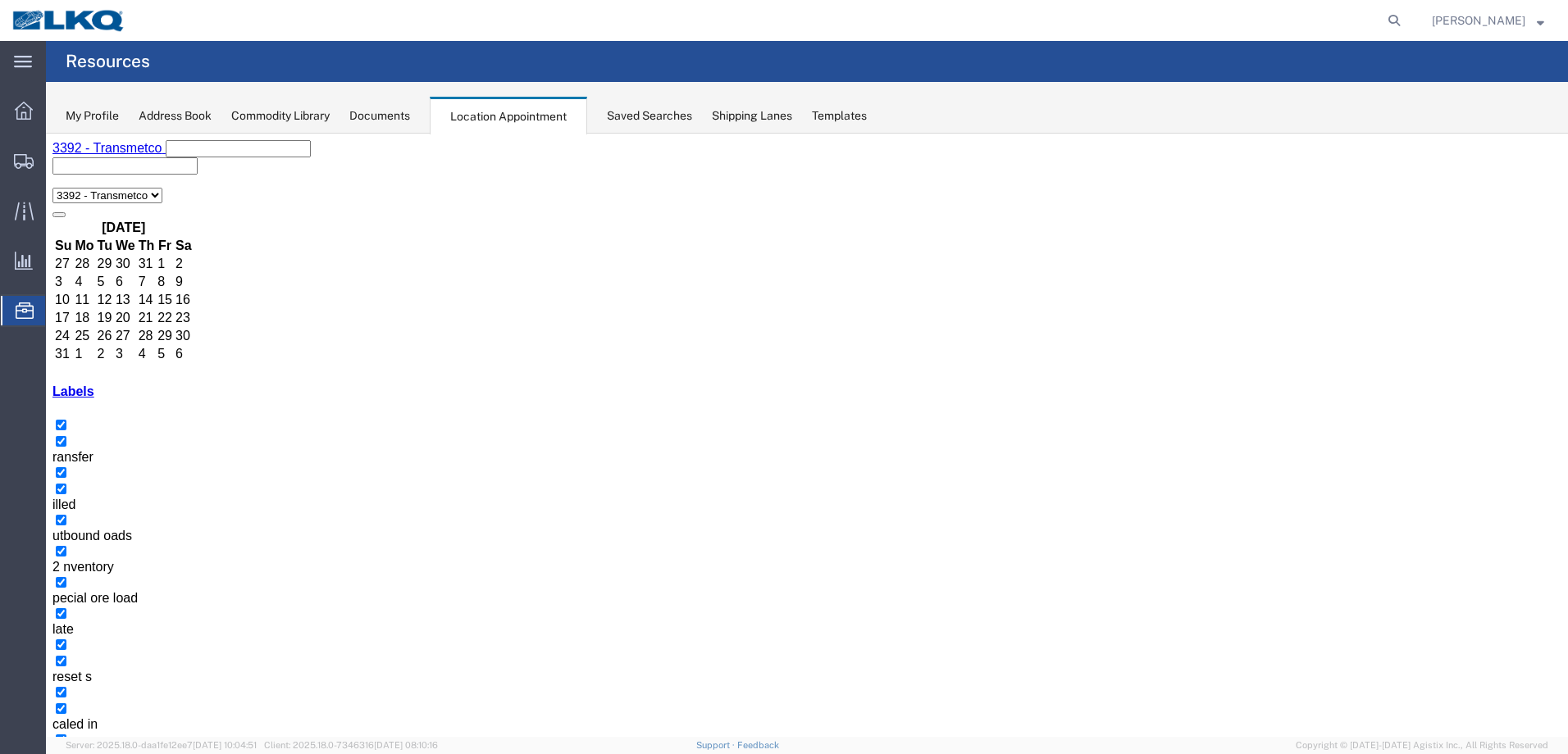
select select "1"
select select
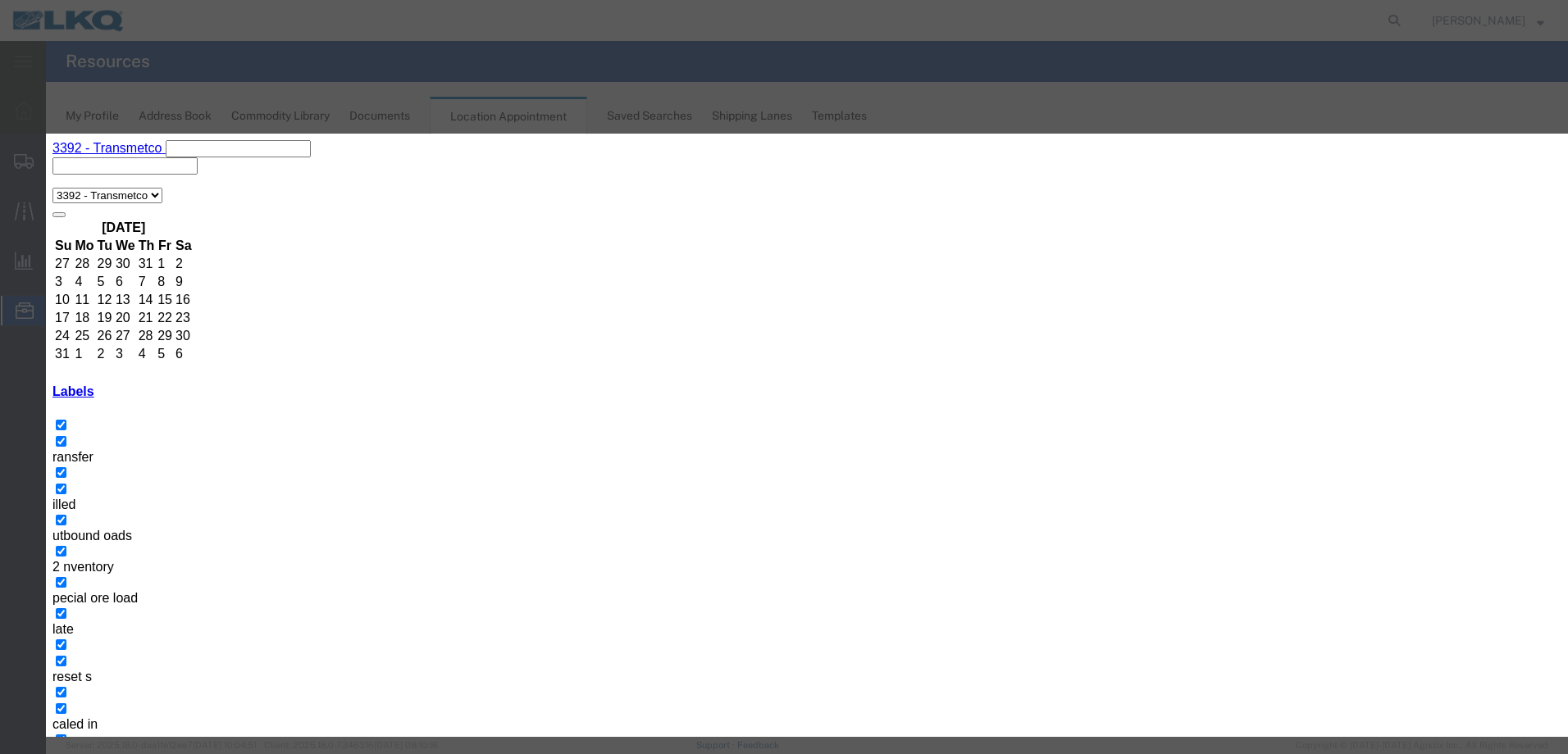
paste input "Dicastal Tolling"
type input "Dicastal Tolling"
type input "1:00 pm"
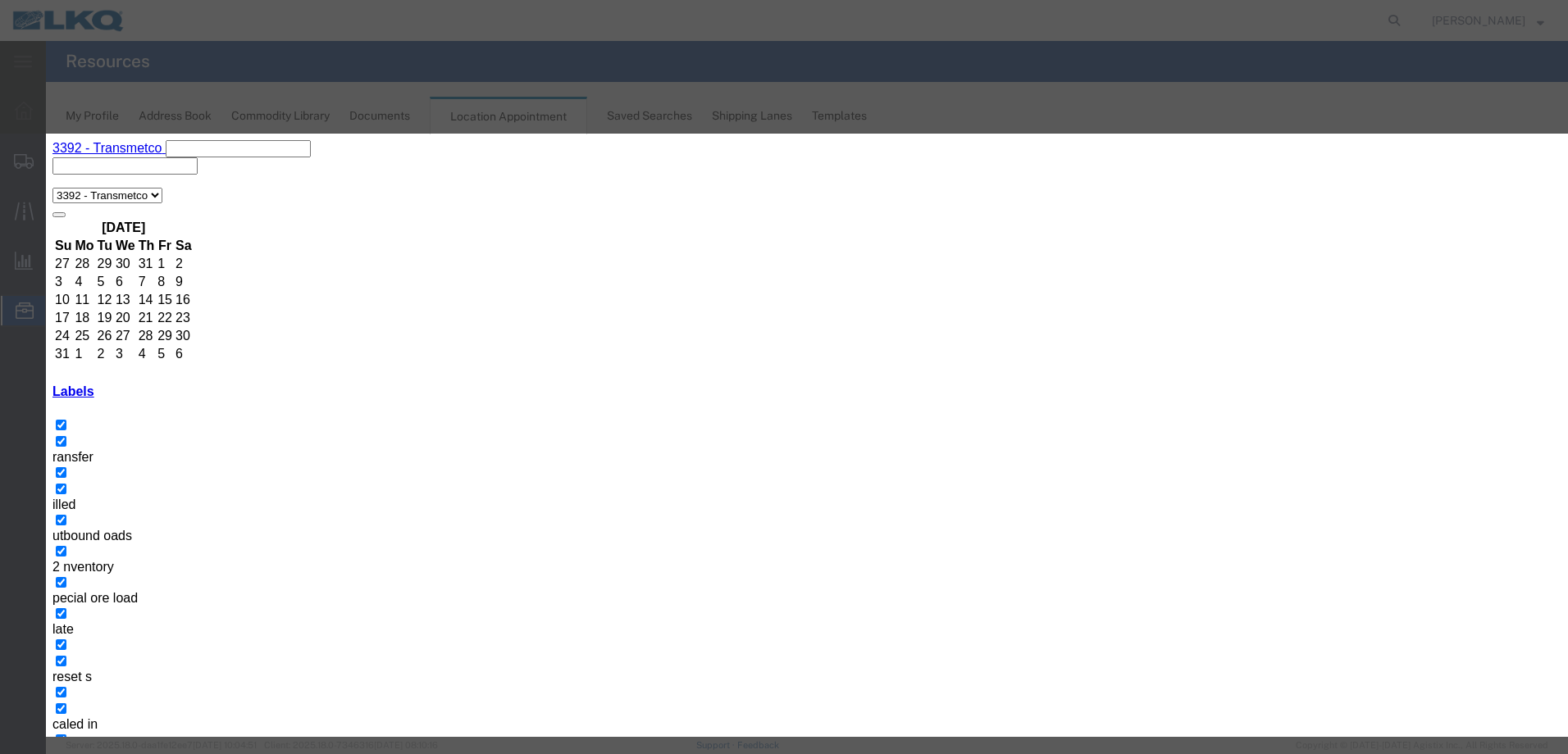
select select "25"
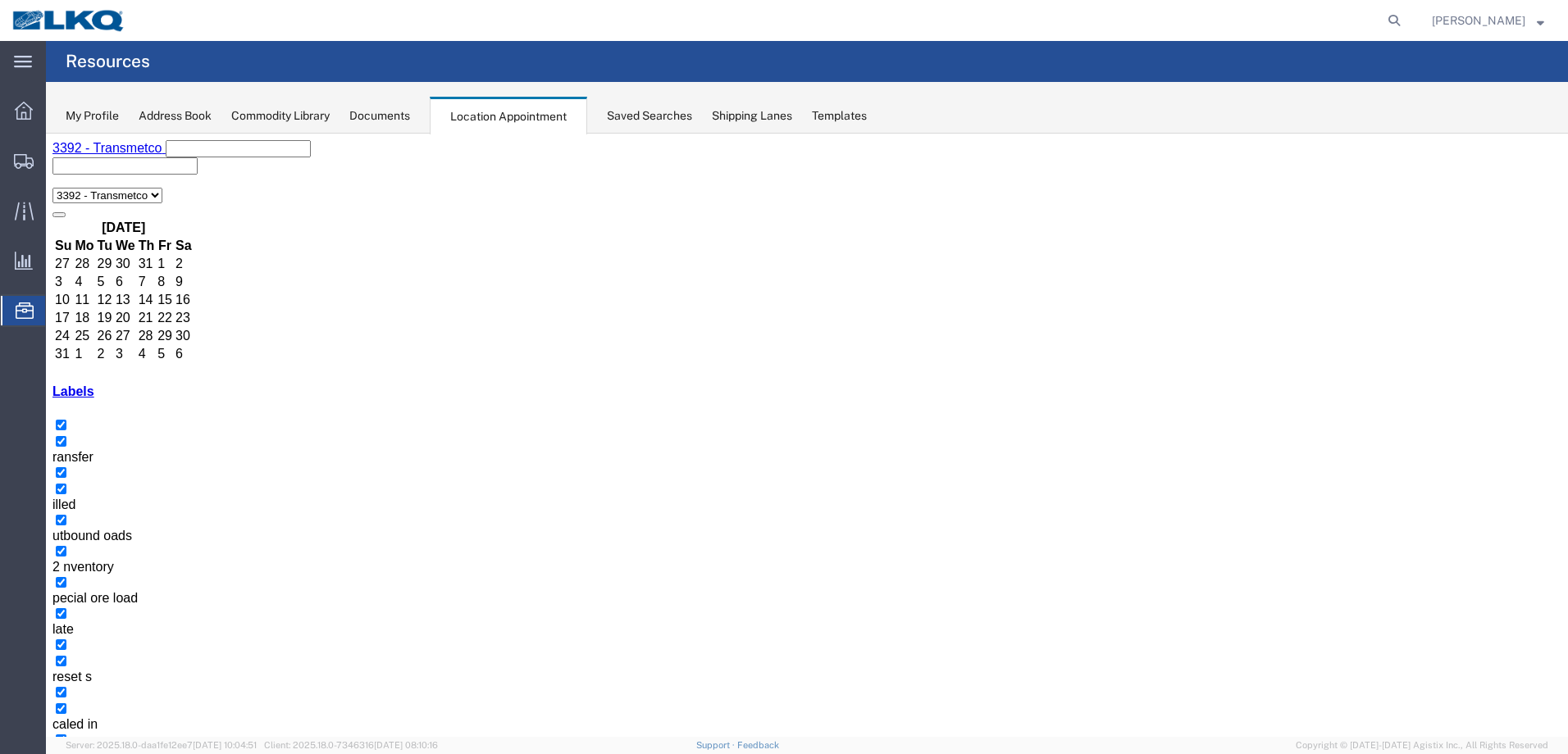
select select "1"
select select
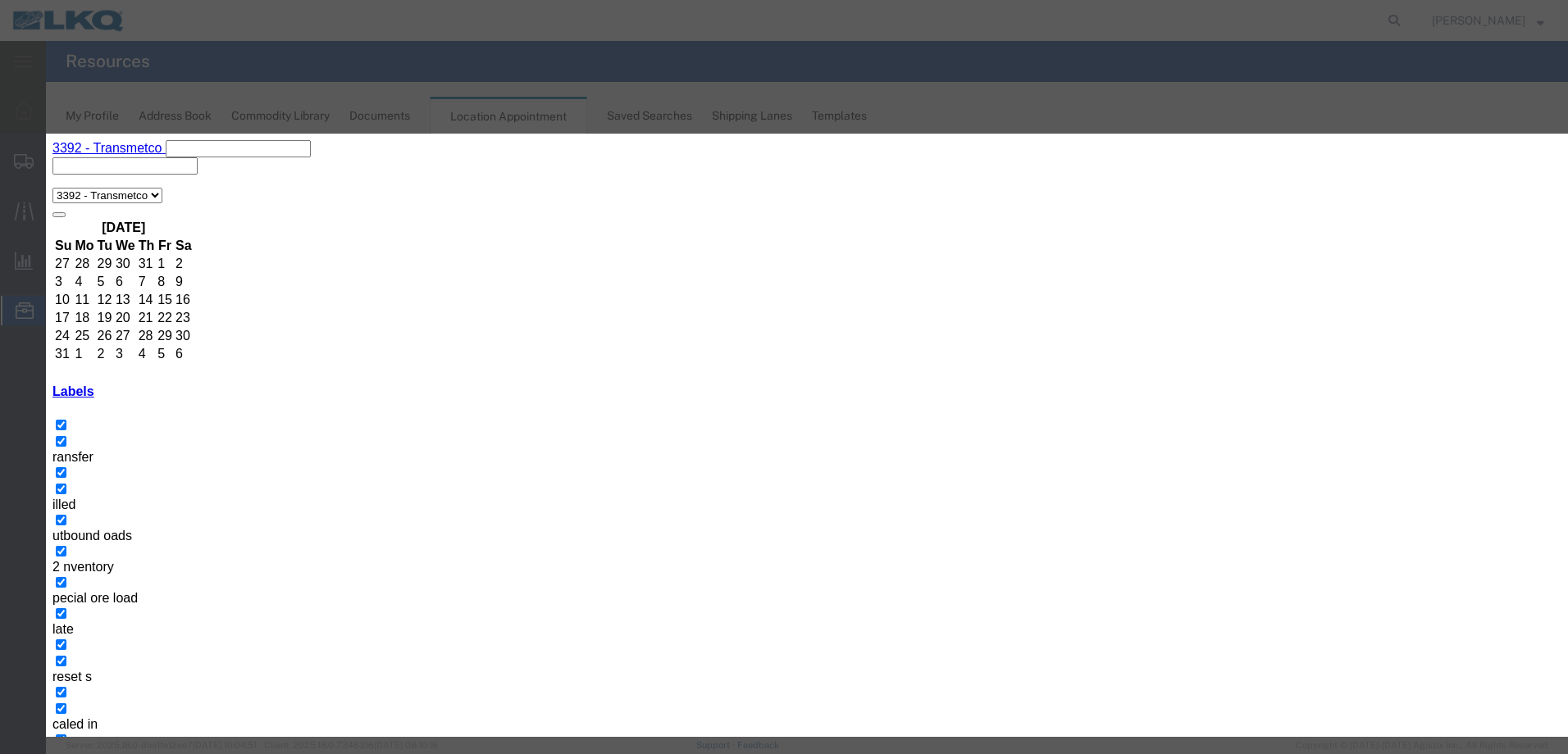
paste input "Dicastal Tolling"
type input "Dicastal Tolling"
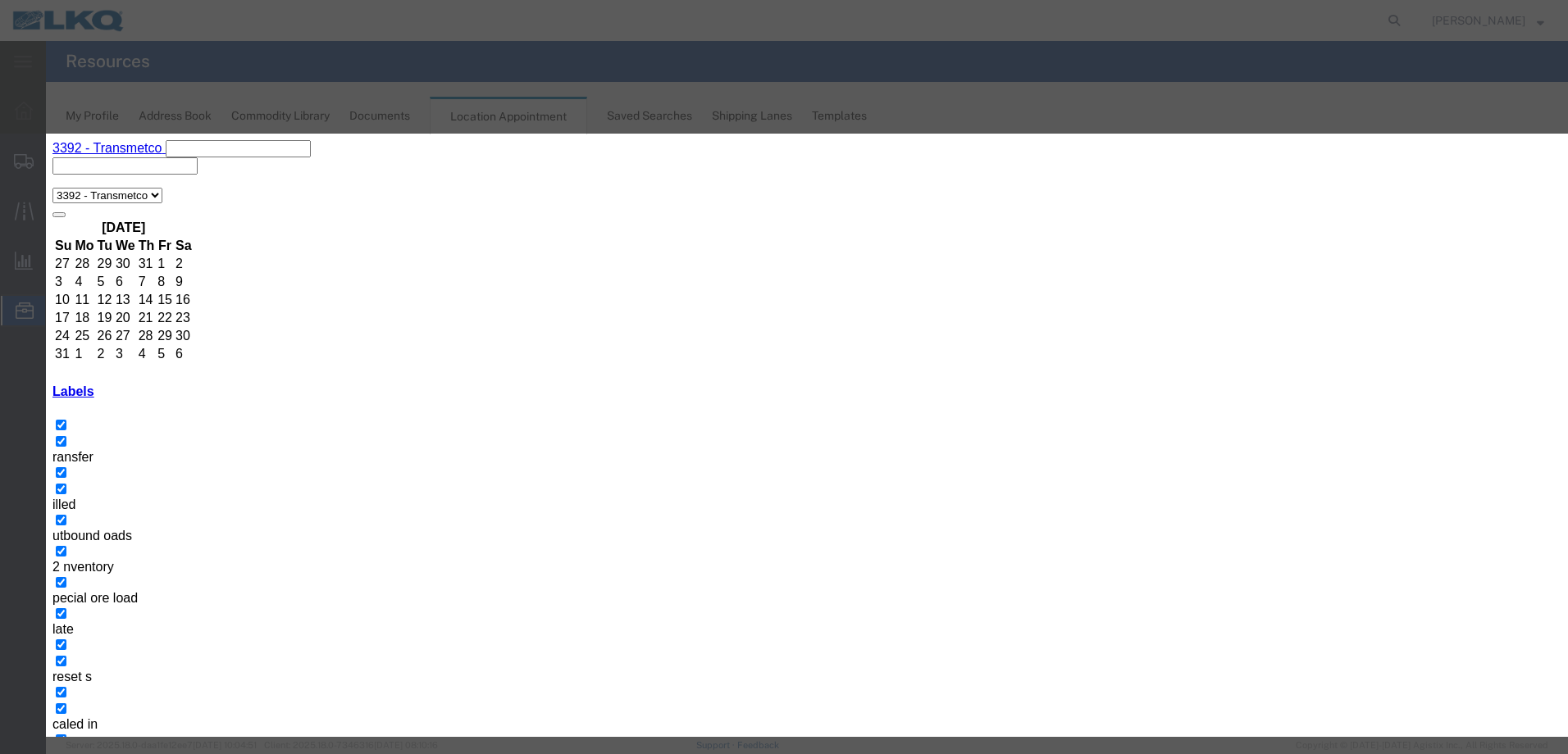
type input "1:00 PM"
select select "25"
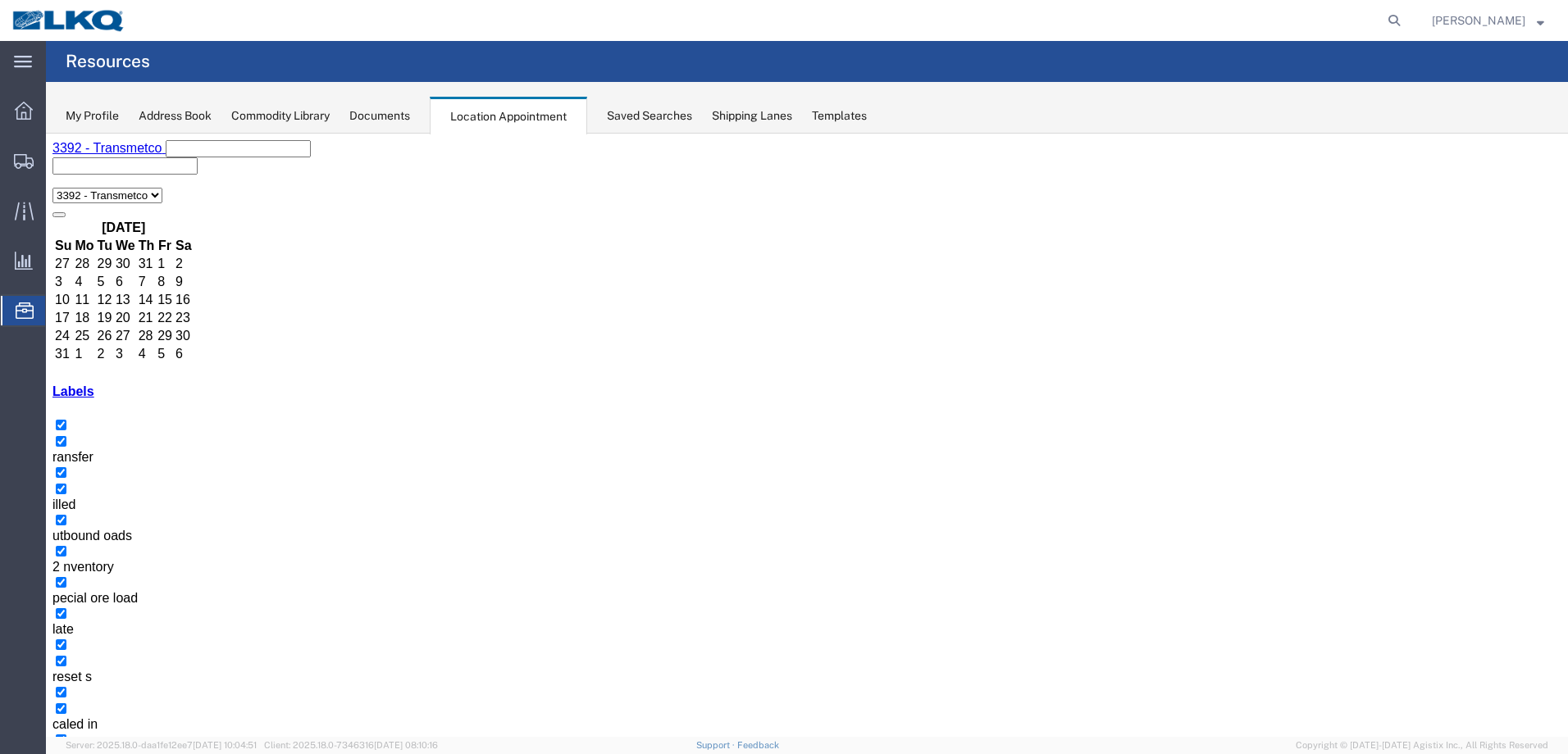
select select "1"
select select
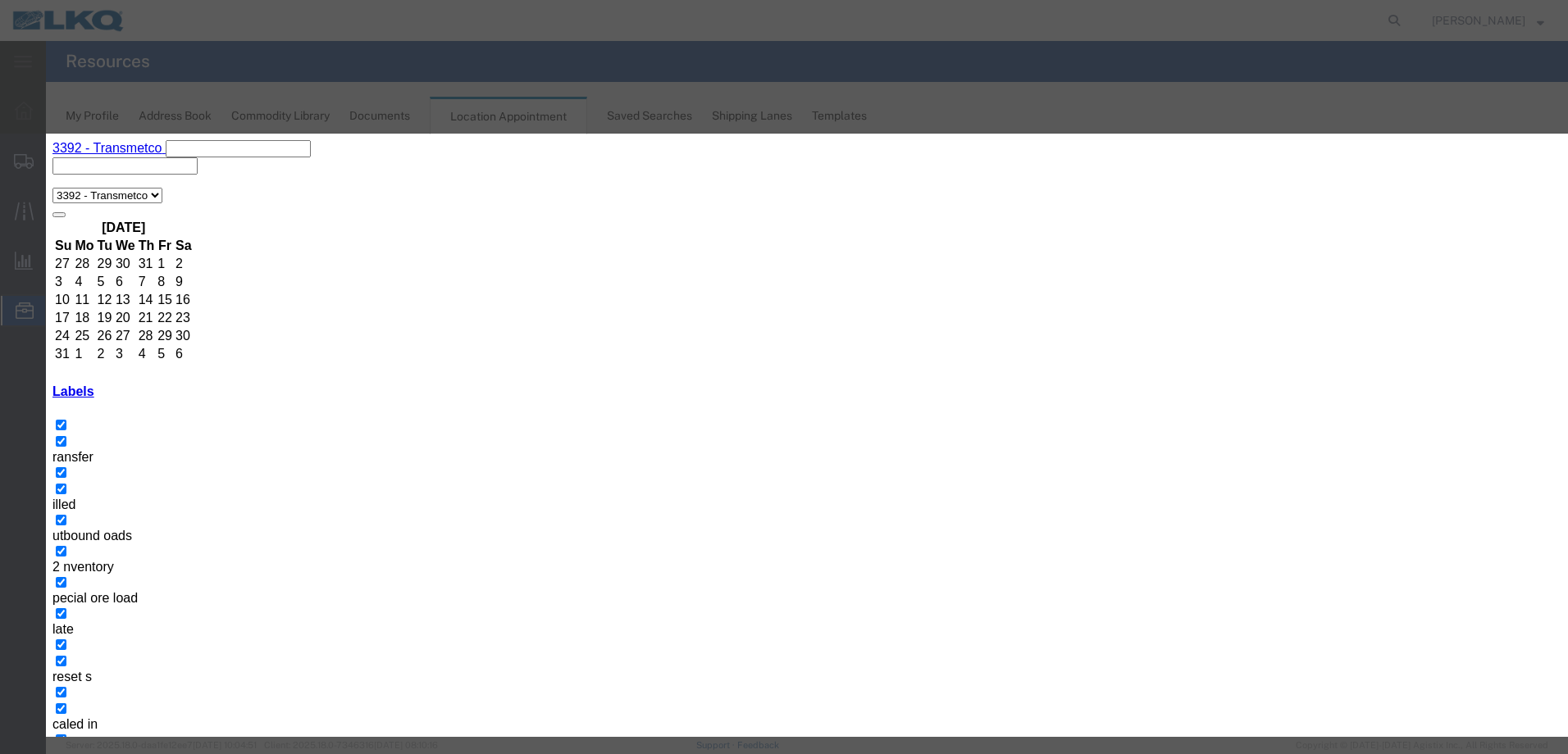
paste input "Dicastal Tolling"
type input "Dicastal Tolling"
type input "1:00 pm"
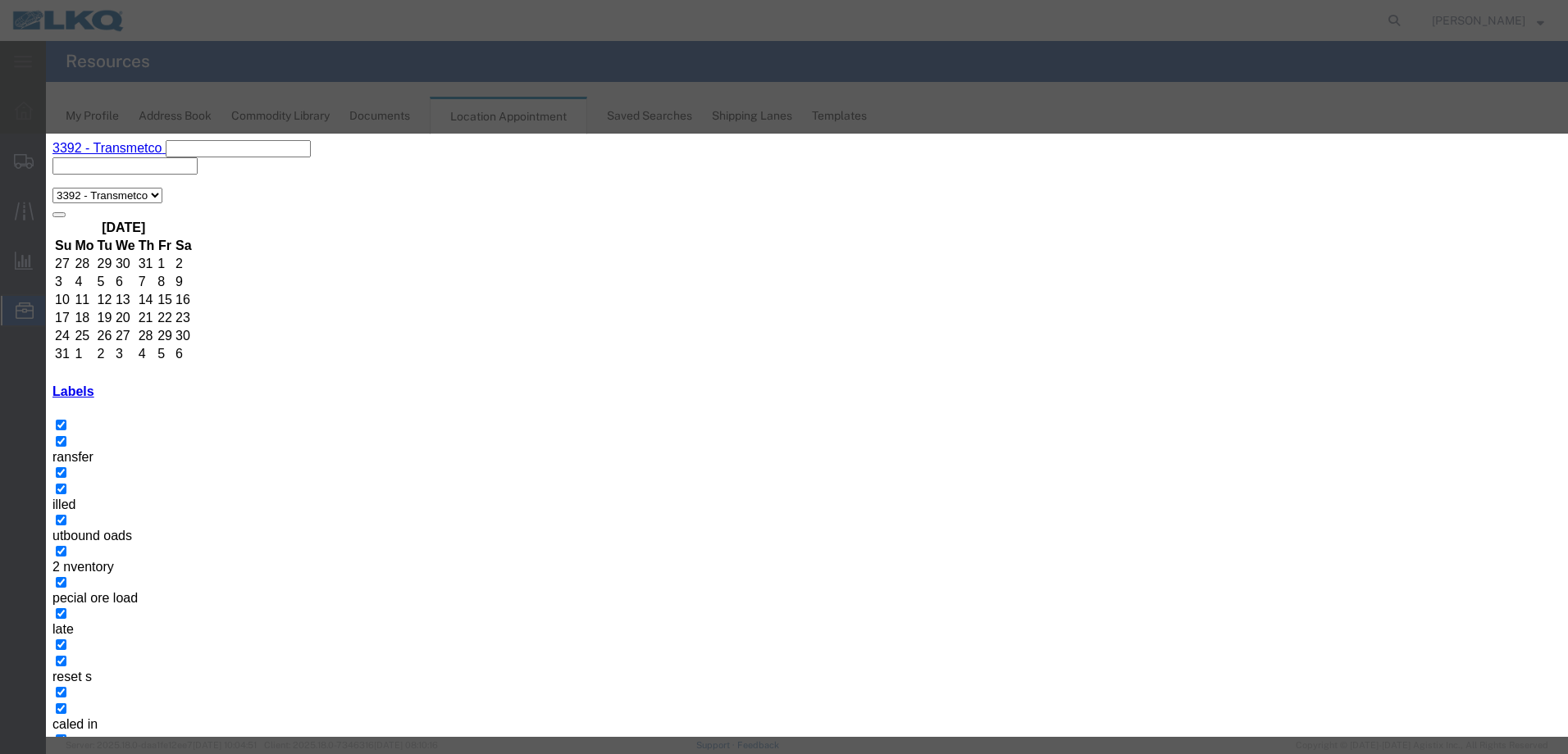
select select "25"
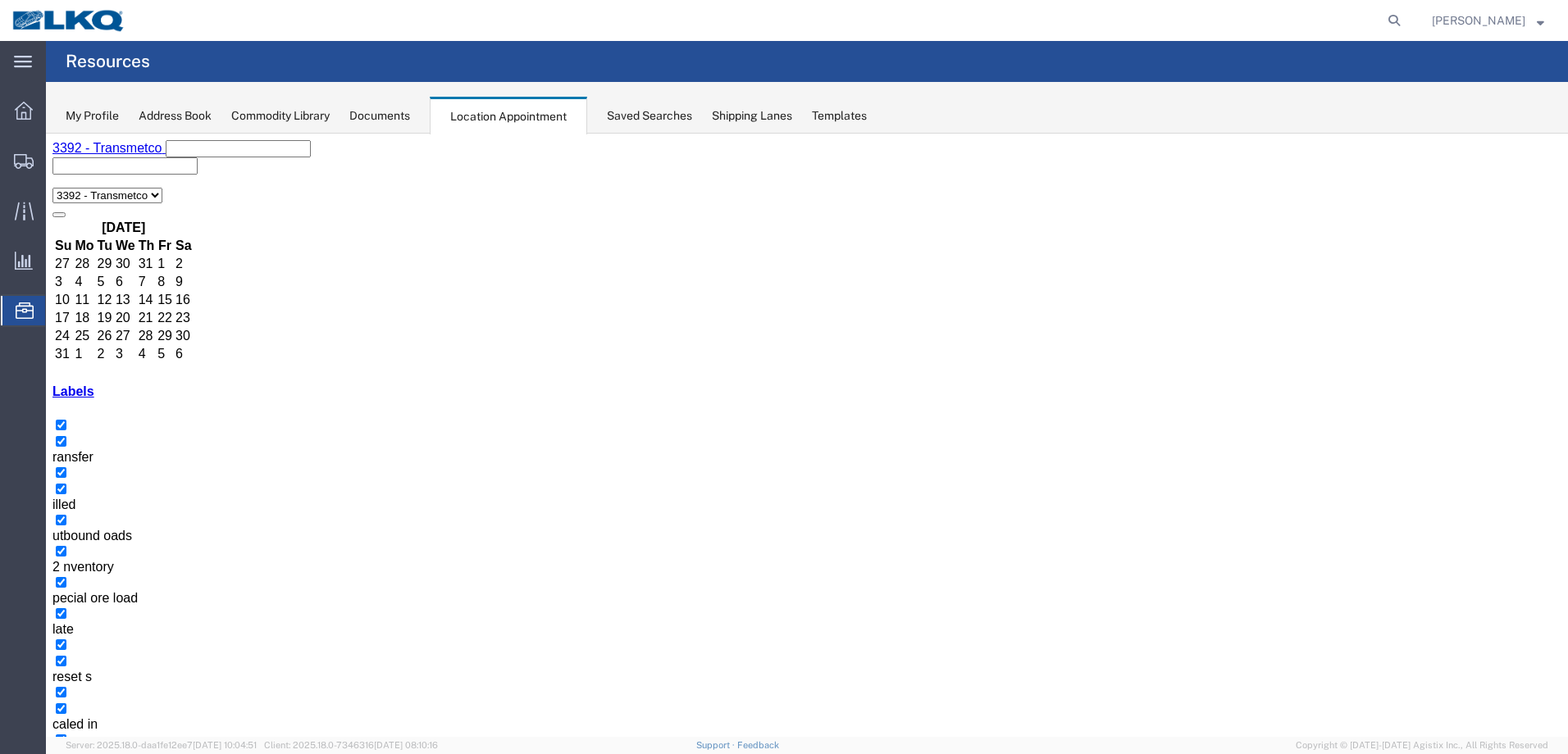
select select "1"
select select
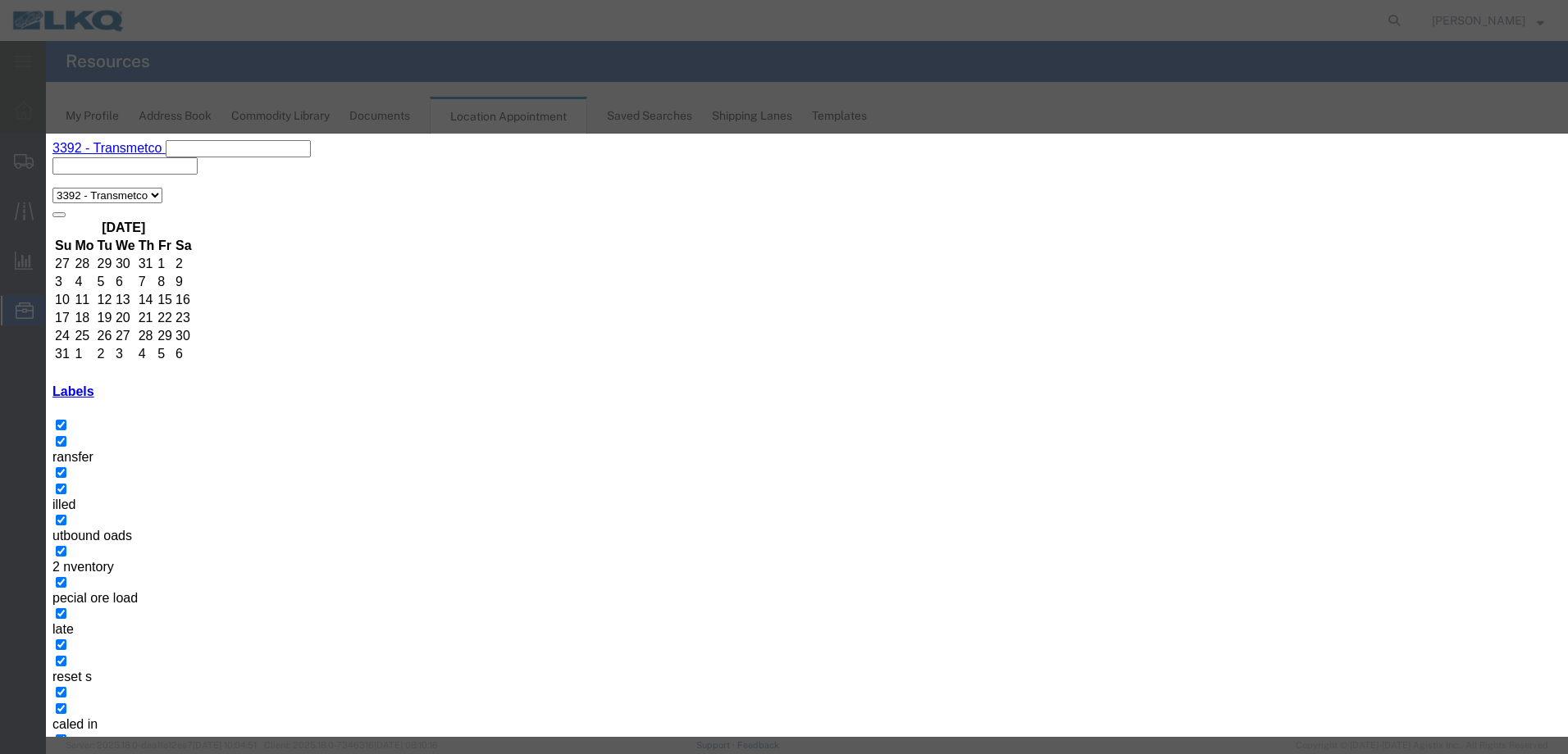
paste input "Dicastal Tolling"
type input "Dicastal Tolling"
type input "1:00 pm"
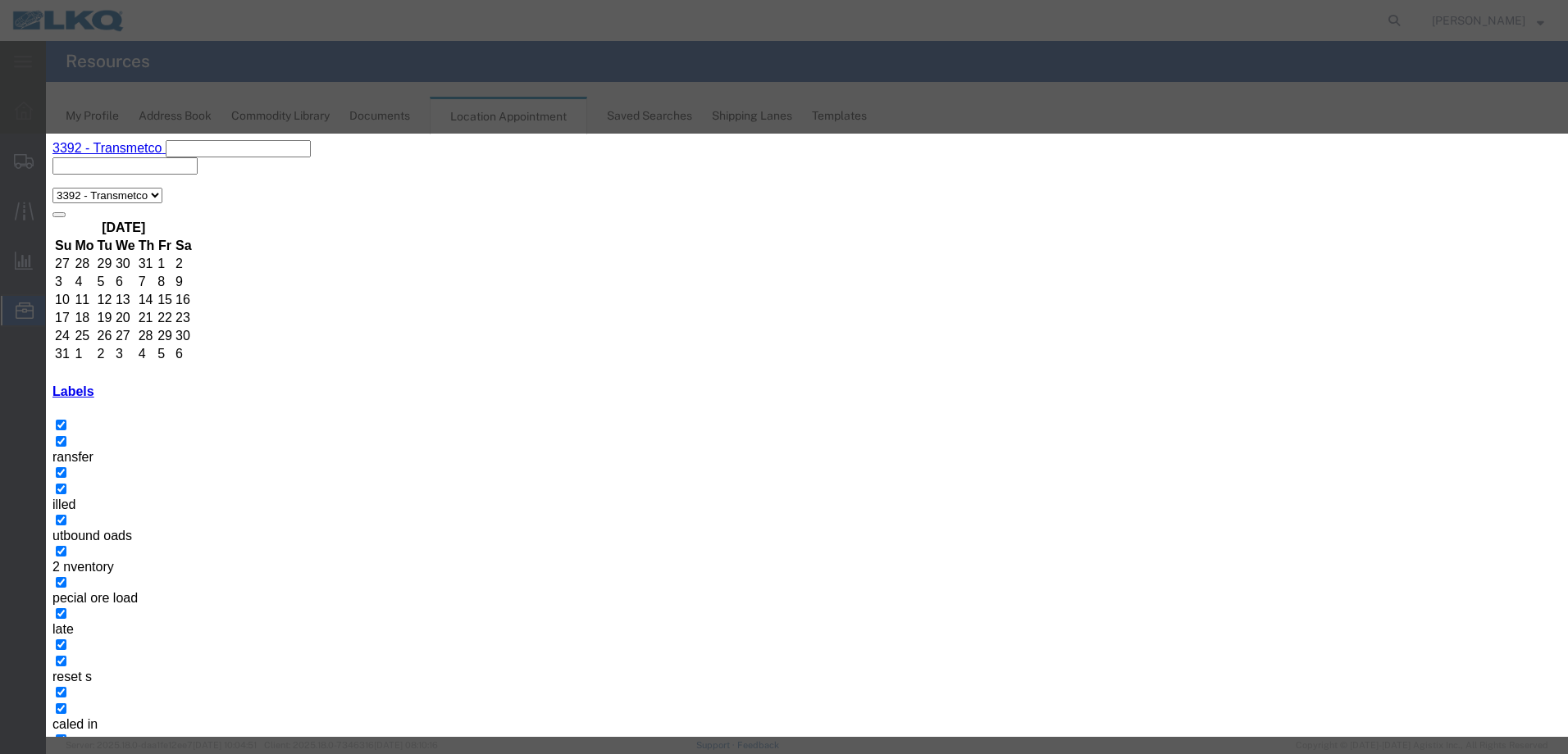
select select "25"
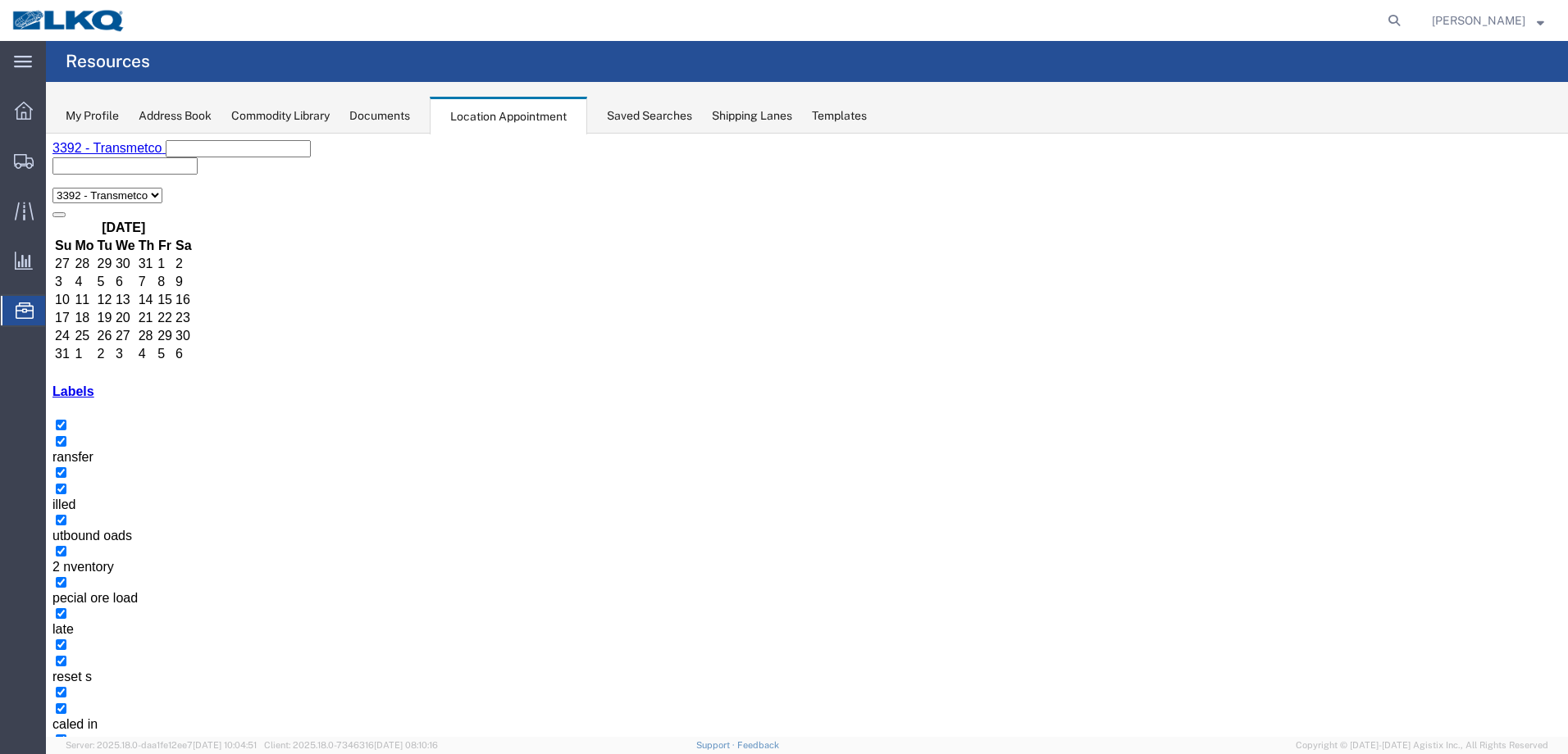
select select "1"
select select
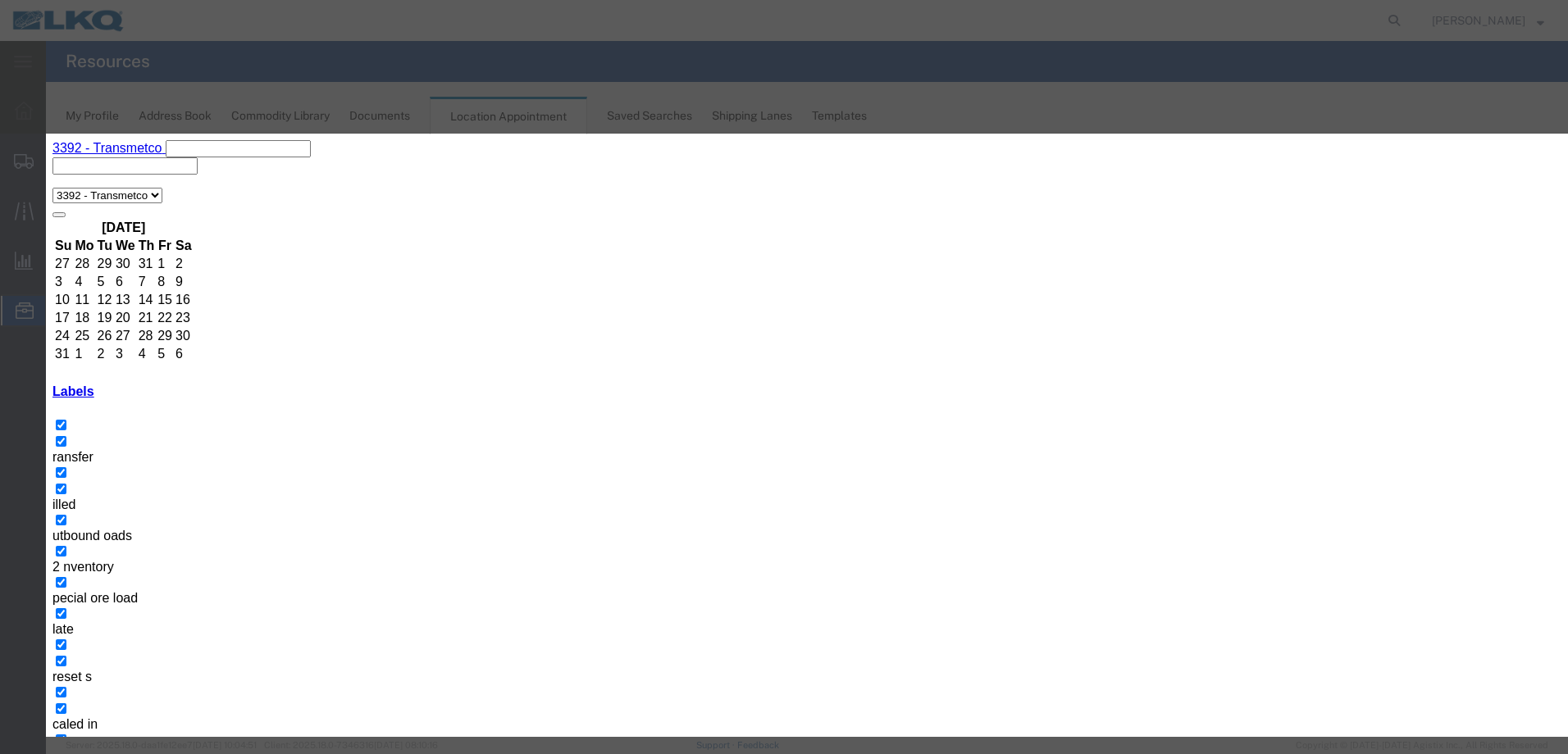
paste input "Dicastal Tolling"
type input "Dicastal Tolling"
type input "1:00 pm"
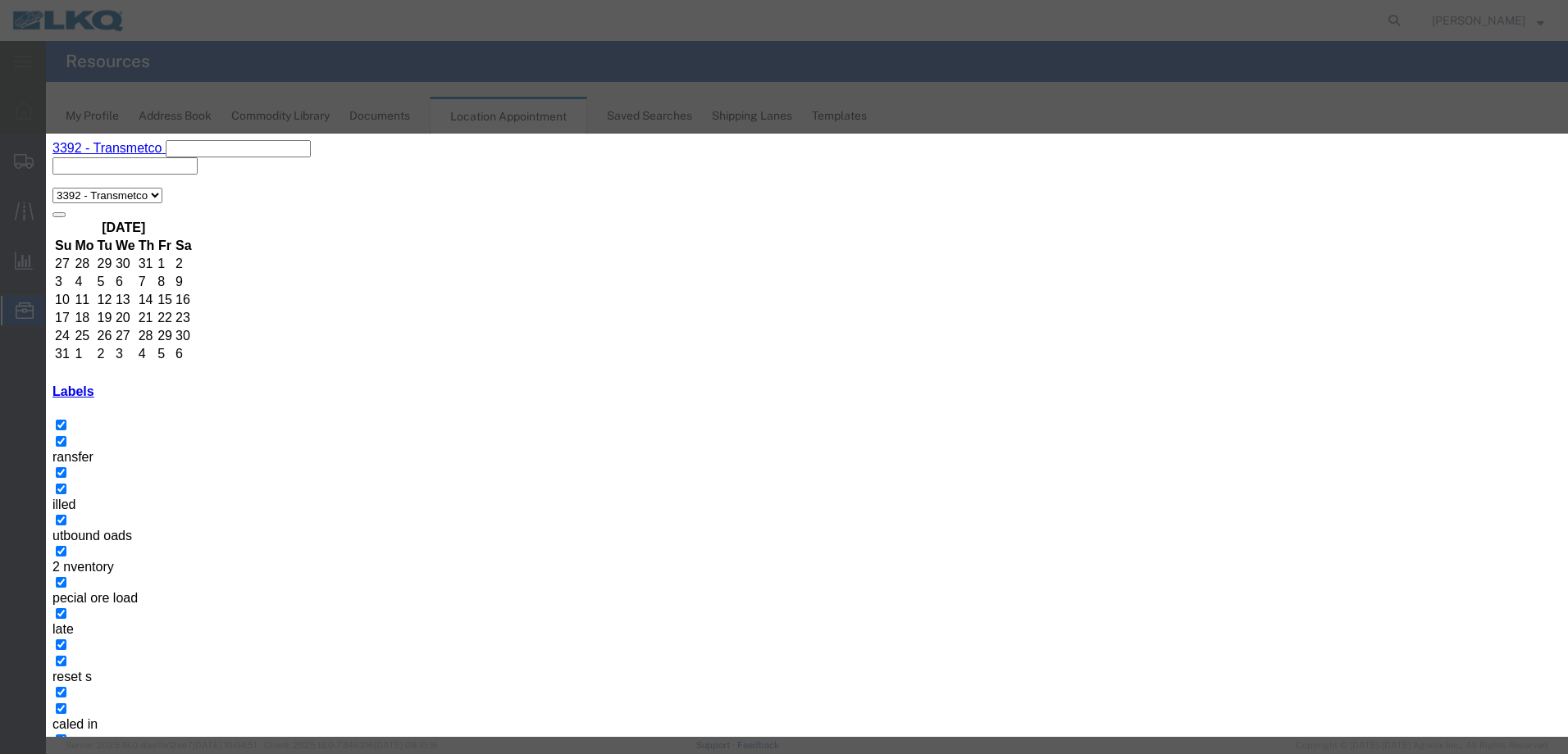
select select "25"
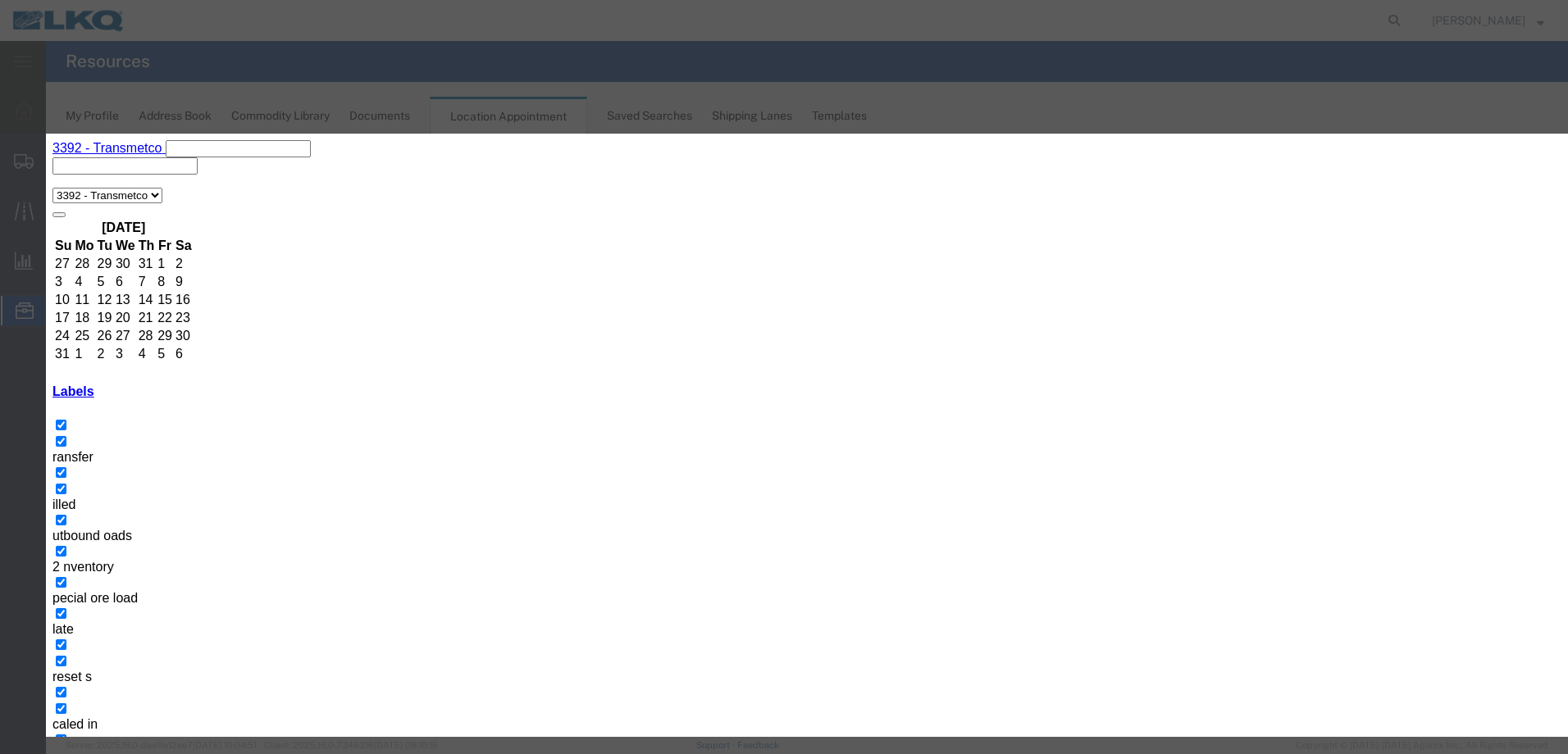
paste input "Dicastal Tolling"
type input "Dicastal Tolling"
type input "1:00 pm"
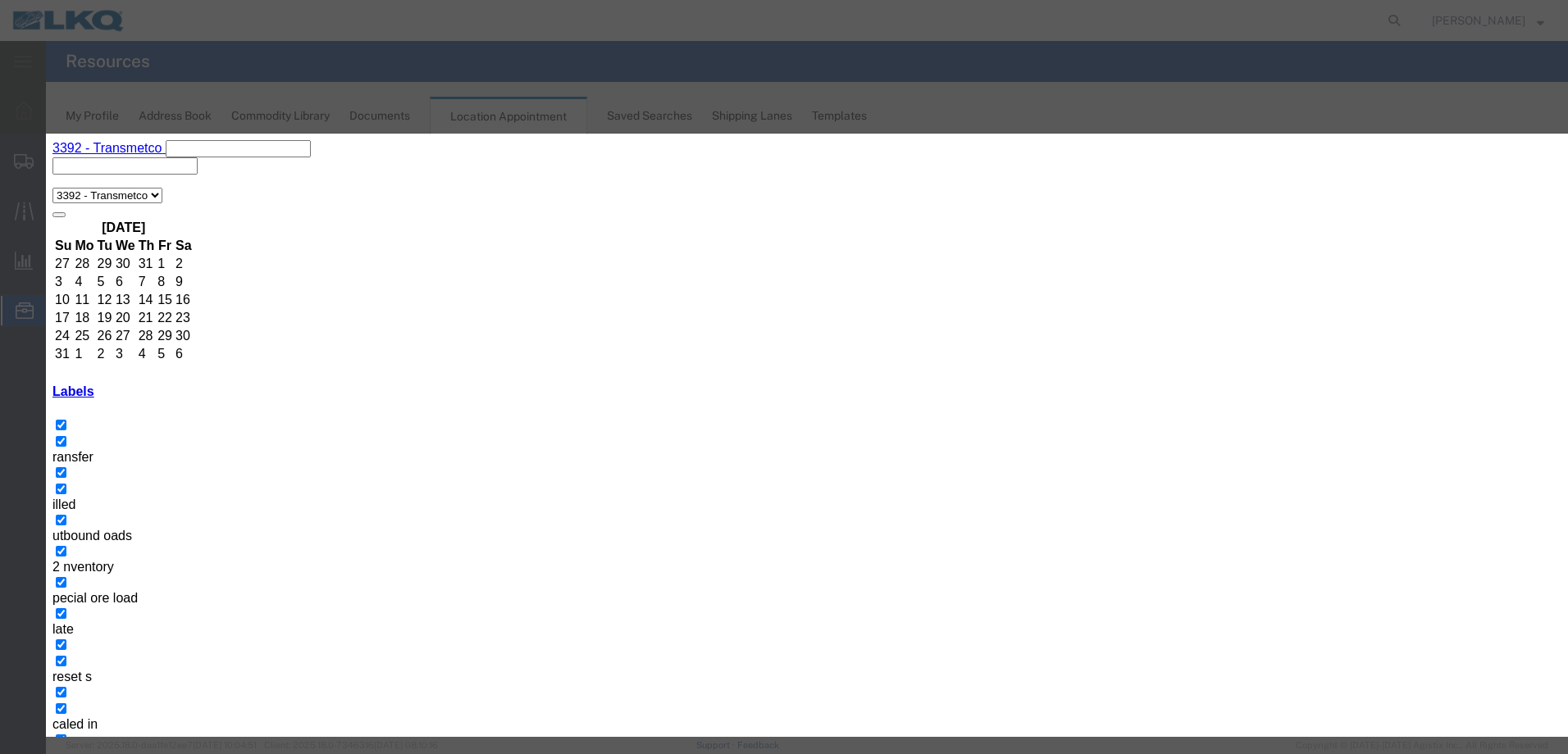
select select "25"
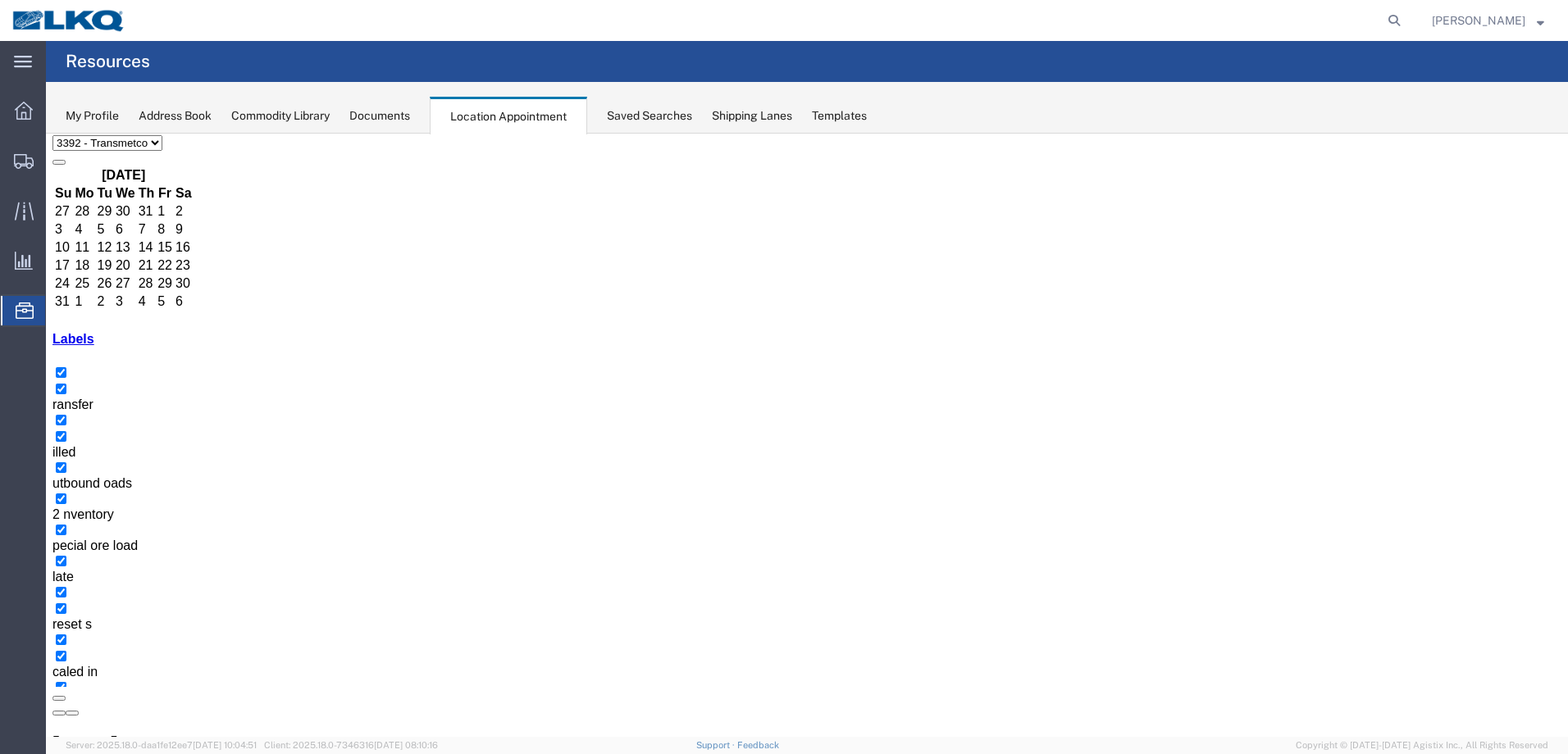
scroll to position [96, 0]
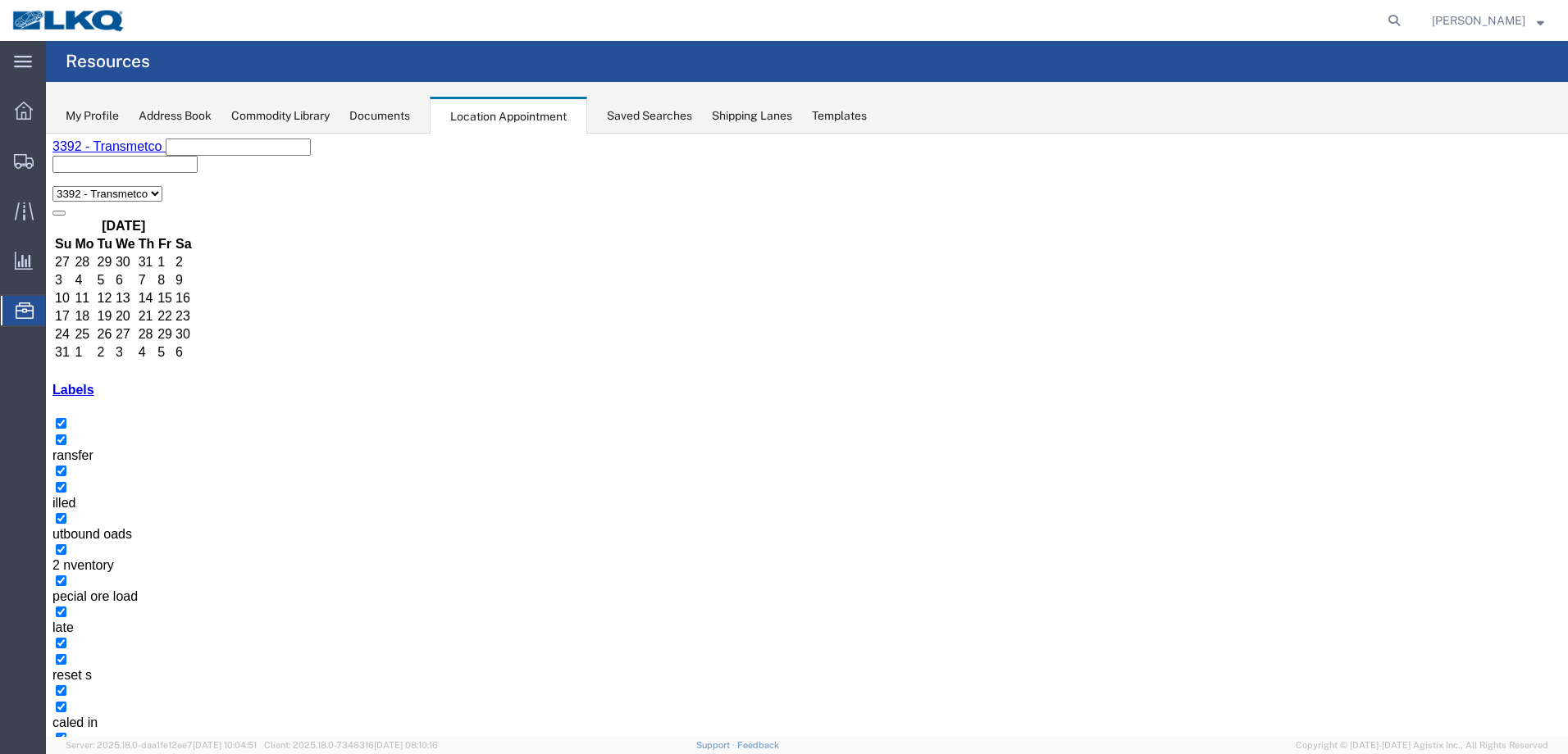
scroll to position [0, 0]
